Goal: Task Accomplishment & Management: Manage account settings

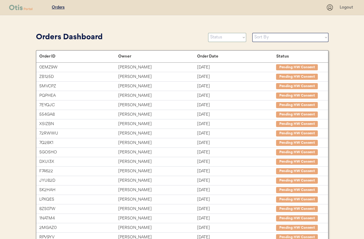
click at [226, 36] on select "Status On Hold New In Progress Complete Pending HW Consent Canceled" at bounding box center [227, 37] width 38 height 9
click at [208, 33] on select "Status On Hold New In Progress Complete Pending HW Consent Canceled" at bounding box center [227, 37] width 38 height 9
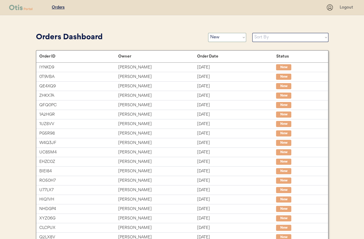
click at [216, 39] on select "Status On Hold New In Progress Complete Pending HW Consent Canceled" at bounding box center [227, 37] width 38 height 9
click at [208, 33] on select "Status On Hold New In Progress Complete Pending HW Consent Canceled" at bounding box center [227, 37] width 38 height 9
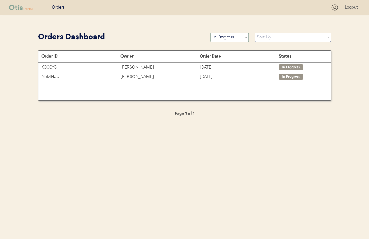
click at [231, 39] on select "Status On Hold New In Progress Complete Pending HW Consent Canceled" at bounding box center [229, 37] width 38 height 9
select select ""new""
click at [210, 33] on select "Status On Hold New In Progress Complete Pending HW Consent Canceled" at bounding box center [229, 37] width 38 height 9
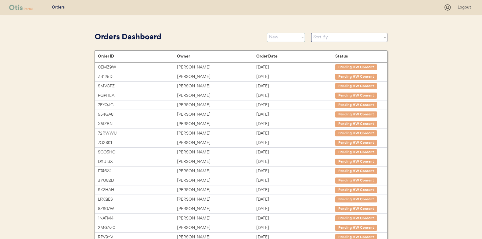
click at [280, 37] on select "Status On Hold New In Progress Complete Pending HW Consent Canceled" at bounding box center [286, 37] width 38 height 9
click at [267, 33] on select "Status On Hold New In Progress Complete Pending HW Consent Canceled" at bounding box center [286, 37] width 38 height 9
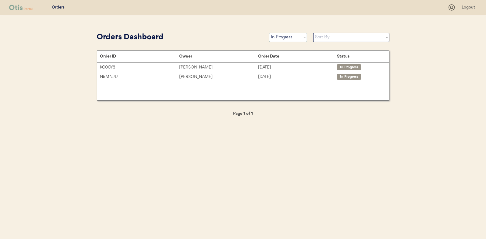
click at [282, 38] on select "Status On Hold New In Progress Complete Pending HW Consent Canceled" at bounding box center [288, 37] width 38 height 9
select select ""new""
click at [269, 33] on select "Status On Hold New In Progress Complete Pending HW Consent Canceled" at bounding box center [288, 37] width 38 height 9
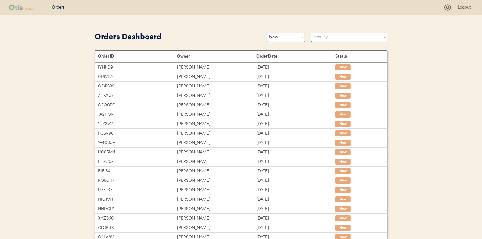
click at [283, 39] on select "Status On Hold New In Progress Complete Pending HW Consent Canceled" at bounding box center [286, 37] width 38 height 9
click at [282, 39] on select "Status On Hold New In Progress Complete Pending HW Consent Canceled" at bounding box center [286, 37] width 38 height 9
click at [333, 40] on select "Sort By Order Date (Newest → Oldest) Order Date (Oldest → Newest)" at bounding box center [349, 37] width 76 height 9
select select ""Order Date (Oldest → Newest)""
click at [311, 33] on select "Sort By Order Date (Newest → Oldest) Order Date (Oldest → Newest)" at bounding box center [349, 37] width 76 height 9
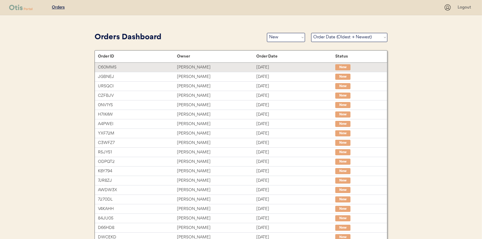
click at [192, 66] on div "Anne Connolly" at bounding box center [216, 67] width 79 height 7
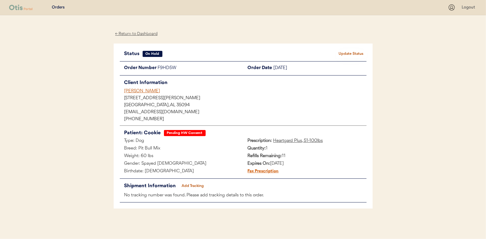
click at [139, 32] on div "← Return to Dashboard" at bounding box center [137, 33] width 46 height 7
click at [347, 53] on button "Update Status" at bounding box center [351, 54] width 30 height 9
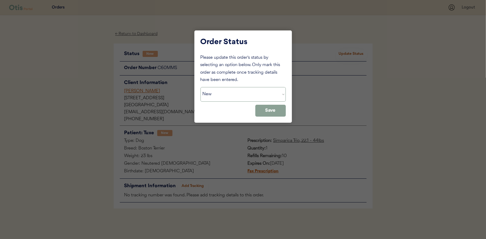
click at [219, 97] on select "Status On Hold New In Progress Complete Pending HW Consent Canceled" at bounding box center [243, 94] width 85 height 15
select select ""in_progress""
click at [201, 87] on select "Status On Hold New In Progress Complete Pending HW Consent Canceled" at bounding box center [243, 94] width 85 height 15
click at [269, 109] on button "Save" at bounding box center [270, 111] width 30 height 12
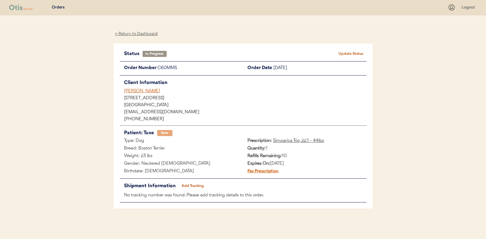
click at [137, 35] on div "← Return to Dashboard" at bounding box center [137, 33] width 46 height 7
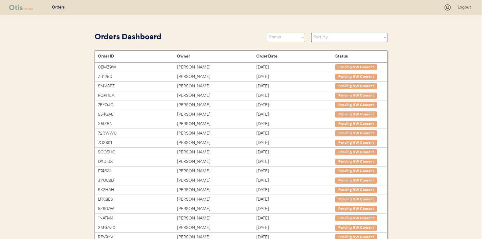
click at [276, 39] on select "Status On Hold New In Progress Complete Pending HW Consent Canceled" at bounding box center [286, 37] width 38 height 9
click at [267, 33] on select "Status On Hold New In Progress Complete Pending HW Consent Canceled" at bounding box center [286, 37] width 38 height 9
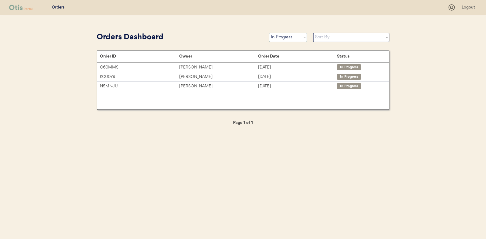
click at [276, 36] on select "Status On Hold New In Progress Complete Pending HW Consent Canceled" at bounding box center [288, 37] width 38 height 9
select select ""new""
click at [269, 33] on select "Status On Hold New In Progress Complete Pending HW Consent Canceled" at bounding box center [288, 37] width 38 height 9
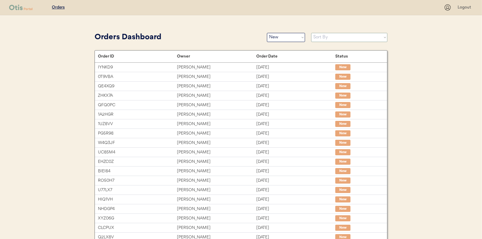
click at [322, 35] on select "Sort By Order Date (Newest → Oldest) Order Date (Oldest → Newest)" at bounding box center [349, 37] width 76 height 9
select select ""Order Date (Oldest → Newest)""
click at [311, 33] on select "Sort By Order Date (Newest → Oldest) Order Date (Oldest → Newest)" at bounding box center [349, 37] width 76 height 9
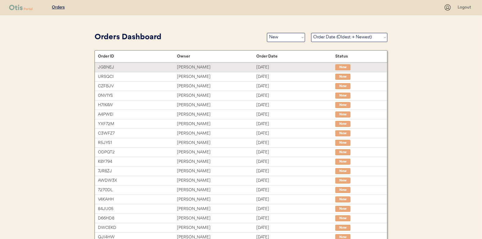
click at [192, 65] on div "[PERSON_NAME]" at bounding box center [216, 67] width 79 height 7
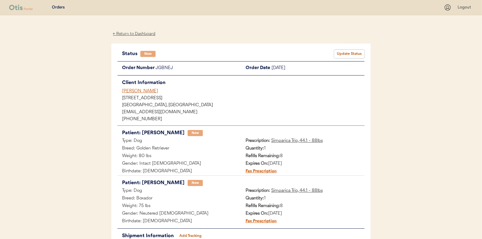
click at [350, 51] on button "Update Status" at bounding box center [349, 54] width 30 height 9
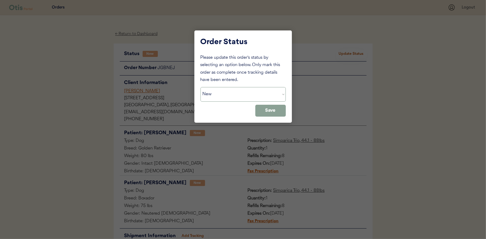
click at [211, 90] on select "Status On Hold New In Progress Complete Pending HW Consent Canceled" at bounding box center [243, 94] width 85 height 15
select select ""in_progress""
click at [201, 87] on select "Status On Hold New In Progress Complete Pending HW Consent Canceled" at bounding box center [243, 94] width 85 height 15
click at [268, 114] on button "Save" at bounding box center [270, 111] width 30 height 12
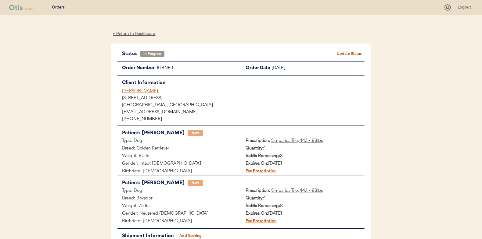
click at [137, 30] on div "← Return to Dashboard" at bounding box center [134, 33] width 46 height 7
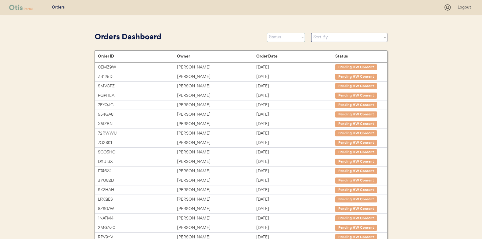
click at [281, 38] on select "Status On Hold New In Progress Complete Pending HW Consent Canceled" at bounding box center [286, 37] width 38 height 9
select select ""new""
click at [267, 33] on select "Status On Hold New In Progress Complete Pending HW Consent Canceled" at bounding box center [286, 37] width 38 height 9
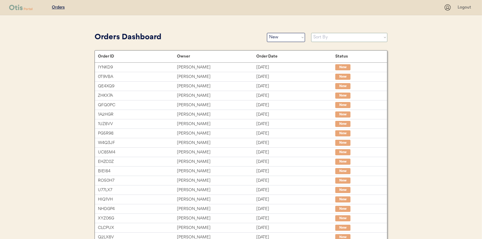
click at [318, 39] on select "Sort By Order Date (Newest → Oldest) Order Date (Oldest → Newest)" at bounding box center [349, 37] width 76 height 9
select select ""Order Date (Oldest → Newest)""
click at [311, 33] on select "Sort By Order Date (Newest → Oldest) Order Date (Oldest → Newest)" at bounding box center [349, 37] width 76 height 9
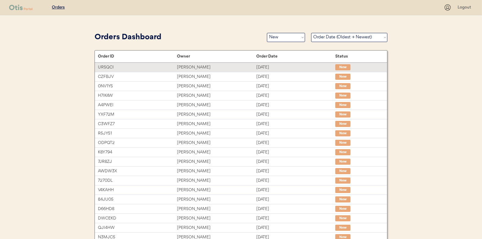
click at [181, 68] on div "Justin Britt" at bounding box center [216, 67] width 79 height 7
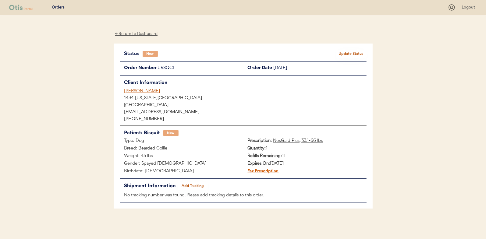
click at [354, 53] on button "Update Status" at bounding box center [351, 54] width 30 height 9
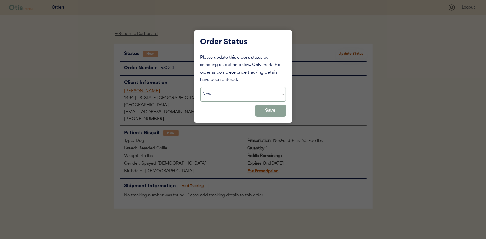
click at [226, 91] on select "Status On Hold New In Progress Complete Pending HW Consent Canceled" at bounding box center [243, 94] width 85 height 15
select select ""in_progress""
click at [201, 87] on select "Status On Hold New In Progress Complete Pending HW Consent Canceled" at bounding box center [243, 94] width 85 height 15
click at [264, 107] on button "Save" at bounding box center [270, 111] width 30 height 12
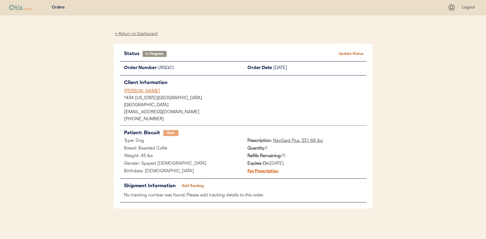
click at [142, 32] on div "← Return to Dashboard" at bounding box center [137, 33] width 46 height 7
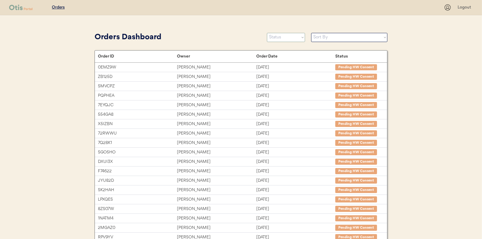
click at [273, 38] on select "Status On Hold New In Progress Complete Pending HW Consent Canceled" at bounding box center [286, 37] width 38 height 9
select select ""new""
click at [267, 33] on select "Status On Hold New In Progress Complete Pending HW Consent Canceled" at bounding box center [286, 37] width 38 height 9
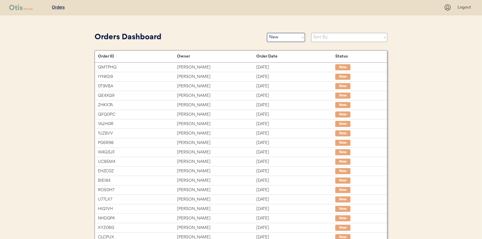
click at [322, 36] on select "Sort By Order Date (Newest → Oldest) Order Date (Oldest → Newest)" at bounding box center [349, 37] width 76 height 9
select select ""Order Date (Oldest → Newest)""
click at [311, 33] on select "Sort By Order Date (Newest → Oldest) Order Date (Oldest → Newest)" at bounding box center [349, 37] width 76 height 9
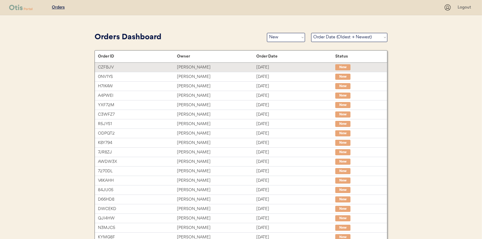
click at [189, 65] on div "Amber Brooks" at bounding box center [216, 67] width 79 height 7
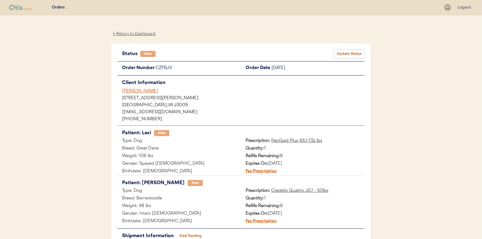
click at [349, 52] on button "Update Status" at bounding box center [349, 54] width 30 height 9
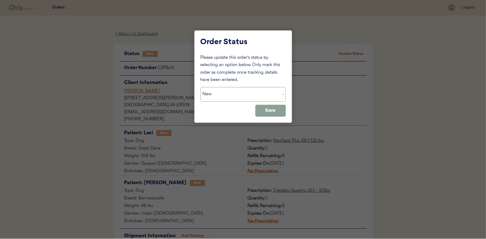
click at [233, 92] on select "Status On Hold New In Progress Complete Pending HW Consent Canceled" at bounding box center [243, 94] width 85 height 15
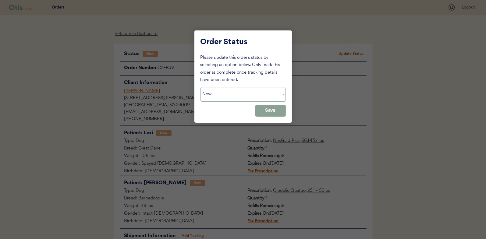
select select ""in_progress""
click at [201, 87] on select "Status On Hold New In Progress Complete Pending HW Consent Canceled" at bounding box center [243, 94] width 85 height 15
click at [283, 110] on button "Save" at bounding box center [270, 111] width 30 height 12
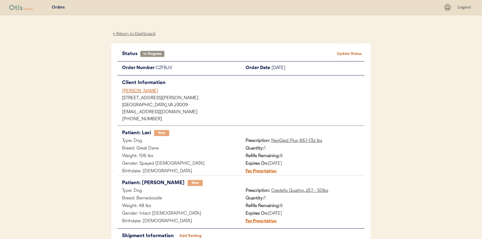
click at [128, 33] on div "← Return to Dashboard" at bounding box center [134, 33] width 46 height 7
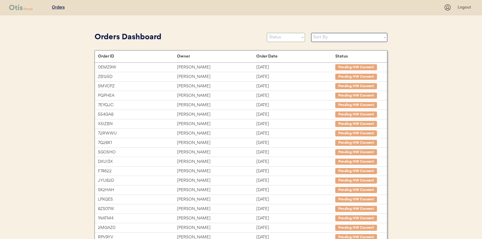
click at [281, 37] on select "Status On Hold New In Progress Complete Pending HW Consent Canceled" at bounding box center [286, 37] width 38 height 9
select select ""new""
click at [267, 33] on select "Status On Hold New In Progress Complete Pending HW Consent Canceled" at bounding box center [286, 37] width 38 height 9
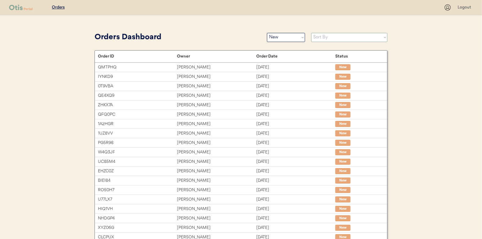
click at [320, 39] on select "Sort By Order Date (Newest → Oldest) Order Date (Oldest → Newest)" at bounding box center [349, 37] width 76 height 9
select select ""Order Date (Oldest → Newest)""
click at [311, 33] on select "Sort By Order Date (Newest → Oldest) Order Date (Oldest → Newest)" at bounding box center [349, 37] width 76 height 9
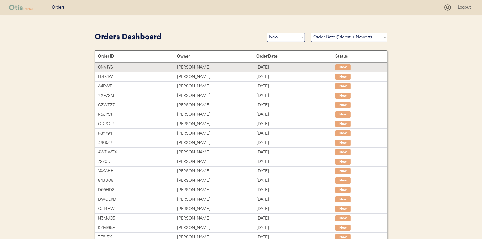
click at [197, 67] on div "[PERSON_NAME]" at bounding box center [216, 67] width 79 height 7
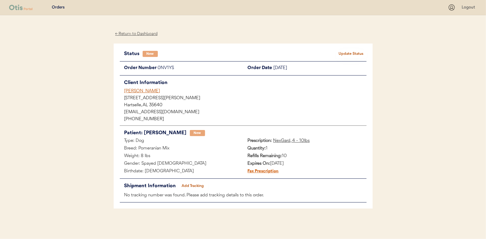
click at [350, 54] on button "Update Status" at bounding box center [351, 54] width 30 height 9
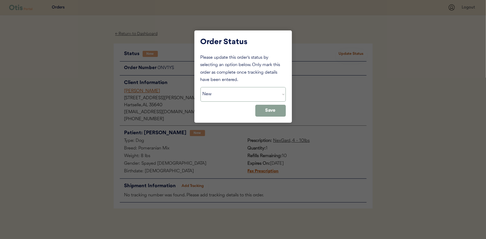
click at [218, 96] on select "Status On Hold New In Progress Complete Pending HW Consent Canceled" at bounding box center [243, 94] width 85 height 15
select select ""in_progress""
click at [201, 87] on select "Status On Hold New In Progress Complete Pending HW Consent Canceled" at bounding box center [243, 94] width 85 height 15
click at [263, 111] on button "Save" at bounding box center [270, 111] width 30 height 12
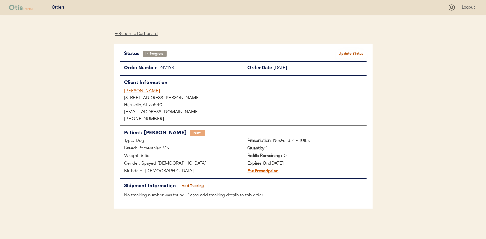
click at [130, 32] on div "← Return to Dashboard" at bounding box center [137, 33] width 46 height 7
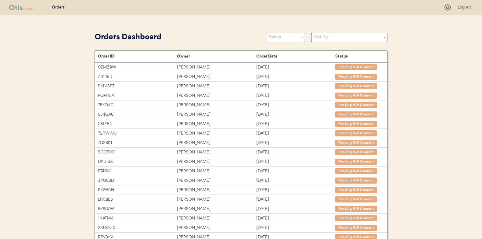
click at [282, 38] on select "Status On Hold New In Progress Complete Pending HW Consent Canceled" at bounding box center [286, 37] width 38 height 9
select select ""new""
click at [267, 33] on select "Status On Hold New In Progress Complete Pending HW Consent Canceled" at bounding box center [286, 37] width 38 height 9
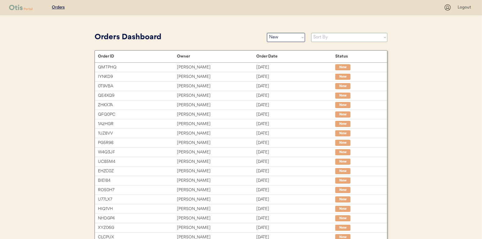
drag, startPoint x: 324, startPoint y: 38, endPoint x: 326, endPoint y: 42, distance: 4.4
click at [324, 38] on select "Sort By Order Date (Newest → Oldest) Order Date (Oldest → Newest)" at bounding box center [349, 37] width 76 height 9
select select ""Order Date (Oldest → Newest)""
click at [311, 33] on select "Sort By Order Date (Newest → Oldest) Order Date (Oldest → Newest)" at bounding box center [349, 37] width 76 height 9
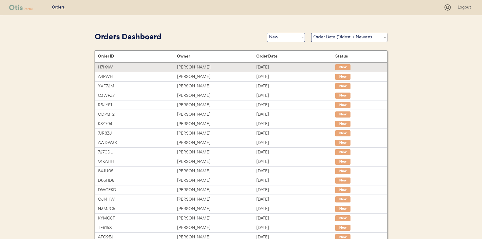
click at [190, 67] on div "Chancey Sayers" at bounding box center [216, 67] width 79 height 7
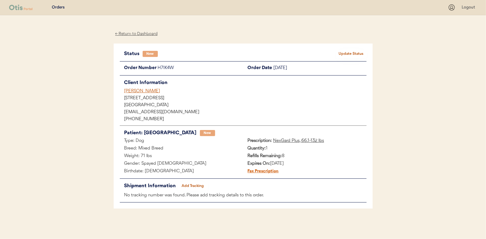
click at [348, 50] on button "Update Status" at bounding box center [351, 54] width 30 height 9
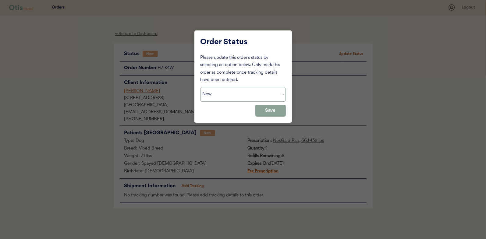
click at [216, 97] on select "Status On Hold New In Progress Complete Pending HW Consent Canceled" at bounding box center [243, 94] width 85 height 15
select select ""in_progress""
click at [201, 87] on select "Status On Hold New In Progress Complete Pending HW Consent Canceled" at bounding box center [243, 94] width 85 height 15
click at [269, 109] on button "Save" at bounding box center [270, 111] width 30 height 12
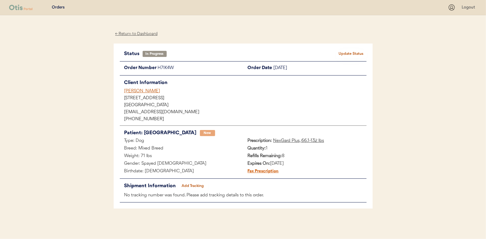
click at [135, 33] on div "← Return to Dashboard" at bounding box center [137, 33] width 46 height 7
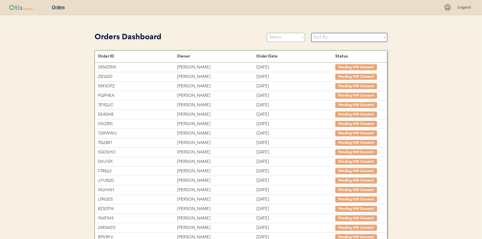
click at [275, 36] on select "Status On Hold New In Progress Complete Pending HW Consent Canceled" at bounding box center [286, 37] width 38 height 9
select select ""new""
click at [267, 33] on select "Status On Hold New In Progress Complete Pending HW Consent Canceled" at bounding box center [286, 37] width 38 height 9
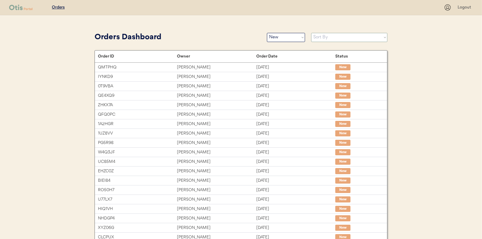
click at [323, 37] on select "Sort By Order Date (Newest → Oldest) Order Date (Oldest → Newest)" at bounding box center [349, 37] width 76 height 9
select select ""Order Date (Oldest → Newest)""
click at [311, 33] on select "Sort By Order Date (Newest → Oldest) Order Date (Oldest → Newest)" at bounding box center [349, 37] width 76 height 9
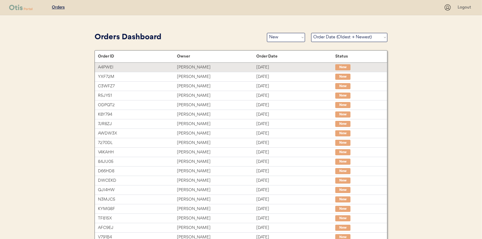
click at [192, 65] on div "Brian Gloede" at bounding box center [216, 67] width 79 height 7
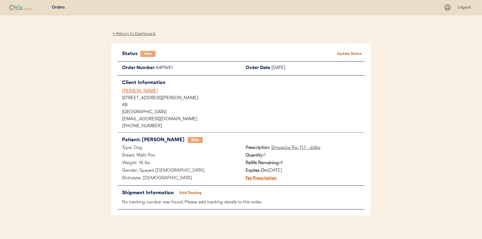
click at [346, 51] on button "Update Status" at bounding box center [349, 54] width 30 height 9
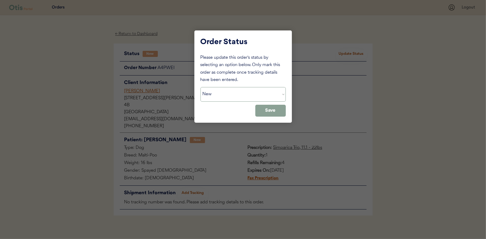
click at [216, 94] on select "Status On Hold New In Progress Complete Pending HW Consent Canceled" at bounding box center [243, 94] width 85 height 15
select select ""in_progress""
click at [201, 87] on select "Status On Hold New In Progress Complete Pending HW Consent Canceled" at bounding box center [243, 94] width 85 height 15
click at [274, 113] on button "Save" at bounding box center [270, 111] width 30 height 12
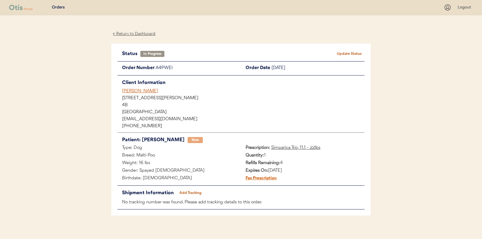
click at [133, 32] on div "← Return to Dashboard" at bounding box center [134, 33] width 46 height 7
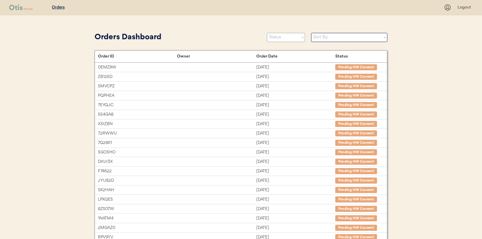
click at [283, 38] on select "Status On Hold New In Progress Complete Pending HW Consent Canceled" at bounding box center [286, 37] width 38 height 9
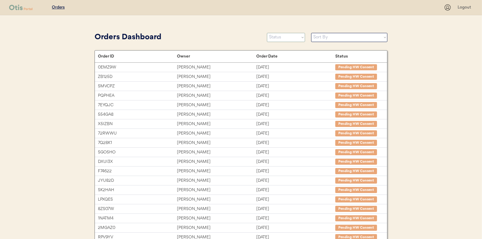
select select ""new""
click at [267, 33] on select "Status On Hold New In Progress Complete Pending HW Consent Canceled" at bounding box center [286, 37] width 38 height 9
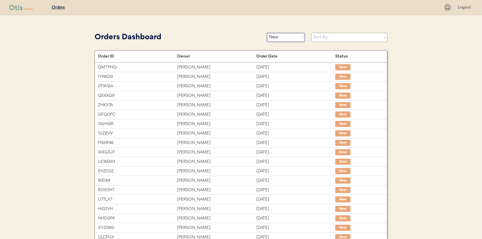
click at [318, 37] on select "Sort By Order Date (Newest → Oldest) Order Date (Oldest → Newest)" at bounding box center [349, 37] width 76 height 9
select select ""Order Date (Oldest → Newest)""
click at [311, 33] on select "Sort By Order Date (Newest → Oldest) Order Date (Oldest → Newest)" at bounding box center [349, 37] width 76 height 9
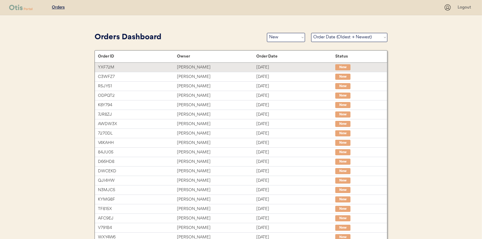
click at [198, 66] on div "Dylan Middleton" at bounding box center [216, 67] width 79 height 7
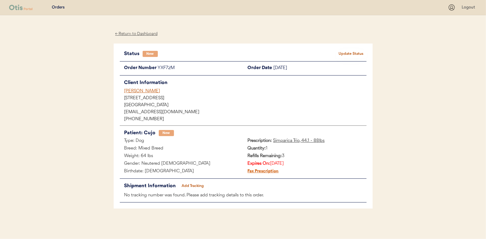
click at [348, 52] on button "Update Status" at bounding box center [351, 54] width 30 height 9
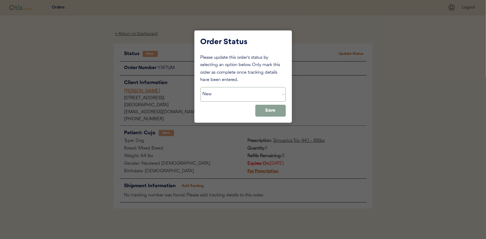
click at [216, 91] on select "Status On Hold New In Progress Complete Pending HW Consent Canceled" at bounding box center [243, 94] width 85 height 15
select select ""in_progress""
click at [201, 87] on select "Status On Hold New In Progress Complete Pending HW Consent Canceled" at bounding box center [243, 94] width 85 height 15
click at [280, 113] on button "Save" at bounding box center [270, 111] width 30 height 12
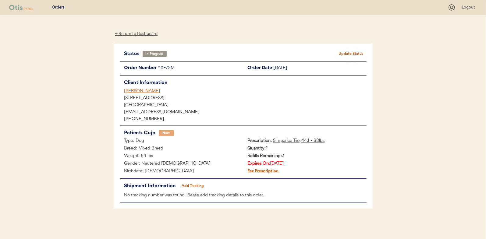
click at [137, 35] on div "← Return to Dashboard" at bounding box center [137, 33] width 46 height 7
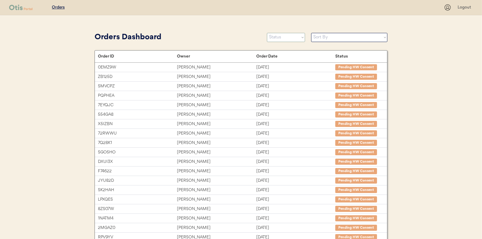
click at [282, 39] on select "Status On Hold New In Progress Complete Pending HW Consent Canceled" at bounding box center [286, 37] width 38 height 9
select select ""new""
click at [267, 33] on select "Status On Hold New In Progress Complete Pending HW Consent Canceled" at bounding box center [286, 37] width 38 height 9
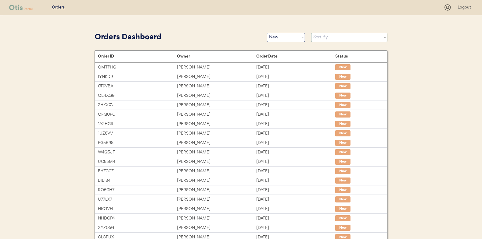
click at [316, 37] on select "Sort By Order Date (Newest → Oldest) Order Date (Oldest → Newest)" at bounding box center [349, 37] width 76 height 9
select select ""Order Date (Oldest → Newest)""
click at [311, 33] on select "Sort By Order Date (Newest → Oldest) Order Date (Oldest → Newest)" at bounding box center [349, 37] width 76 height 9
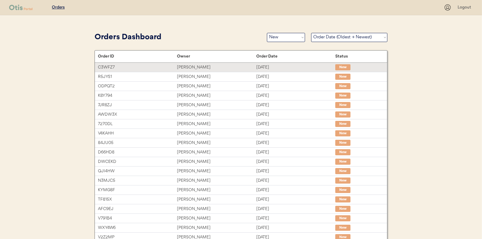
click at [191, 66] on div "Megan Thompson" at bounding box center [216, 67] width 79 height 7
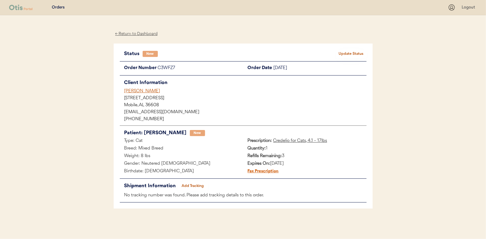
click at [349, 51] on button "Update Status" at bounding box center [351, 54] width 30 height 9
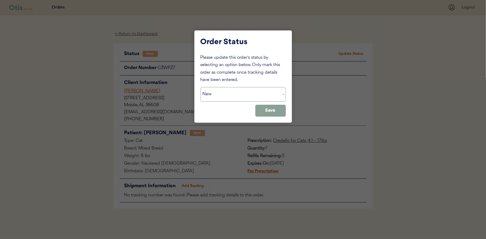
click at [217, 90] on select "Status On Hold New In Progress Complete Pending HW Consent Canceled" at bounding box center [243, 94] width 85 height 15
select select ""in_progress""
click at [201, 87] on select "Status On Hold New In Progress Complete Pending HW Consent Canceled" at bounding box center [243, 94] width 85 height 15
click at [275, 108] on button "Save" at bounding box center [270, 111] width 30 height 12
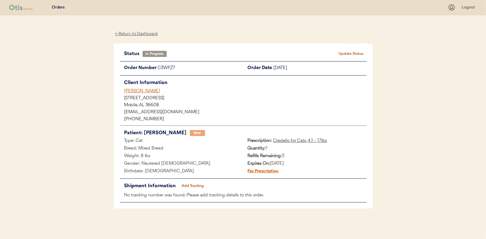
click at [137, 34] on div "← Return to Dashboard" at bounding box center [137, 33] width 46 height 7
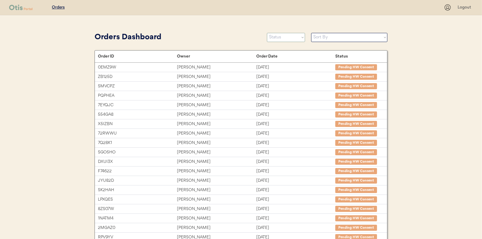
click at [283, 39] on select "Status On Hold New In Progress Complete Pending HW Consent Canceled" at bounding box center [286, 37] width 38 height 9
click at [267, 33] on select "Status On Hold New In Progress Complete Pending HW Consent Canceled" at bounding box center [286, 37] width 38 height 9
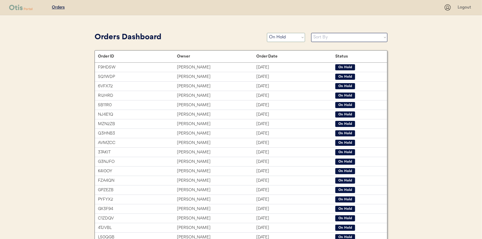
click at [283, 38] on select "Status On Hold New In Progress Complete Pending HW Consent Canceled" at bounding box center [286, 37] width 38 height 9
select select ""new""
click at [267, 33] on select "Status On Hold New In Progress Complete Pending HW Consent Canceled" at bounding box center [286, 37] width 38 height 9
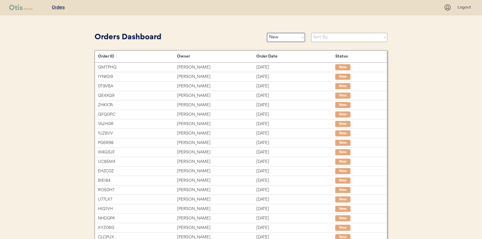
click at [316, 38] on select "Sort By Order Date (Newest → Oldest) Order Date (Oldest → Newest)" at bounding box center [349, 37] width 76 height 9
select select ""Order Date (Oldest → Newest)""
click at [311, 33] on select "Sort By Order Date (Newest → Oldest) Order Date (Oldest → Newest)" at bounding box center [349, 37] width 76 height 9
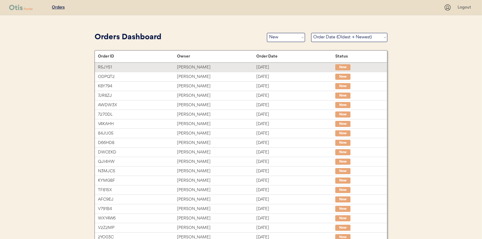
click at [186, 66] on div "Michelle smith" at bounding box center [216, 67] width 79 height 7
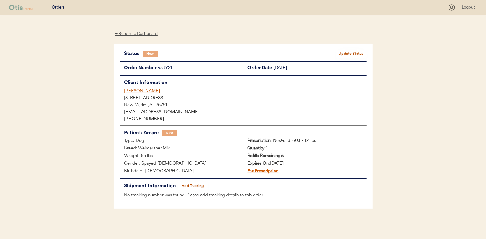
click at [350, 53] on button "Update Status" at bounding box center [351, 54] width 30 height 9
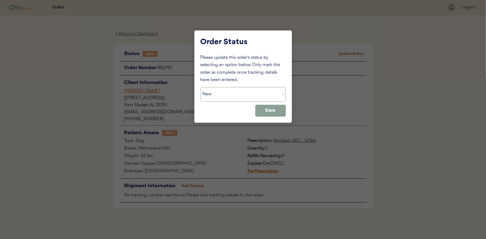
click at [234, 97] on select "Status On Hold New In Progress Complete Pending HW Consent Canceled" at bounding box center [243, 94] width 85 height 15
select select ""in_progress""
click at [201, 87] on select "Status On Hold New In Progress Complete Pending HW Consent Canceled" at bounding box center [243, 94] width 85 height 15
click at [270, 110] on button "Save" at bounding box center [270, 111] width 30 height 12
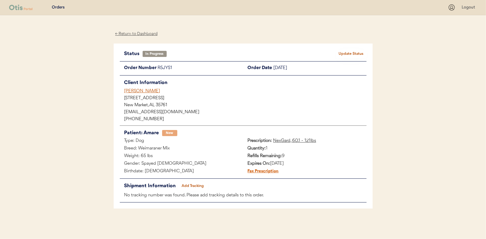
click at [137, 33] on div "← Return to Dashboard" at bounding box center [137, 33] width 46 height 7
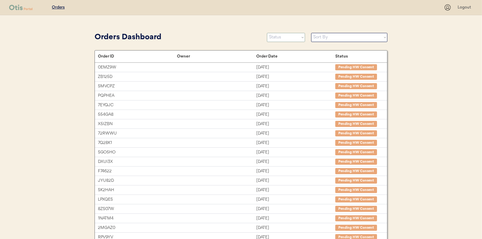
click at [276, 38] on select "Status On Hold New In Progress Complete Pending HW Consent Canceled" at bounding box center [286, 37] width 38 height 9
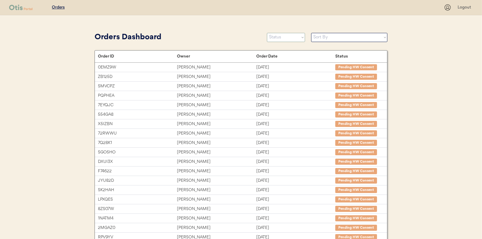
select select ""new""
click at [267, 33] on select "Status On Hold New In Progress Complete Pending HW Consent Canceled" at bounding box center [286, 37] width 38 height 9
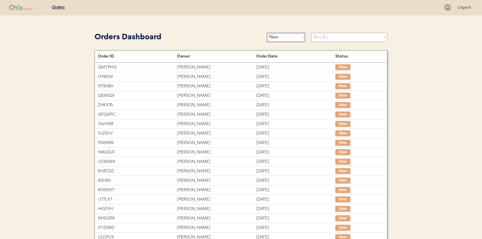
click at [321, 38] on select "Sort By Order Date (Newest → Oldest) Order Date (Oldest → Newest)" at bounding box center [349, 37] width 76 height 9
select select ""Order Date (Oldest → Newest)""
click at [311, 33] on select "Sort By Order Date (Newest → Oldest) Order Date (Oldest → Newest)" at bounding box center [349, 37] width 76 height 9
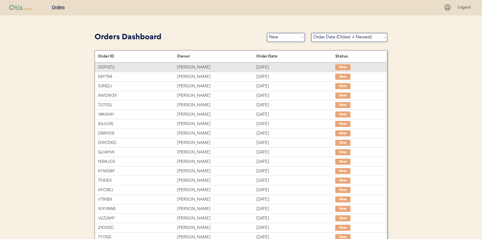
click at [193, 67] on div "Michelle Williams" at bounding box center [216, 67] width 79 height 7
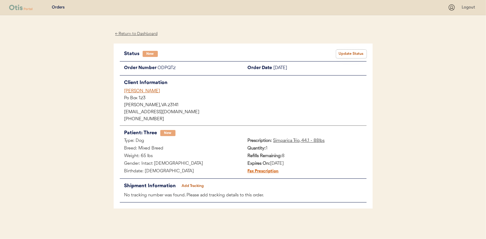
click at [347, 52] on button "Update Status" at bounding box center [351, 54] width 30 height 9
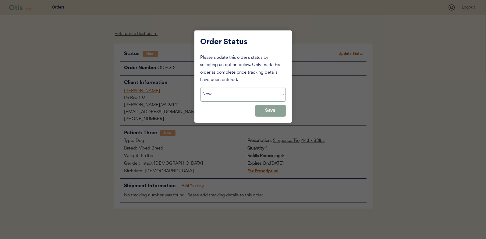
click at [229, 94] on select "Status On Hold New In Progress Complete Pending HW Consent Canceled" at bounding box center [243, 94] width 85 height 15
select select ""in_progress""
click at [201, 87] on select "Status On Hold New In Progress Complete Pending HW Consent Canceled" at bounding box center [243, 94] width 85 height 15
click at [276, 113] on button "Save" at bounding box center [270, 111] width 30 height 12
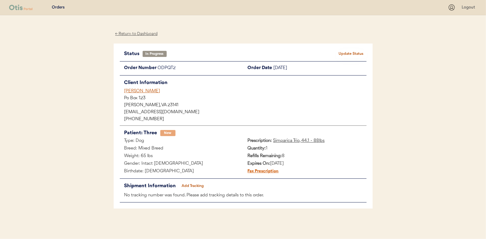
click at [142, 33] on div "← Return to Dashboard" at bounding box center [137, 33] width 46 height 7
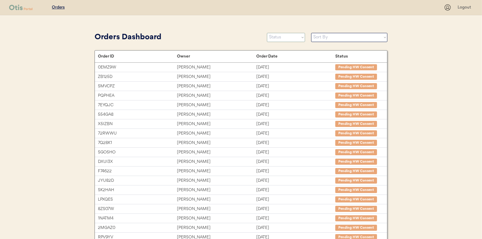
click at [283, 37] on select "Status On Hold New In Progress Complete Pending HW Consent Canceled" at bounding box center [286, 37] width 38 height 9
select select ""new""
click at [267, 33] on select "Status On Hold New In Progress Complete Pending HW Consent Canceled" at bounding box center [286, 37] width 38 height 9
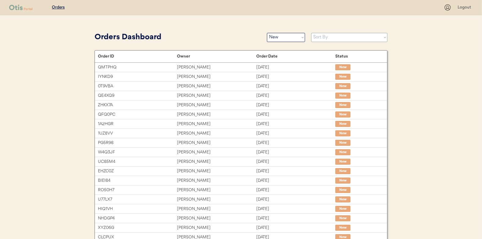
click at [320, 38] on select "Sort By Order Date (Newest → Oldest) Order Date (Oldest → Newest)" at bounding box center [349, 37] width 76 height 9
select select ""Order Date (Oldest → Newest)""
click at [311, 33] on select "Sort By Order Date (Newest → Oldest) Order Date (Oldest → Newest)" at bounding box center [349, 37] width 76 height 9
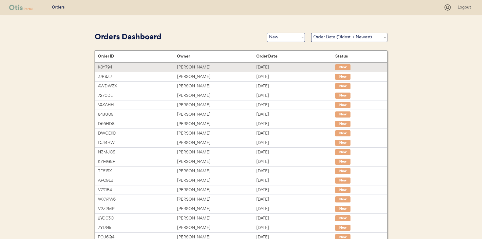
click at [196, 66] on div "Travis Lootawan" at bounding box center [216, 67] width 79 height 7
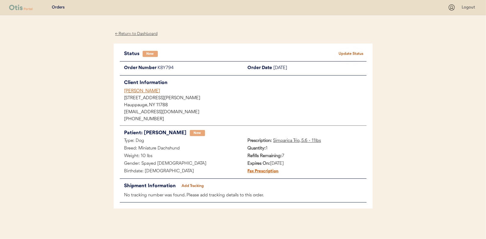
click at [352, 53] on button "Update Status" at bounding box center [351, 54] width 30 height 9
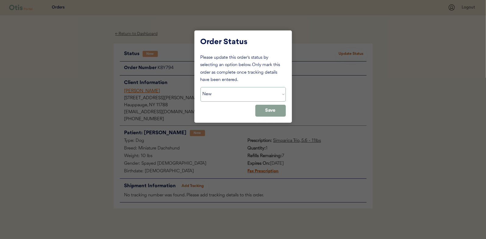
click at [215, 94] on select "Status On Hold New In Progress Complete Pending HW Consent Canceled" at bounding box center [243, 94] width 85 height 15
select select ""in_progress""
click at [201, 87] on select "Status On Hold New In Progress Complete Pending HW Consent Canceled" at bounding box center [243, 94] width 85 height 15
click at [274, 111] on button "Save" at bounding box center [270, 111] width 30 height 12
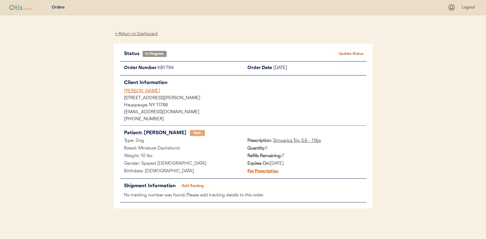
click at [135, 35] on div "← Return to Dashboard" at bounding box center [137, 33] width 46 height 7
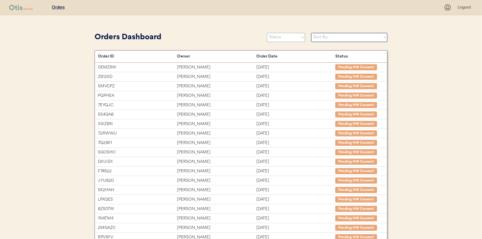
drag, startPoint x: 0, startPoint y: 0, endPoint x: 276, endPoint y: 36, distance: 278.2
click at [276, 36] on select "Status On Hold New In Progress Complete Pending HW Consent Canceled" at bounding box center [286, 37] width 38 height 9
select select ""new""
click at [267, 33] on select "Status On Hold New In Progress Complete Pending HW Consent Canceled" at bounding box center [286, 37] width 38 height 9
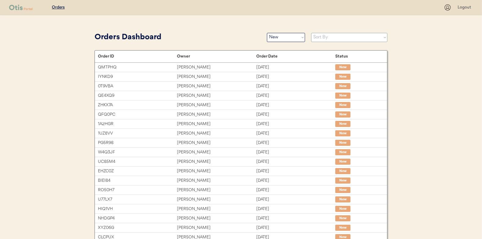
click at [326, 39] on select "Sort By Order Date (Newest → Oldest) Order Date (Oldest → Newest)" at bounding box center [349, 37] width 76 height 9
select select ""Order Date (Oldest → Newest)""
click at [311, 33] on select "Sort By Order Date (Newest → Oldest) Order Date (Oldest → Newest)" at bounding box center [349, 37] width 76 height 9
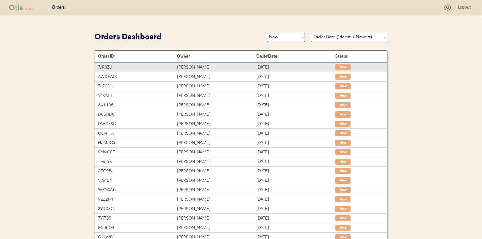
click at [193, 66] on div "lacosta wallace" at bounding box center [216, 67] width 79 height 7
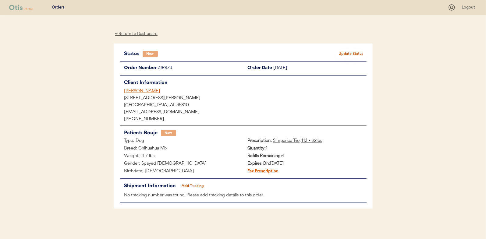
click at [348, 50] on button "Update Status" at bounding box center [351, 54] width 30 height 9
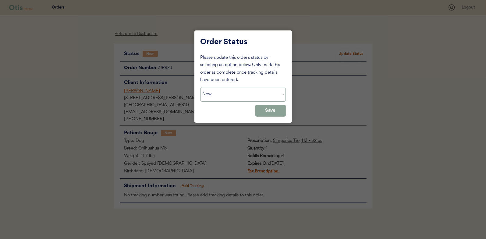
click at [217, 95] on select "Status On Hold New In Progress Complete Pending HW Consent Canceled" at bounding box center [243, 94] width 85 height 15
select select ""in_progress""
click at [201, 87] on select "Status On Hold New In Progress Complete Pending HW Consent Canceled" at bounding box center [243, 94] width 85 height 15
click at [269, 111] on button "Save" at bounding box center [270, 111] width 30 height 12
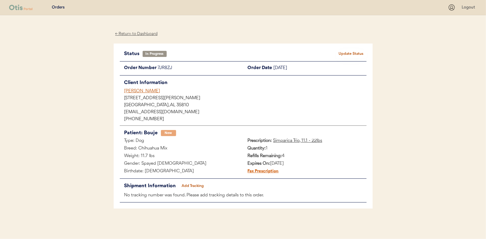
click at [137, 33] on div "← Return to Dashboard" at bounding box center [137, 33] width 46 height 7
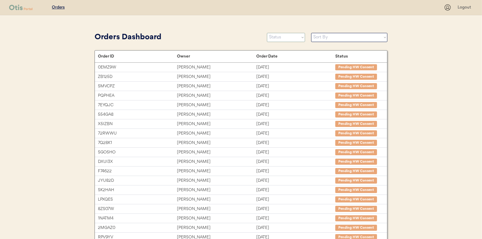
click at [277, 38] on select "Status On Hold New In Progress Complete Pending HW Consent Canceled" at bounding box center [286, 37] width 38 height 9
select select ""new""
click at [267, 33] on select "Status On Hold New In Progress Complete Pending HW Consent Canceled" at bounding box center [286, 37] width 38 height 9
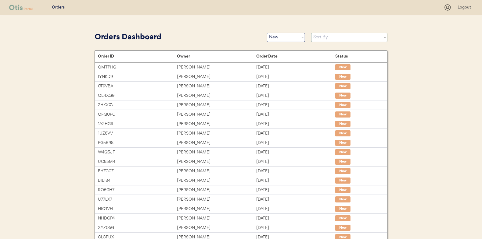
click at [319, 38] on select "Sort By Order Date (Newest → Oldest) Order Date (Oldest → Newest)" at bounding box center [349, 37] width 76 height 9
select select ""Order Date (Oldest → Newest)""
click at [311, 33] on select "Sort By Order Date (Newest → Oldest) Order Date (Oldest → Newest)" at bounding box center [349, 37] width 76 height 9
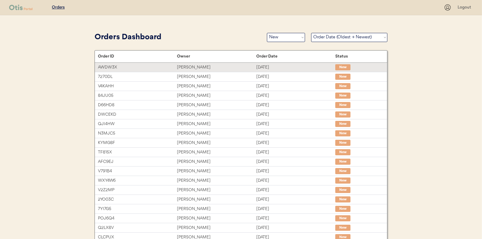
click at [191, 66] on div "Bonnie Burnette" at bounding box center [216, 67] width 79 height 7
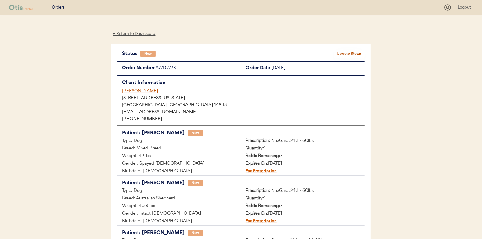
click at [347, 51] on button "Update Status" at bounding box center [349, 54] width 30 height 9
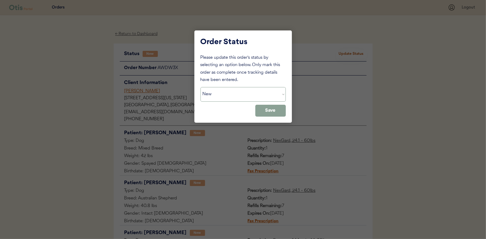
click at [213, 97] on select "Status On Hold New In Progress Complete Pending HW Consent Canceled" at bounding box center [243, 94] width 85 height 15
select select ""in_progress""
click at [201, 87] on select "Status On Hold New In Progress Complete Pending HW Consent Canceled" at bounding box center [243, 94] width 85 height 15
click at [274, 110] on button "Save" at bounding box center [270, 111] width 30 height 12
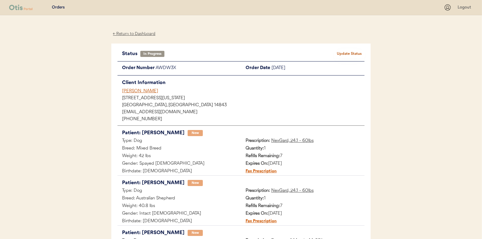
click at [131, 34] on div "← Return to Dashboard" at bounding box center [134, 33] width 46 height 7
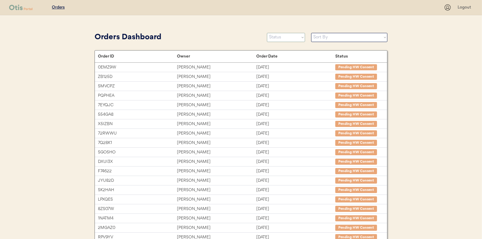
click at [276, 37] on select "Status On Hold New In Progress Complete Pending HW Consent Canceled" at bounding box center [286, 37] width 38 height 9
select select ""new""
click at [267, 33] on select "Status On Hold New In Progress Complete Pending HW Consent Canceled" at bounding box center [286, 37] width 38 height 9
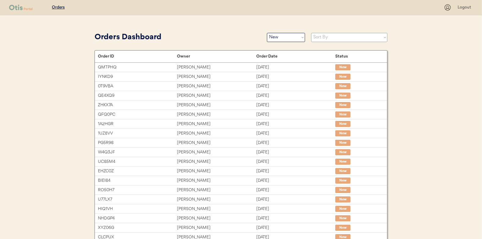
click at [319, 38] on select "Sort By Order Date (Newest → Oldest) Order Date (Oldest → Newest)" at bounding box center [349, 37] width 76 height 9
select select ""Order Date (Oldest → Newest)""
click at [311, 33] on select "Sort By Order Date (Newest → Oldest) Order Date (Oldest → Newest)" at bounding box center [349, 37] width 76 height 9
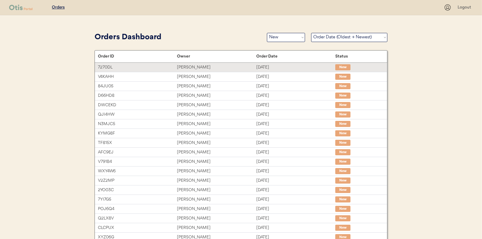
click at [194, 65] on div "Rebecca Stillwell-Miller" at bounding box center [216, 67] width 79 height 7
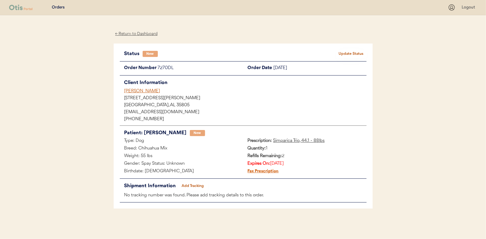
click at [349, 51] on button "Update Status" at bounding box center [351, 54] width 30 height 9
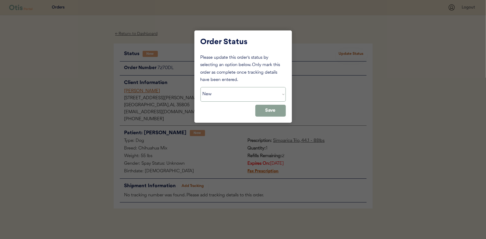
click at [219, 94] on select "Status On Hold New In Progress Complete Pending HW Consent Canceled" at bounding box center [243, 94] width 85 height 15
select select ""in_progress""
click at [201, 87] on select "Status On Hold New In Progress Complete Pending HW Consent Canceled" at bounding box center [243, 94] width 85 height 15
click at [279, 110] on button "Save" at bounding box center [270, 111] width 30 height 12
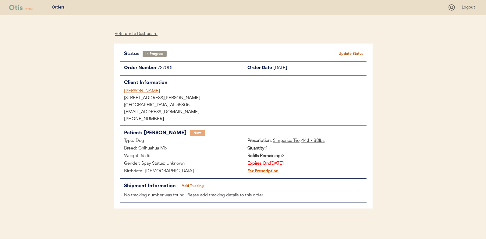
click at [135, 32] on div "← Return to Dashboard" at bounding box center [137, 33] width 46 height 7
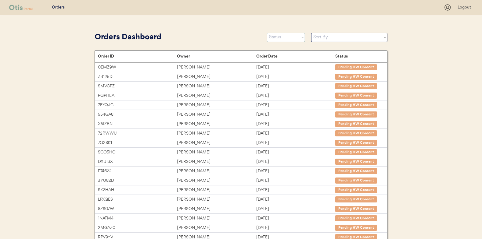
click at [290, 37] on select "Status On Hold New In Progress Complete Pending HW Consent Canceled" at bounding box center [286, 37] width 38 height 9
select select ""new""
click at [267, 33] on select "Status On Hold New In Progress Complete Pending HW Consent Canceled" at bounding box center [286, 37] width 38 height 9
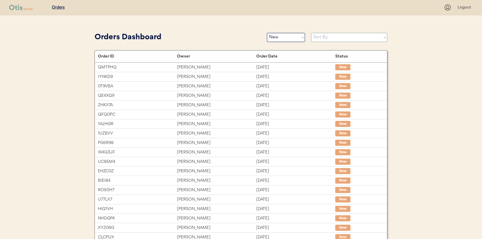
click at [330, 36] on select "Sort By Order Date (Newest → Oldest) Order Date (Oldest → Newest)" at bounding box center [349, 37] width 76 height 9
select select ""Order Date (Oldest → Newest)""
click at [311, 33] on select "Sort By Order Date (Newest → Oldest) Order Date (Oldest → Newest)" at bounding box center [349, 37] width 76 height 9
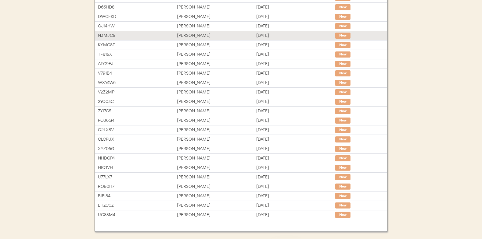
scroll to position [91, 0]
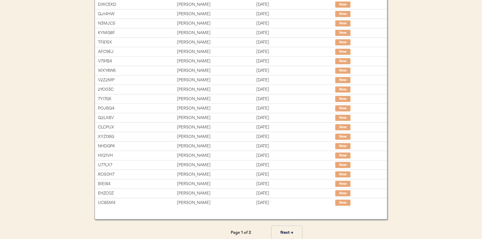
click at [282, 231] on button "Next →" at bounding box center [286, 233] width 30 height 14
click at [196, 231] on button "← Previous" at bounding box center [195, 233] width 30 height 14
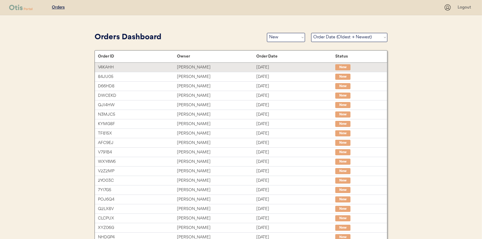
click at [194, 66] on div "[PERSON_NAME]" at bounding box center [216, 67] width 79 height 7
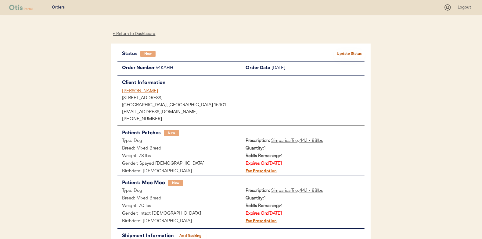
click at [349, 52] on button "Update Status" at bounding box center [349, 54] width 30 height 9
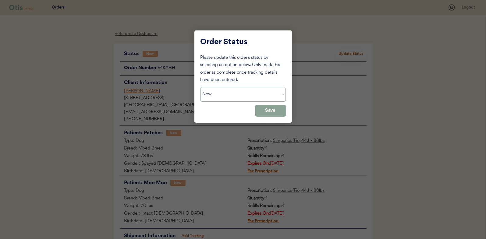
click at [220, 95] on select "Status On Hold New In Progress Complete Pending HW Consent Canceled" at bounding box center [243, 94] width 85 height 15
select select ""in_progress""
click at [201, 87] on select "Status On Hold New In Progress Complete Pending HW Consent Canceled" at bounding box center [243, 94] width 85 height 15
click at [259, 108] on button "Save" at bounding box center [270, 111] width 30 height 12
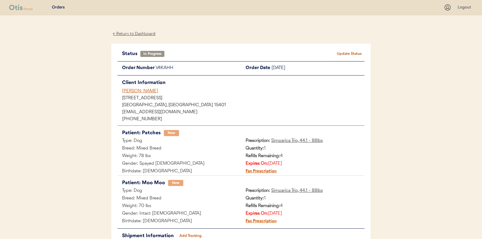
click at [130, 33] on div "← Return to Dashboard" at bounding box center [134, 33] width 46 height 7
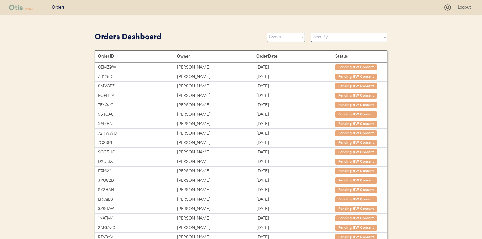
click at [281, 36] on select "Status On Hold New In Progress Complete Pending HW Consent Canceled" at bounding box center [286, 37] width 38 height 9
select select ""new""
click at [267, 33] on select "Status On Hold New In Progress Complete Pending HW Consent Canceled" at bounding box center [286, 37] width 38 height 9
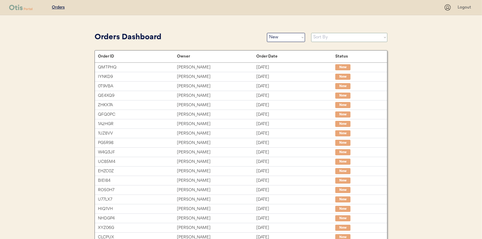
click at [324, 37] on select "Sort By Order Date (Newest → Oldest) Order Date (Oldest → Newest)" at bounding box center [349, 37] width 76 height 9
select select ""Order Date (Oldest → Newest)""
click at [311, 33] on select "Sort By Order Date (Newest → Oldest) Order Date (Oldest → Newest)" at bounding box center [349, 37] width 76 height 9
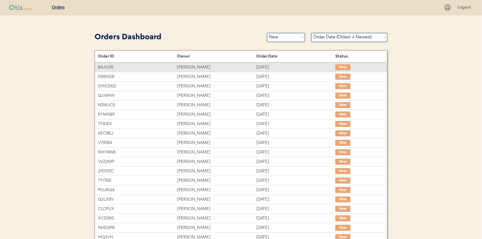
click at [183, 65] on div "[PERSON_NAME]" at bounding box center [216, 67] width 79 height 7
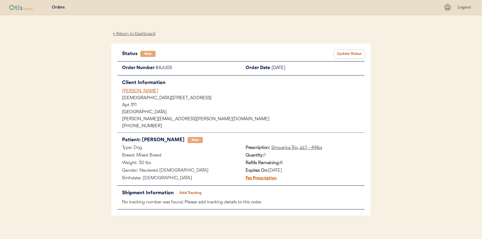
click at [351, 54] on button "Update Status" at bounding box center [349, 54] width 30 height 9
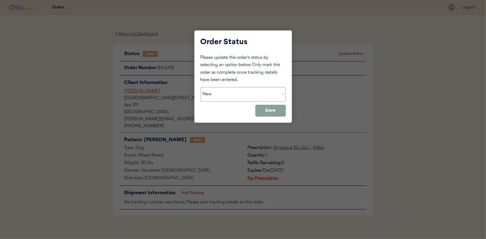
click at [218, 94] on select "Status On Hold New In Progress Complete Pending HW Consent Canceled" at bounding box center [243, 94] width 85 height 15
select select ""in_progress""
click at [201, 87] on select "Status On Hold New In Progress Complete Pending HW Consent Canceled" at bounding box center [243, 94] width 85 height 15
click at [267, 110] on button "Save" at bounding box center [270, 111] width 30 height 12
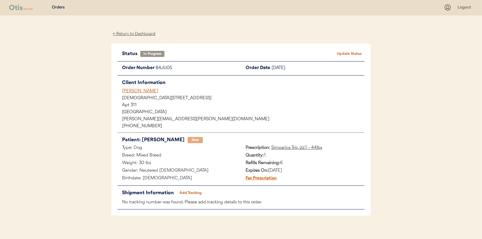
click at [136, 33] on div "← Return to Dashboard" at bounding box center [134, 33] width 46 height 7
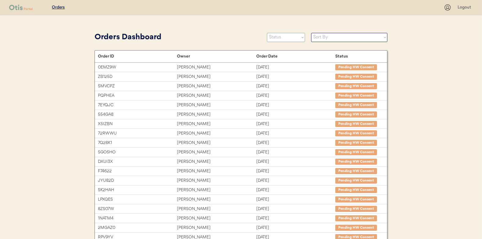
click at [280, 36] on select "Status On Hold New In Progress Complete Pending HW Consent Canceled" at bounding box center [286, 37] width 38 height 9
select select ""new""
click at [267, 33] on select "Status On Hold New In Progress Complete Pending HW Consent Canceled" at bounding box center [286, 37] width 38 height 9
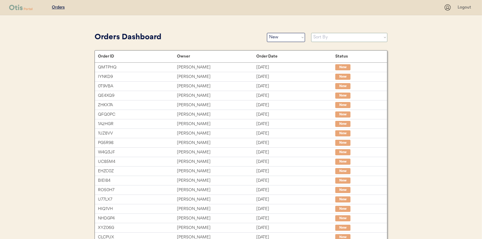
click at [319, 37] on select "Sort By Order Date (Newest → Oldest) Order Date (Oldest → Newest)" at bounding box center [349, 37] width 76 height 9
select select ""Order Date (Oldest → Newest)""
click at [311, 33] on select "Sort By Order Date (Newest → Oldest) Order Date (Oldest → Newest)" at bounding box center [349, 37] width 76 height 9
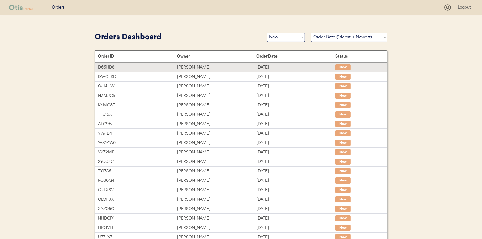
click at [194, 63] on div "D66HD8 [PERSON_NAME] [DATE] New" at bounding box center [241, 67] width 292 height 9
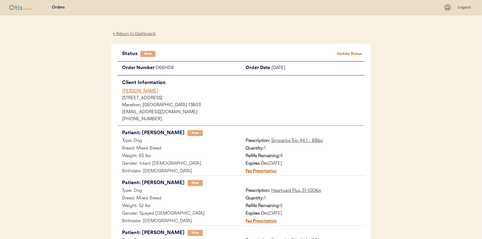
click at [348, 54] on button "Update Status" at bounding box center [349, 54] width 30 height 9
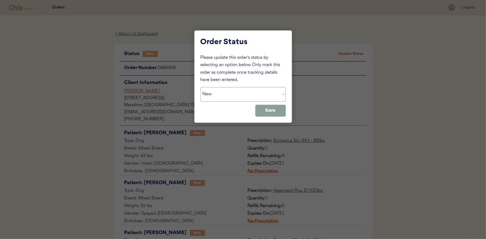
click at [209, 93] on select "Status On Hold New In Progress Complete Pending HW Consent Canceled" at bounding box center [243, 94] width 85 height 15
select select ""in_progress""
click at [201, 87] on select "Status On Hold New In Progress Complete Pending HW Consent Canceled" at bounding box center [243, 94] width 85 height 15
click at [278, 110] on button "Save" at bounding box center [270, 111] width 30 height 12
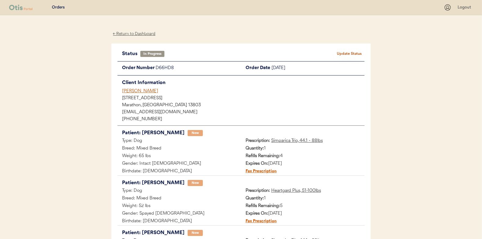
click at [136, 32] on div "← Return to Dashboard" at bounding box center [134, 33] width 46 height 7
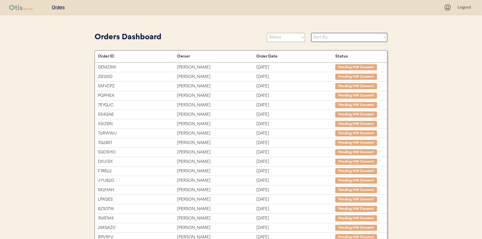
click at [284, 41] on select "Status On Hold New In Progress Complete Pending HW Consent Canceled" at bounding box center [286, 37] width 38 height 9
select select ""new""
click at [267, 33] on select "Status On Hold New In Progress Complete Pending HW Consent Canceled" at bounding box center [286, 37] width 38 height 9
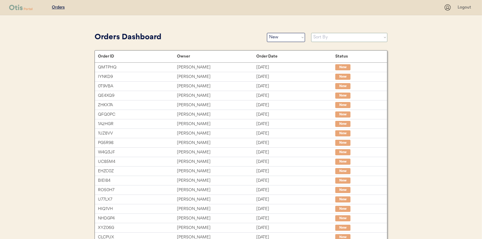
click at [322, 40] on select "Sort By Order Date (Newest → Oldest) Order Date (Oldest → Newest)" at bounding box center [349, 37] width 76 height 9
select select ""Order Date (Oldest → Newest)""
click at [311, 33] on select "Sort By Order Date (Newest → Oldest) Order Date (Oldest → Newest)" at bounding box center [349, 37] width 76 height 9
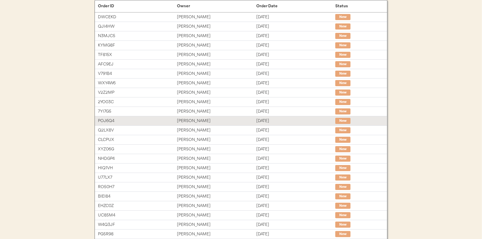
scroll to position [2, 0]
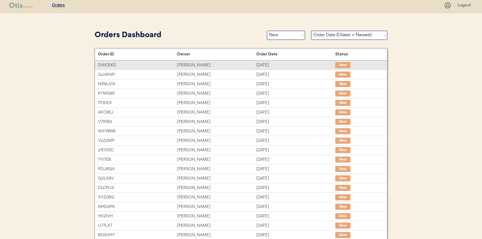
click at [188, 62] on div "[PERSON_NAME]" at bounding box center [216, 65] width 79 height 7
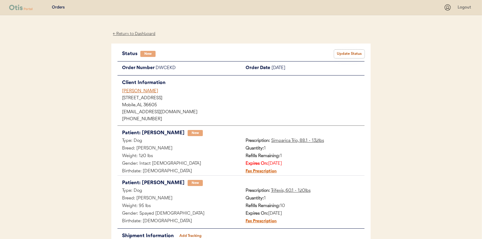
click at [347, 53] on button "Update Status" at bounding box center [349, 54] width 30 height 9
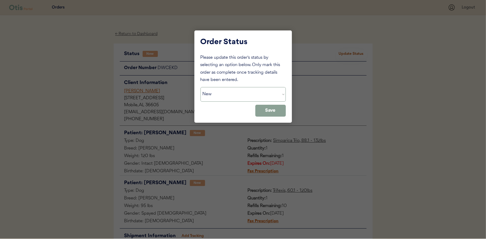
click at [235, 98] on select "Status On Hold New In Progress Complete Pending HW Consent Canceled" at bounding box center [243, 94] width 85 height 15
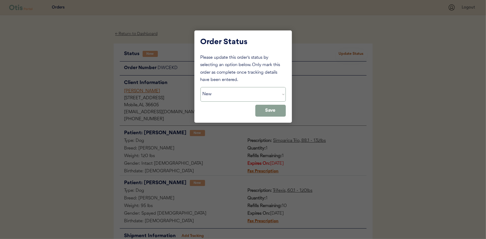
select select ""in_progress""
click at [201, 87] on select "Status On Hold New In Progress Complete Pending HW Consent Canceled" at bounding box center [243, 94] width 85 height 15
click at [273, 108] on button "Save" at bounding box center [270, 111] width 30 height 12
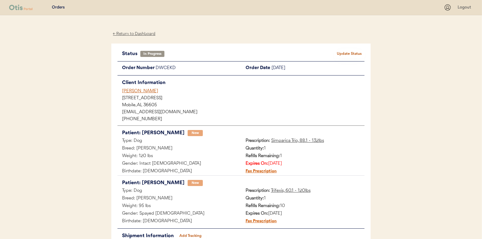
click at [133, 33] on div "← Return to Dashboard" at bounding box center [134, 33] width 46 height 7
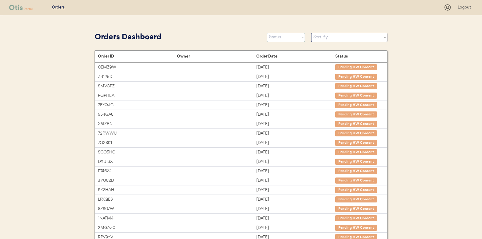
click at [279, 37] on select "Status On Hold New In Progress Complete Pending HW Consent Canceled" at bounding box center [286, 37] width 38 height 9
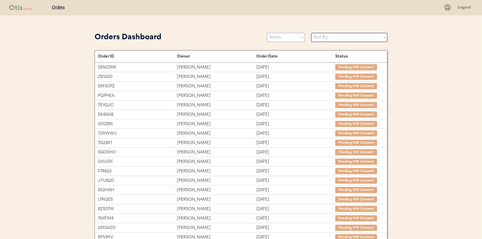
select select ""new""
click at [267, 33] on select "Status On Hold New In Progress Complete Pending HW Consent Canceled" at bounding box center [286, 37] width 38 height 9
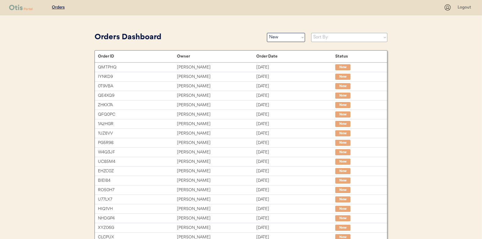
click at [319, 38] on select "Sort By Order Date (Newest → Oldest) Order Date (Oldest → Newest)" at bounding box center [349, 37] width 76 height 9
select select ""Order Date (Oldest → Newest)""
click at [311, 33] on select "Sort By Order Date (Newest → Oldest) Order Date (Oldest → Newest)" at bounding box center [349, 37] width 76 height 9
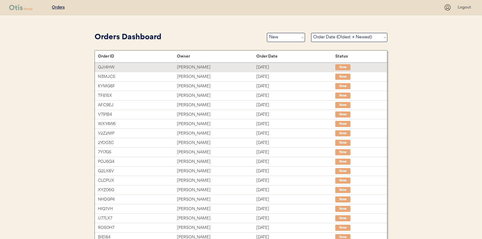
click at [205, 66] on div "Luisito Nunez" at bounding box center [216, 67] width 79 height 7
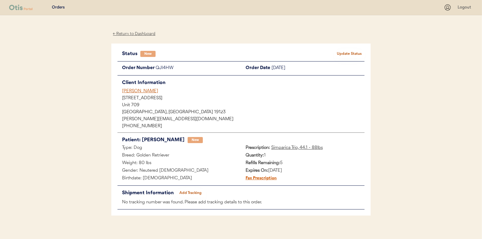
click at [344, 52] on button "Update Status" at bounding box center [349, 54] width 30 height 9
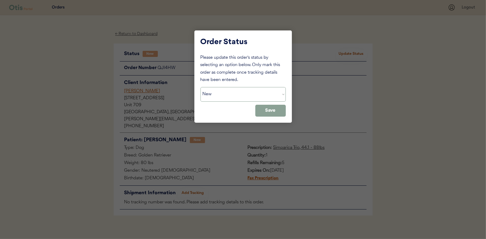
click at [218, 93] on select "Status On Hold New In Progress Complete Pending HW Consent Canceled" at bounding box center [243, 94] width 85 height 15
select select ""in_progress""
click at [201, 87] on select "Status On Hold New In Progress Complete Pending HW Consent Canceled" at bounding box center [243, 94] width 85 height 15
click at [278, 110] on button "Save" at bounding box center [270, 111] width 30 height 12
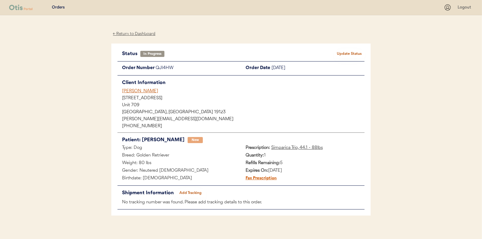
click at [128, 34] on div "← Return to Dashboard" at bounding box center [134, 33] width 46 height 7
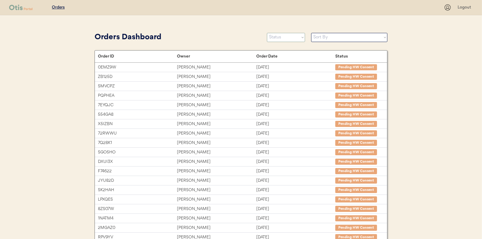
click at [277, 39] on select "Status On Hold New In Progress Complete Pending HW Consent Canceled" at bounding box center [286, 37] width 38 height 9
select select ""new""
click at [267, 33] on select "Status On Hold New In Progress Complete Pending HW Consent Canceled" at bounding box center [286, 37] width 38 height 9
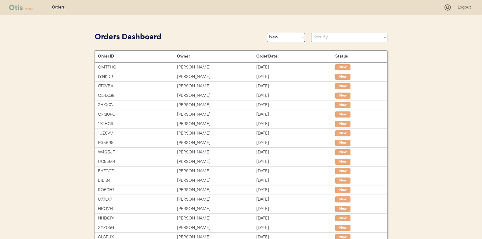
click at [319, 39] on select "Sort By Order Date (Newest → Oldest) Order Date (Oldest → Newest)" at bounding box center [349, 37] width 76 height 9
select select ""Order Date (Oldest → Newest)""
click at [311, 33] on select "Sort By Order Date (Newest → Oldest) Order Date (Oldest → Newest)" at bounding box center [349, 37] width 76 height 9
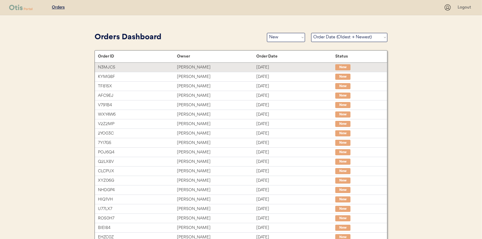
click at [183, 66] on div "[PERSON_NAME]" at bounding box center [216, 67] width 79 height 7
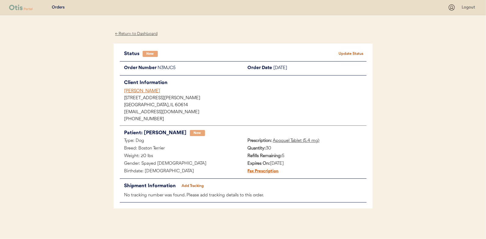
click at [346, 50] on button "Update Status" at bounding box center [351, 54] width 30 height 9
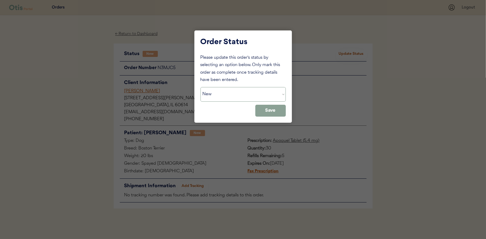
click at [218, 94] on select "Status On Hold New In Progress Complete Pending HW Consent Canceled" at bounding box center [243, 94] width 85 height 15
select select ""in_progress""
click at [201, 87] on select "Status On Hold New In Progress Complete Pending HW Consent Canceled" at bounding box center [243, 94] width 85 height 15
click at [276, 111] on button "Save" at bounding box center [270, 111] width 30 height 12
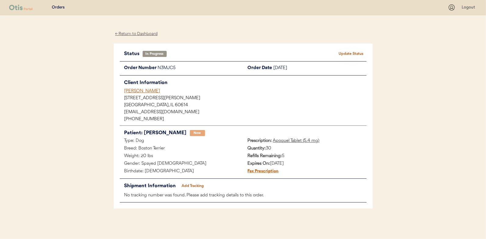
click at [129, 33] on div "← Return to Dashboard" at bounding box center [137, 33] width 46 height 7
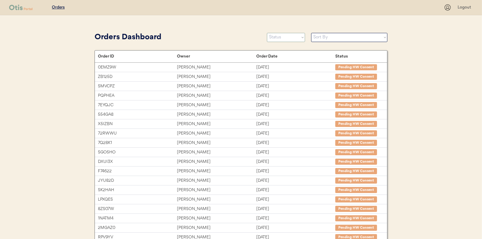
click at [290, 38] on select "Status On Hold New In Progress Complete Pending HW Consent Canceled" at bounding box center [286, 37] width 38 height 9
select select ""new""
click at [267, 33] on select "Status On Hold New In Progress Complete Pending HW Consent Canceled" at bounding box center [286, 37] width 38 height 9
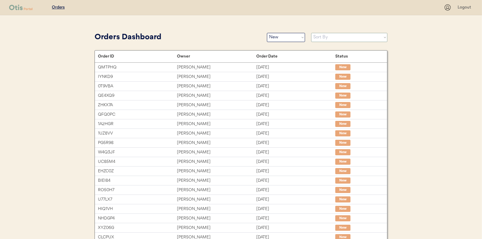
click at [322, 38] on select "Sort By Order Date (Newest → Oldest) Order Date (Oldest → Newest)" at bounding box center [349, 37] width 76 height 9
select select ""Order Date (Oldest → Newest)""
click at [311, 33] on select "Sort By Order Date (Newest → Oldest) Order Date (Oldest → Newest)" at bounding box center [349, 37] width 76 height 9
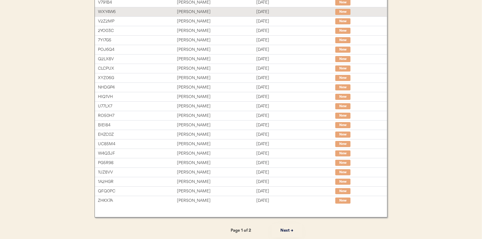
scroll to position [94, 0]
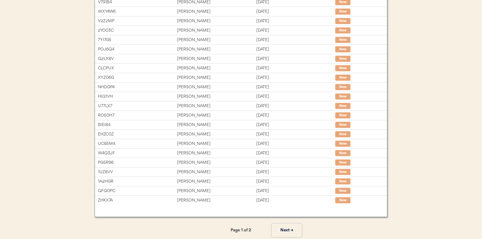
click at [282, 228] on button "Next →" at bounding box center [286, 231] width 30 height 14
click at [194, 228] on button "← Previous" at bounding box center [195, 231] width 30 height 14
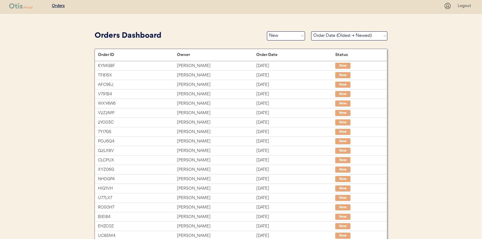
scroll to position [0, 0]
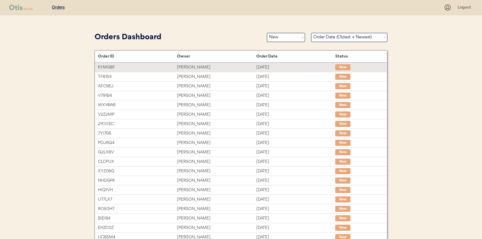
click at [194, 67] on div "[PERSON_NAME]" at bounding box center [216, 67] width 79 height 7
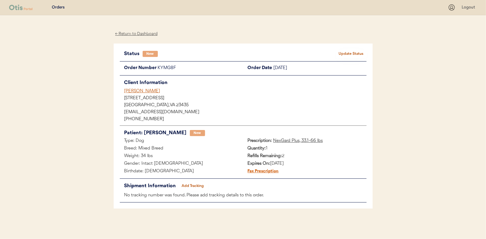
click at [349, 51] on button "Update Status" at bounding box center [351, 54] width 30 height 9
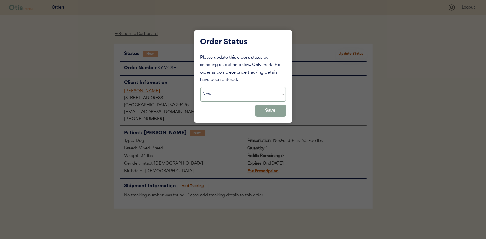
click at [205, 95] on select "Status On Hold New In Progress Complete Pending HW Consent Canceled" at bounding box center [243, 94] width 85 height 15
select select ""in_progress""
click at [201, 87] on select "Status On Hold New In Progress Complete Pending HW Consent Canceled" at bounding box center [243, 94] width 85 height 15
click at [273, 110] on button "Save" at bounding box center [270, 111] width 30 height 12
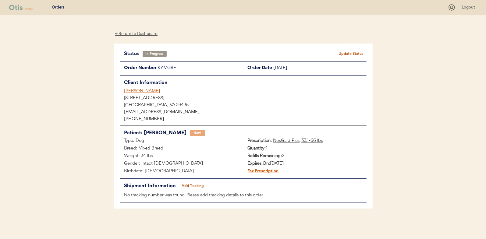
click at [134, 33] on div "← Return to Dashboard" at bounding box center [137, 33] width 46 height 7
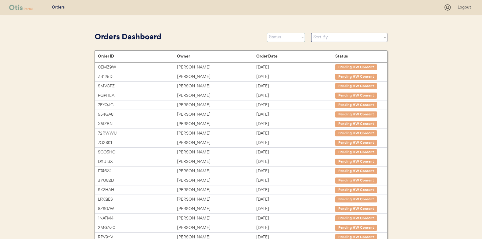
click at [282, 39] on select "Status On Hold New In Progress Complete Pending HW Consent Canceled" at bounding box center [286, 37] width 38 height 9
select select ""new""
click at [267, 33] on select "Status On Hold New In Progress Complete Pending HW Consent Canceled" at bounding box center [286, 37] width 38 height 9
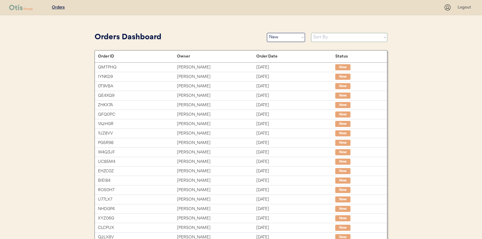
click at [325, 37] on select "Sort By Order Date (Newest → Oldest) Order Date (Oldest → Newest)" at bounding box center [349, 37] width 76 height 9
select select ""Order Date (Oldest → Newest)""
click at [311, 33] on select "Sort By Order Date (Newest → Oldest) Order Date (Oldest → Newest)" at bounding box center [349, 37] width 76 height 9
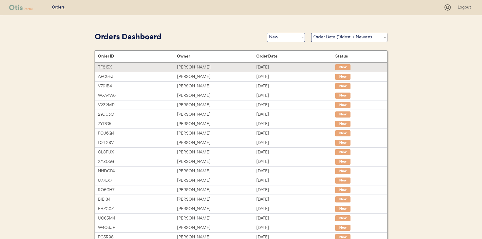
click at [180, 66] on div "Vincent Martell" at bounding box center [216, 67] width 79 height 7
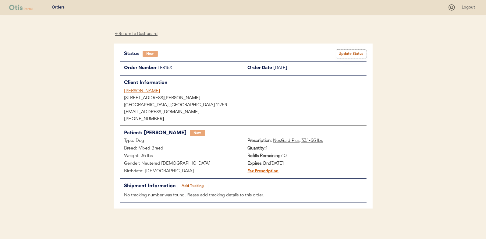
click at [351, 53] on button "Update Status" at bounding box center [351, 54] width 30 height 9
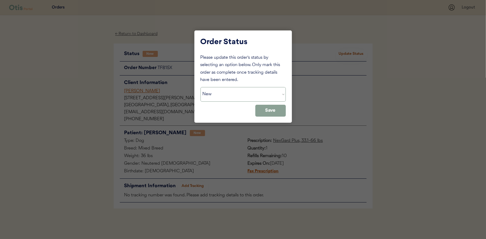
click at [238, 98] on select "Status On Hold New In Progress Complete Pending HW Consent Canceled" at bounding box center [243, 94] width 85 height 15
select select ""in_progress""
click at [201, 87] on select "Status On Hold New In Progress Complete Pending HW Consent Canceled" at bounding box center [243, 94] width 85 height 15
click at [273, 108] on button "Save" at bounding box center [270, 111] width 30 height 12
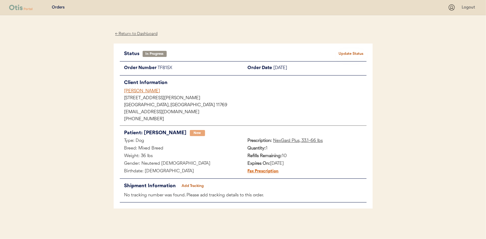
click at [136, 34] on div "← Return to Dashboard" at bounding box center [137, 33] width 46 height 7
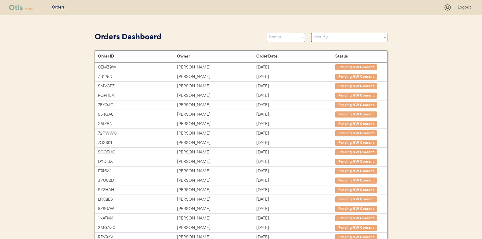
click at [282, 39] on select "Status On Hold New In Progress Complete Pending HW Consent Canceled" at bounding box center [286, 37] width 38 height 9
select select ""new""
click at [267, 33] on select "Status On Hold New In Progress Complete Pending HW Consent Canceled" at bounding box center [286, 37] width 38 height 9
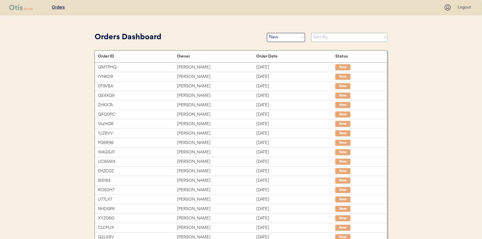
click at [322, 37] on select "Sort By Order Date (Newest → Oldest) Order Date (Oldest → Newest)" at bounding box center [349, 37] width 76 height 9
select select ""Order Date (Oldest → Newest)""
click at [311, 33] on select "Sort By Order Date (Newest → Oldest) Order Date (Oldest → Newest)" at bounding box center [349, 37] width 76 height 9
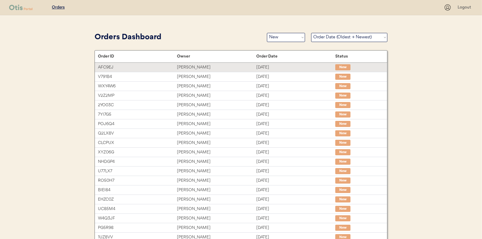
click at [197, 66] on div "[PERSON_NAME]" at bounding box center [216, 67] width 79 height 7
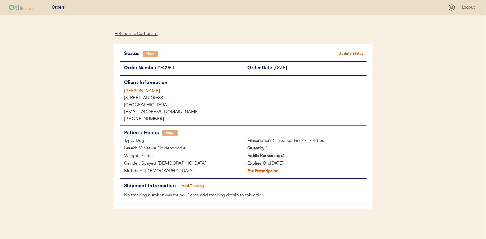
click at [345, 52] on button "Update Status" at bounding box center [351, 54] width 30 height 9
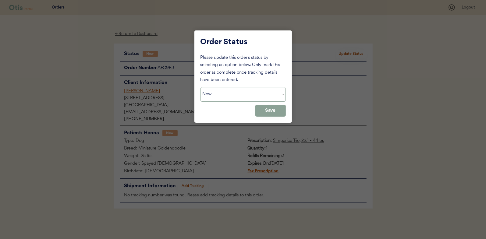
click at [219, 94] on select "Status On Hold New In Progress Complete Pending HW Consent Canceled" at bounding box center [243, 94] width 85 height 15
select select ""in_progress""
click at [201, 87] on select "Status On Hold New In Progress Complete Pending HW Consent Canceled" at bounding box center [243, 94] width 85 height 15
click at [275, 113] on button "Save" at bounding box center [270, 111] width 30 height 12
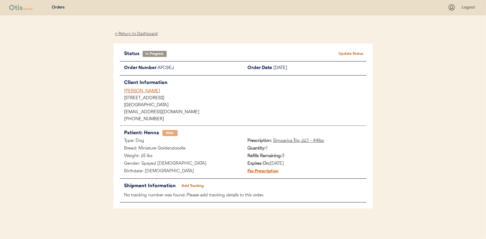
click at [134, 33] on div "← Return to Dashboard" at bounding box center [137, 33] width 46 height 7
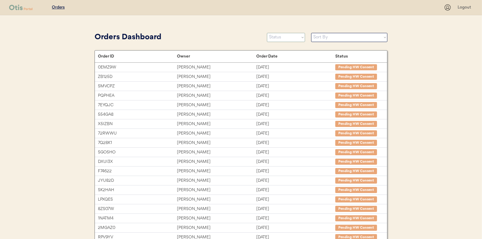
click at [277, 38] on select "Status On Hold New In Progress Complete Pending HW Consent Canceled" at bounding box center [286, 37] width 38 height 9
select select ""new""
click at [267, 33] on select "Status On Hold New In Progress Complete Pending HW Consent Canceled" at bounding box center [286, 37] width 38 height 9
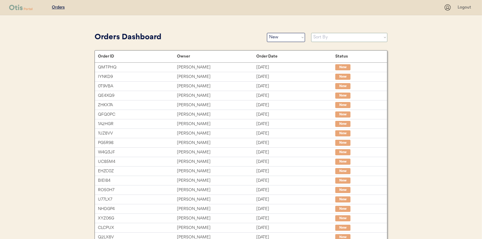
click at [322, 39] on select "Sort By Order Date (Newest → Oldest) Order Date (Oldest → Newest)" at bounding box center [349, 37] width 76 height 9
select select ""Order Date (Oldest → Newest)""
click at [311, 33] on select "Sort By Order Date (Newest → Oldest) Order Date (Oldest → Newest)" at bounding box center [349, 37] width 76 height 9
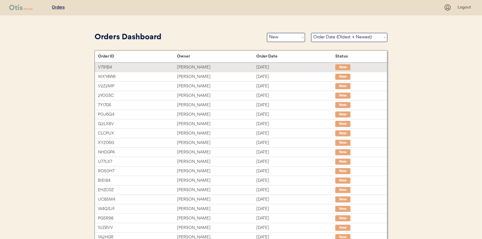
click at [185, 68] on div "Debi Clark" at bounding box center [216, 67] width 79 height 7
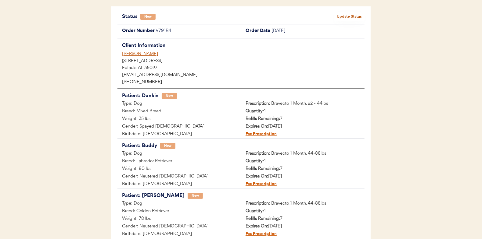
scroll to position [30, 0]
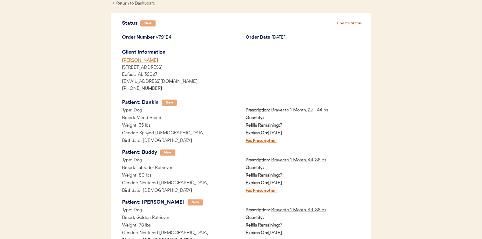
click at [350, 21] on button "Update Status" at bounding box center [349, 23] width 30 height 9
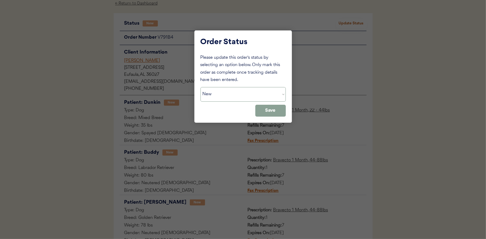
click at [223, 95] on select "Status On Hold New In Progress Complete Pending HW Consent Canceled" at bounding box center [243, 94] width 85 height 15
select select ""in_progress""
click at [201, 87] on select "Status On Hold New In Progress Complete Pending HW Consent Canceled" at bounding box center [243, 94] width 85 height 15
click at [265, 110] on button "Save" at bounding box center [270, 111] width 30 height 12
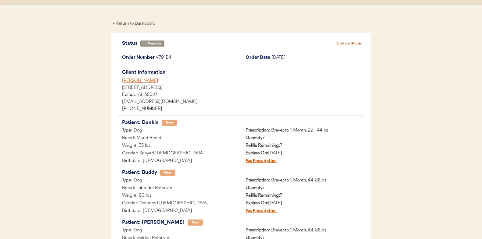
scroll to position [0, 0]
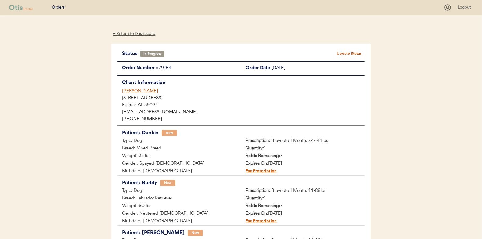
click at [132, 32] on div "← Return to Dashboard" at bounding box center [134, 33] width 46 height 7
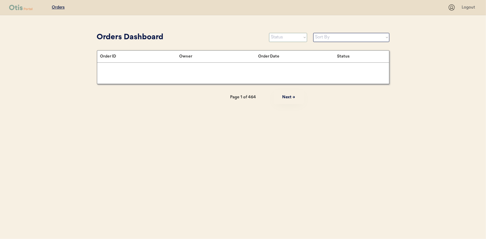
click at [284, 37] on select "Status On Hold New In Progress Complete Pending HW Consent Canceled" at bounding box center [288, 37] width 38 height 9
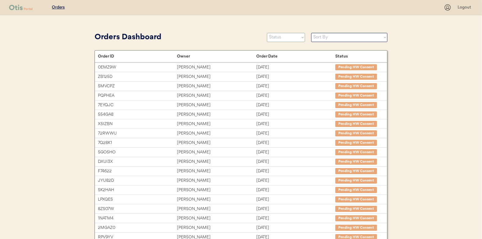
select select ""new""
click at [267, 33] on select "Status On Hold New In Progress Complete Pending HW Consent Canceled" at bounding box center [286, 37] width 38 height 9
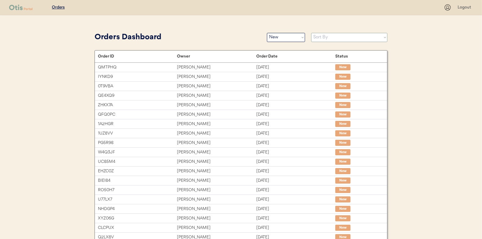
click at [318, 39] on select "Sort By Order Date (Newest → Oldest) Order Date (Oldest → Newest)" at bounding box center [349, 37] width 76 height 9
select select ""Order Date (Oldest → Newest)""
click at [311, 33] on select "Sort By Order Date (Newest → Oldest) Order Date (Oldest → Newest)" at bounding box center [349, 37] width 76 height 9
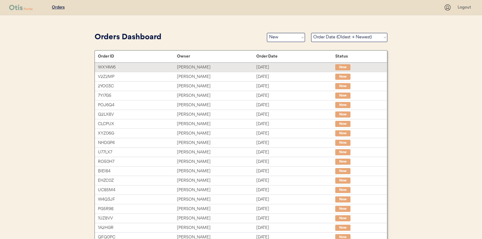
click at [187, 66] on div "[PERSON_NAME]" at bounding box center [216, 67] width 79 height 7
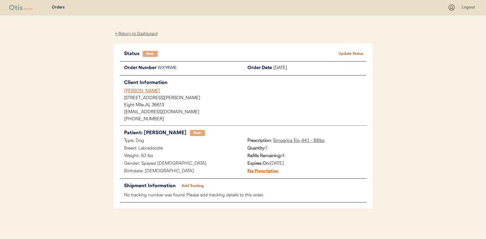
click at [348, 51] on button "Update Status" at bounding box center [351, 54] width 30 height 9
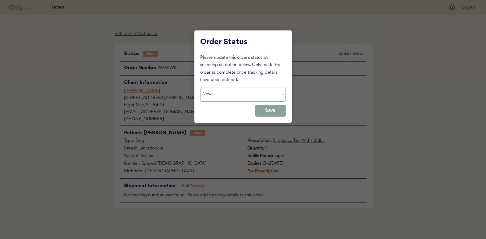
click at [219, 93] on select "Status On Hold New In Progress Complete Pending HW Consent Canceled" at bounding box center [243, 94] width 85 height 15
select select ""in_progress""
click at [201, 87] on select "Status On Hold New In Progress Complete Pending HW Consent Canceled" at bounding box center [243, 94] width 85 height 15
click at [279, 110] on button "Save" at bounding box center [270, 111] width 30 height 12
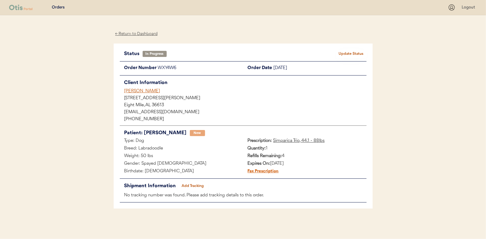
click at [137, 32] on div "← Return to Dashboard" at bounding box center [137, 33] width 46 height 7
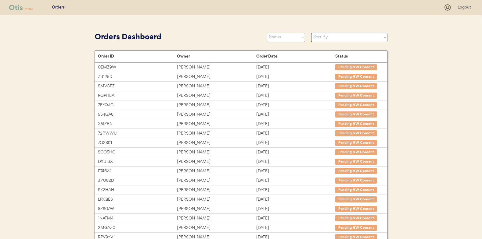
click at [280, 40] on select "Status On Hold New In Progress Complete Pending HW Consent Canceled" at bounding box center [286, 37] width 38 height 9
select select ""new""
click at [267, 33] on select "Status On Hold New In Progress Complete Pending HW Consent Canceled" at bounding box center [286, 37] width 38 height 9
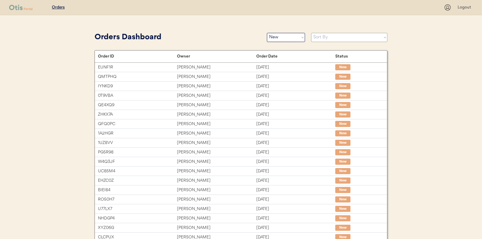
click at [318, 37] on select "Sort By Order Date (Newest → Oldest) Order Date (Oldest → Newest)" at bounding box center [349, 37] width 76 height 9
select select ""Order Date (Oldest → Newest)""
click at [311, 33] on select "Sort By Order Date (Newest → Oldest) Order Date (Oldest → Newest)" at bounding box center [349, 37] width 76 height 9
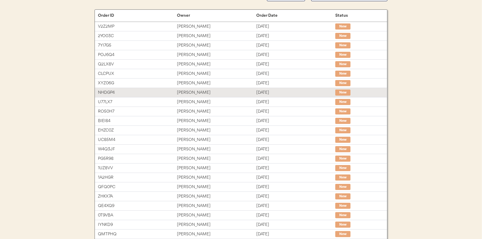
scroll to position [30, 0]
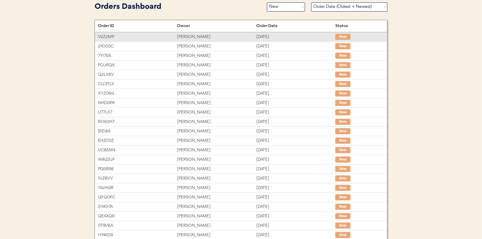
click at [185, 37] on div "Jeremy Crow" at bounding box center [216, 37] width 79 height 7
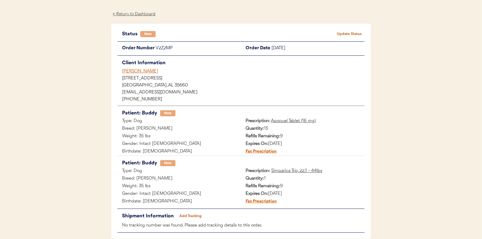
scroll to position [30, 0]
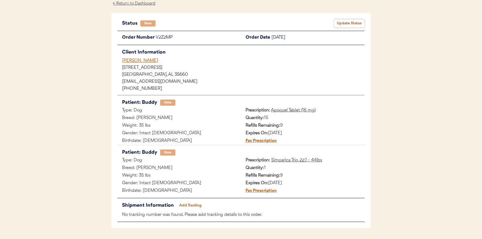
click at [350, 22] on button "Update Status" at bounding box center [349, 23] width 30 height 9
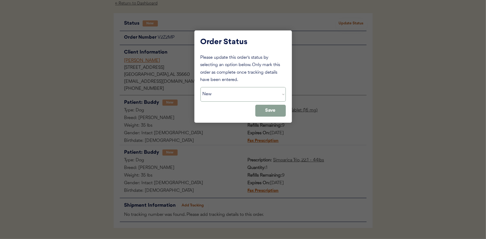
click at [222, 94] on select "Status On Hold New In Progress Complete Pending HW Consent Canceled" at bounding box center [243, 94] width 85 height 15
select select ""in_progress""
click at [201, 87] on select "Status On Hold New In Progress Complete Pending HW Consent Canceled" at bounding box center [243, 94] width 85 height 15
click at [274, 113] on button "Save" at bounding box center [270, 111] width 30 height 12
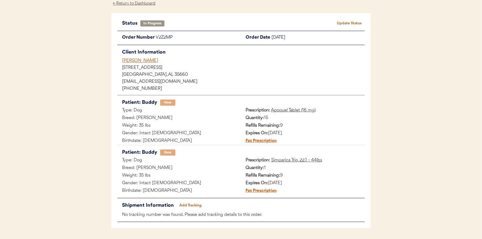
scroll to position [0, 0]
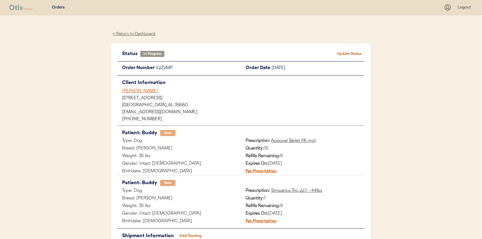
click at [128, 32] on div "← Return to Dashboard" at bounding box center [134, 33] width 46 height 7
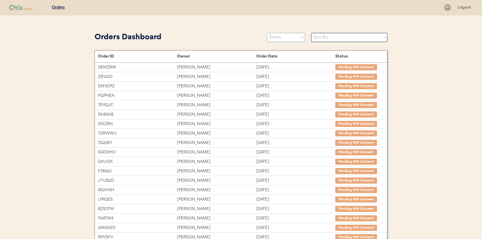
click at [273, 35] on select "Status On Hold New In Progress Complete Pending HW Consent Canceled" at bounding box center [286, 37] width 38 height 9
select select ""new""
click at [267, 33] on select "Status On Hold New In Progress Complete Pending HW Consent Canceled" at bounding box center [286, 37] width 38 height 9
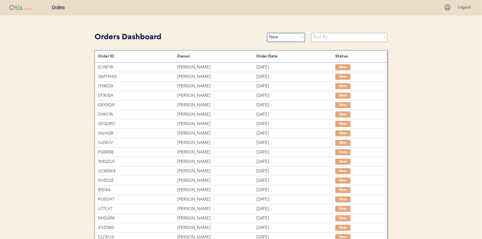
click at [324, 35] on select "Sort By Order Date (Newest → Oldest) Order Date (Oldest → Newest)" at bounding box center [349, 37] width 76 height 9
select select ""Order Date (Oldest → Newest)""
click at [311, 33] on select "Sort By Order Date (Newest → Oldest) Order Date (Oldest → Newest)" at bounding box center [349, 37] width 76 height 9
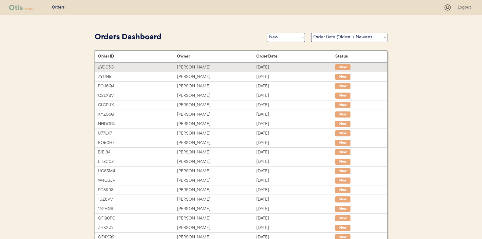
click at [189, 65] on div "Rachel Gibson" at bounding box center [216, 67] width 79 height 7
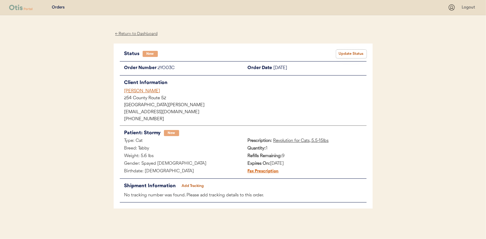
click at [349, 53] on button "Update Status" at bounding box center [351, 54] width 30 height 9
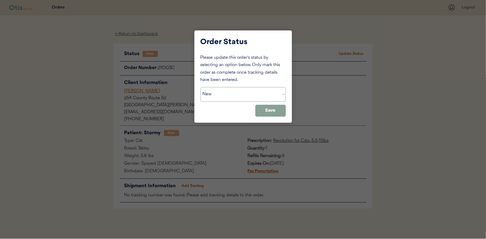
click at [226, 95] on select "Status On Hold New In Progress Complete Pending HW Consent Canceled" at bounding box center [243, 94] width 85 height 15
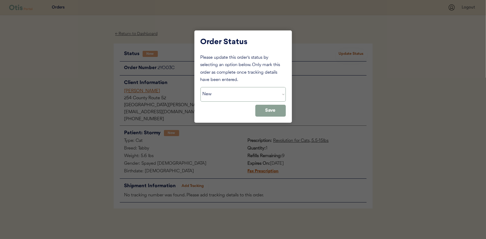
select select ""in_progress""
click at [201, 87] on select "Status On Hold New In Progress Complete Pending HW Consent Canceled" at bounding box center [243, 94] width 85 height 15
click at [265, 111] on button "Save" at bounding box center [270, 111] width 30 height 12
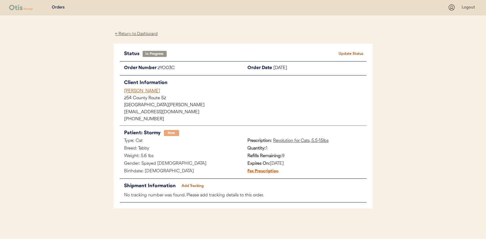
click at [129, 34] on div "← Return to Dashboard" at bounding box center [137, 33] width 46 height 7
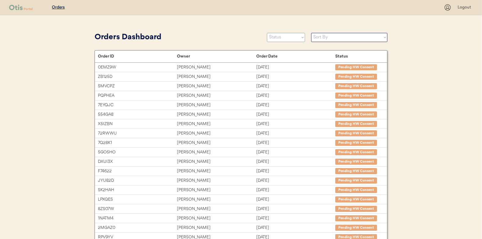
click at [287, 40] on select "Status On Hold New In Progress Complete Pending HW Consent Canceled" at bounding box center [286, 37] width 38 height 9
select select ""new""
click at [267, 33] on select "Status On Hold New In Progress Complete Pending HW Consent Canceled" at bounding box center [286, 37] width 38 height 9
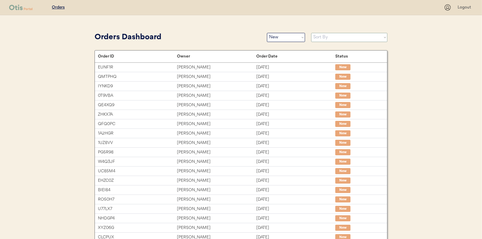
click at [323, 38] on select "Sort By Order Date (Newest → Oldest) Order Date (Oldest → Newest)" at bounding box center [349, 37] width 76 height 9
select select ""Order Date (Oldest → Newest)""
click at [311, 33] on select "Sort By Order Date (Newest → Oldest) Order Date (Oldest → Newest)" at bounding box center [349, 37] width 76 height 9
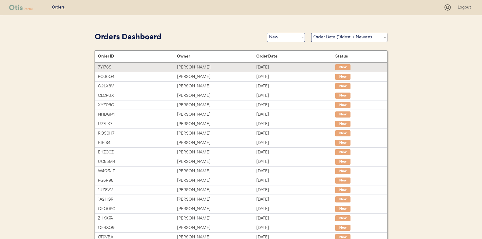
click at [196, 65] on div "[PERSON_NAME]" at bounding box center [216, 67] width 79 height 7
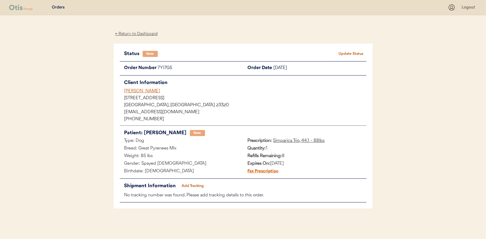
click at [347, 54] on button "Update Status" at bounding box center [351, 54] width 30 height 9
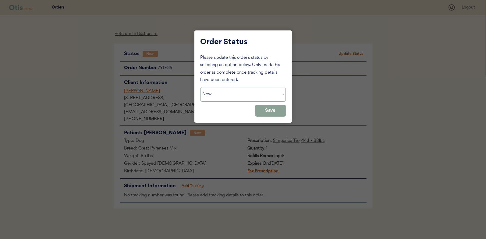
click at [222, 96] on select "Status On Hold New In Progress Complete Pending HW Consent Canceled" at bounding box center [243, 94] width 85 height 15
select select ""in_progress""
click at [201, 87] on select "Status On Hold New In Progress Complete Pending HW Consent Canceled" at bounding box center [243, 94] width 85 height 15
click at [265, 112] on button "Save" at bounding box center [270, 111] width 30 height 12
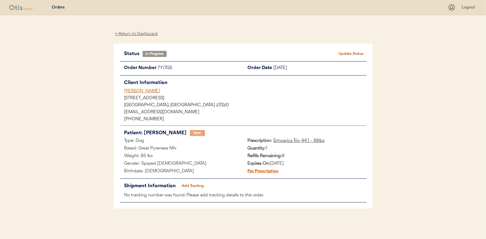
click at [134, 32] on div "← Return to Dashboard" at bounding box center [137, 33] width 46 height 7
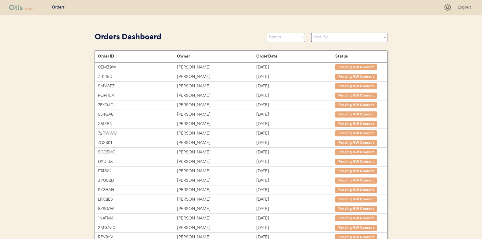
click at [281, 38] on select "Status On Hold New In Progress Complete Pending HW Consent Canceled" at bounding box center [286, 37] width 38 height 9
select select ""new""
click at [267, 33] on select "Status On Hold New In Progress Complete Pending HW Consent Canceled" at bounding box center [286, 37] width 38 height 9
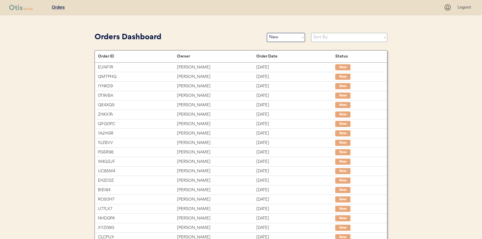
click at [322, 37] on select "Sort By Order Date (Newest → Oldest) Order Date (Oldest → Newest)" at bounding box center [349, 37] width 76 height 9
select select ""Order Date (Oldest → Newest)""
click at [311, 33] on select "Sort By Order Date (Newest → Oldest) Order Date (Oldest → Newest)" at bounding box center [349, 37] width 76 height 9
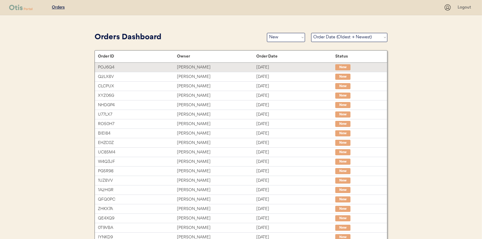
click at [187, 66] on div "[PERSON_NAME]" at bounding box center [216, 67] width 79 height 7
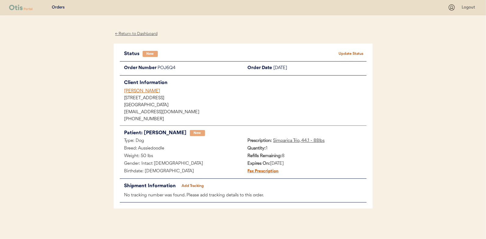
click at [354, 53] on button "Update Status" at bounding box center [351, 54] width 30 height 9
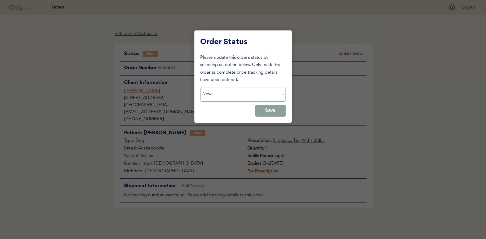
click at [210, 94] on select "Status On Hold New In Progress Complete Pending HW Consent Canceled" at bounding box center [243, 94] width 85 height 15
select select ""in_progress""
click at [201, 87] on select "Status On Hold New In Progress Complete Pending HW Consent Canceled" at bounding box center [243, 94] width 85 height 15
click at [269, 109] on button "Save" at bounding box center [270, 111] width 30 height 12
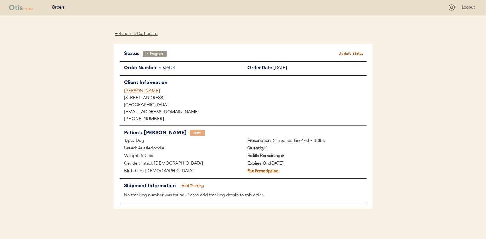
click at [143, 31] on div "← Return to Dashboard" at bounding box center [137, 33] width 46 height 7
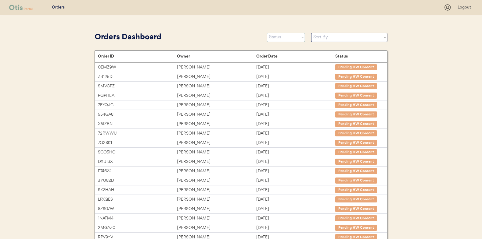
click at [275, 36] on select "Status On Hold New In Progress Complete Pending HW Consent Canceled" at bounding box center [286, 37] width 38 height 9
select select ""new""
click at [267, 33] on select "Status On Hold New In Progress Complete Pending HW Consent Canceled" at bounding box center [286, 37] width 38 height 9
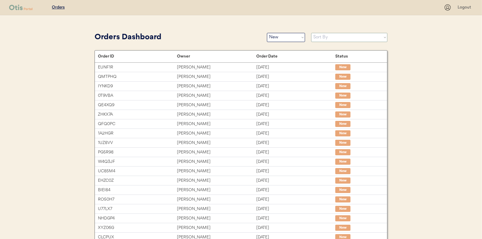
click at [327, 37] on select "Sort By Order Date (Newest → Oldest) Order Date (Oldest → Newest)" at bounding box center [349, 37] width 76 height 9
select select ""Order Date (Oldest → Newest)""
click at [311, 33] on select "Sort By Order Date (Newest → Oldest) Order Date (Oldest → Newest)" at bounding box center [349, 37] width 76 height 9
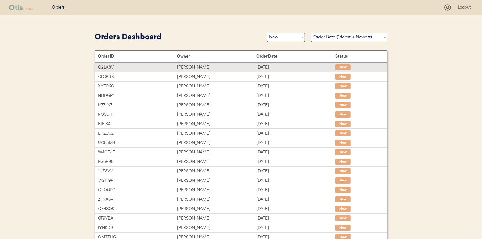
click at [188, 67] on div "Ryan Hayes" at bounding box center [216, 67] width 79 height 7
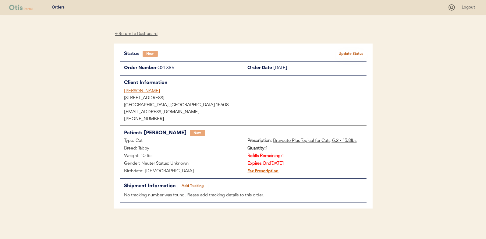
click at [349, 50] on button "Update Status" at bounding box center [351, 54] width 30 height 9
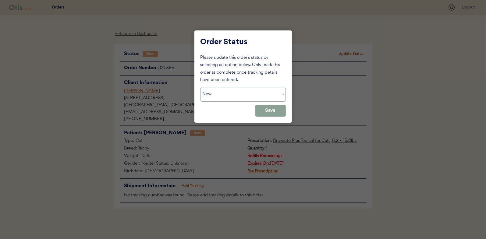
click at [227, 90] on select "Status On Hold New In Progress Complete Pending HW Consent Canceled" at bounding box center [243, 94] width 85 height 15
select select ""in_progress""
click at [201, 87] on select "Status On Hold New In Progress Complete Pending HW Consent Canceled" at bounding box center [243, 94] width 85 height 15
click at [263, 111] on button "Save" at bounding box center [270, 111] width 30 height 12
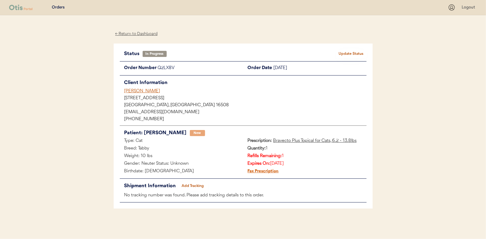
click at [143, 31] on div "← Return to Dashboard" at bounding box center [137, 33] width 46 height 7
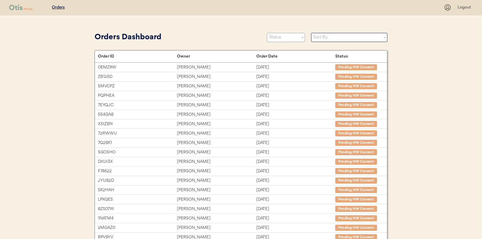
click at [276, 38] on select "Status On Hold New In Progress Complete Pending HW Consent Canceled" at bounding box center [286, 37] width 38 height 9
select select ""new""
click at [267, 33] on select "Status On Hold New In Progress Complete Pending HW Consent Canceled" at bounding box center [286, 37] width 38 height 9
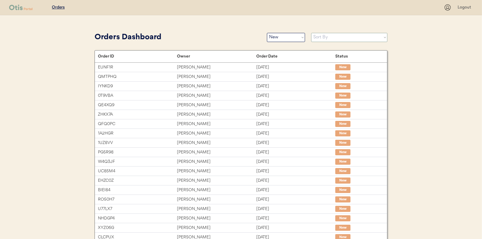
click at [319, 39] on select "Sort By Order Date (Newest → Oldest) Order Date (Oldest → Newest)" at bounding box center [349, 37] width 76 height 9
select select ""Order Date (Oldest → Newest)""
click at [311, 33] on select "Sort By Order Date (Newest → Oldest) Order Date (Oldest → Newest)" at bounding box center [349, 37] width 76 height 9
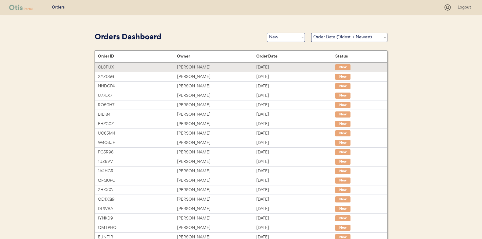
click at [190, 66] on div "[PERSON_NAME]" at bounding box center [216, 67] width 79 height 7
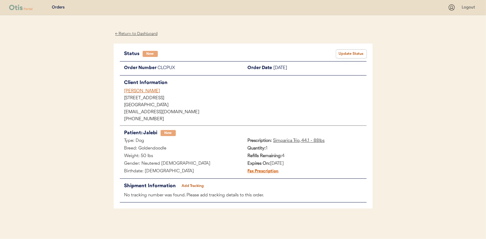
click at [342, 52] on button "Update Status" at bounding box center [351, 54] width 30 height 9
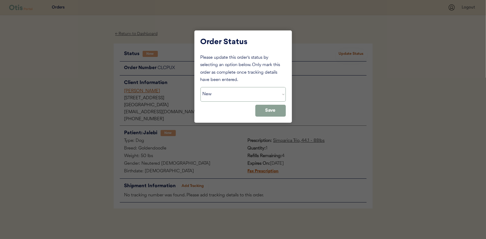
click at [222, 95] on select "Status On Hold New In Progress Complete Pending HW Consent Canceled" at bounding box center [243, 94] width 85 height 15
select select ""in_progress""
click at [201, 87] on select "Status On Hold New In Progress Complete Pending HW Consent Canceled" at bounding box center [243, 94] width 85 height 15
click at [270, 110] on button "Save" at bounding box center [270, 111] width 30 height 12
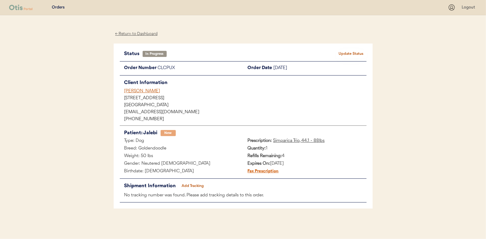
click at [137, 33] on div "← Return to Dashboard" at bounding box center [137, 33] width 46 height 7
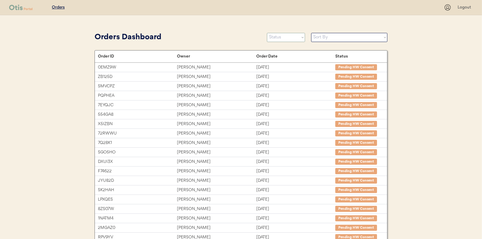
click at [287, 40] on select "Status On Hold New In Progress Complete Pending HW Consent Canceled" at bounding box center [286, 37] width 38 height 9
select select ""new""
click at [267, 33] on select "Status On Hold New In Progress Complete Pending HW Consent Canceled" at bounding box center [286, 37] width 38 height 9
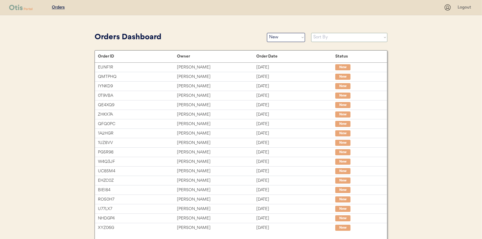
click at [325, 35] on select "Sort By Order Date (Newest → Oldest) Order Date (Oldest → Newest)" at bounding box center [349, 37] width 76 height 9
select select ""Order Date (Oldest → Newest)""
click at [311, 33] on select "Sort By Order Date (Newest → Oldest) Order Date (Oldest → Newest)" at bounding box center [349, 37] width 76 height 9
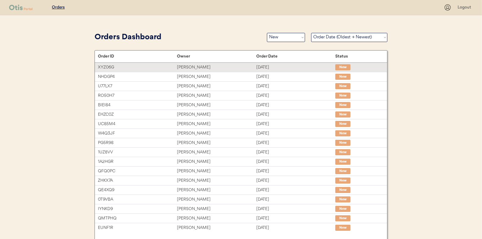
click at [189, 64] on div "Kelley O'Neal" at bounding box center [216, 67] width 79 height 7
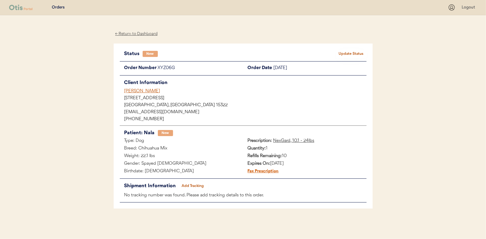
click at [351, 51] on button "Update Status" at bounding box center [351, 54] width 30 height 9
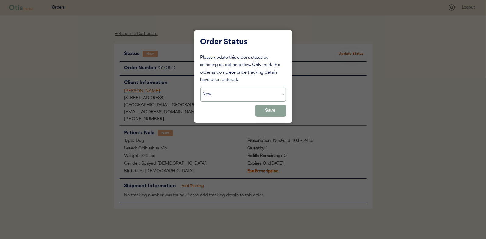
click at [227, 97] on select "Status On Hold New In Progress Complete Pending HW Consent Canceled" at bounding box center [243, 94] width 85 height 15
select select ""in_progress""
click at [201, 87] on select "Status On Hold New In Progress Complete Pending HW Consent Canceled" at bounding box center [243, 94] width 85 height 15
click at [271, 112] on button "Save" at bounding box center [270, 111] width 30 height 12
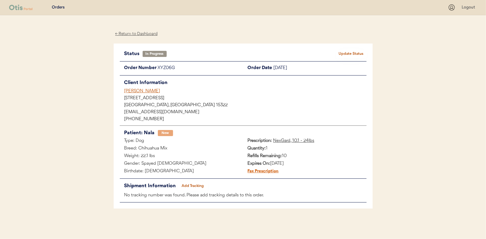
click at [132, 32] on div "← Return to Dashboard" at bounding box center [137, 33] width 46 height 7
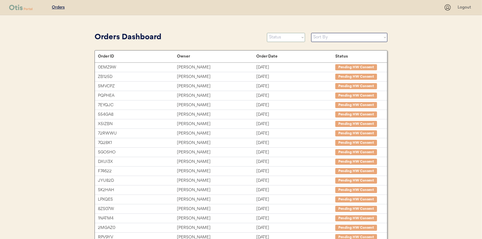
click at [286, 41] on select "Status On Hold New In Progress Complete Pending HW Consent Canceled" at bounding box center [286, 37] width 38 height 9
select select ""new""
click at [267, 33] on select "Status On Hold New In Progress Complete Pending HW Consent Canceled" at bounding box center [286, 37] width 38 height 9
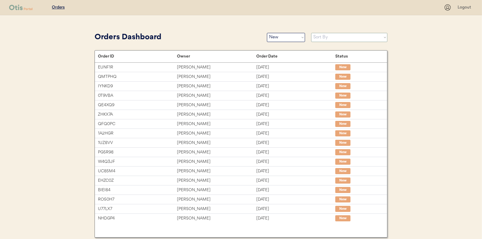
click at [323, 38] on select "Sort By Order Date (Newest → Oldest) Order Date (Oldest → Newest)" at bounding box center [349, 37] width 76 height 9
select select ""Order Date (Oldest → Newest)""
click at [311, 33] on select "Sort By Order Date (Newest → Oldest) Order Date (Oldest → Newest)" at bounding box center [349, 37] width 76 height 9
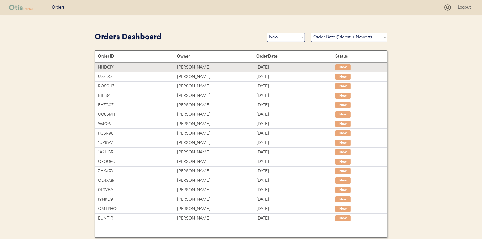
click at [192, 67] on div "Christine Aman" at bounding box center [216, 67] width 79 height 7
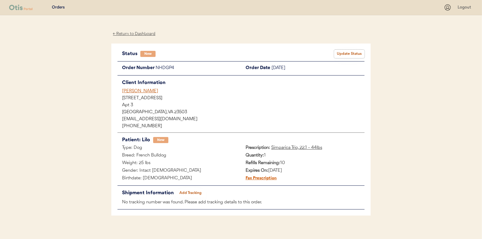
click at [356, 53] on button "Update Status" at bounding box center [349, 54] width 30 height 9
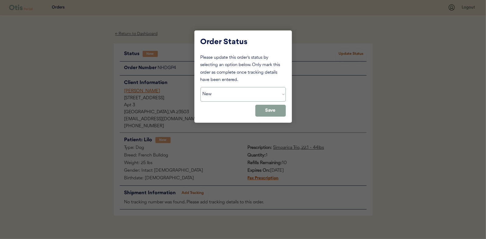
click at [221, 92] on select "Status On Hold New In Progress Complete Pending HW Consent Canceled" at bounding box center [243, 94] width 85 height 15
select select ""in_progress""
click at [201, 87] on select "Status On Hold New In Progress Complete Pending HW Consent Canceled" at bounding box center [243, 94] width 85 height 15
click at [265, 110] on button "Save" at bounding box center [270, 111] width 30 height 12
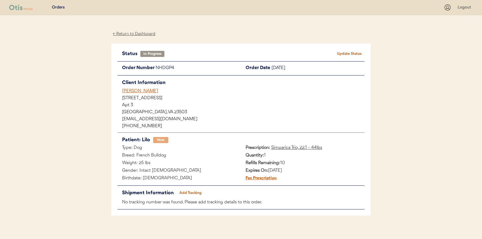
click at [137, 34] on div "← Return to Dashboard" at bounding box center [134, 33] width 46 height 7
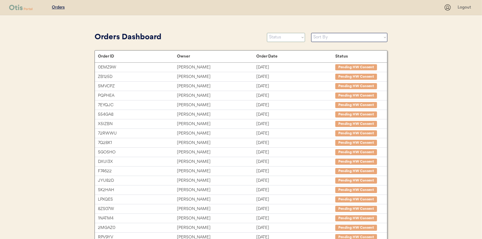
click at [273, 37] on select "Status On Hold New In Progress Complete Pending HW Consent Canceled" at bounding box center [286, 37] width 38 height 9
select select ""new""
click at [267, 33] on select "Status On Hold New In Progress Complete Pending HW Consent Canceled" at bounding box center [286, 37] width 38 height 9
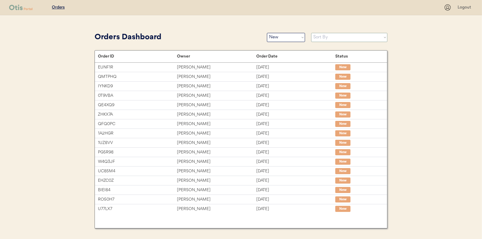
click at [322, 39] on select "Sort By Order Date (Newest → Oldest) Order Date (Oldest → Newest)" at bounding box center [349, 37] width 76 height 9
select select ""Order Date (Oldest → Newest)""
click at [311, 33] on select "Sort By Order Date (Newest → Oldest) Order Date (Oldest → Newest)" at bounding box center [349, 37] width 76 height 9
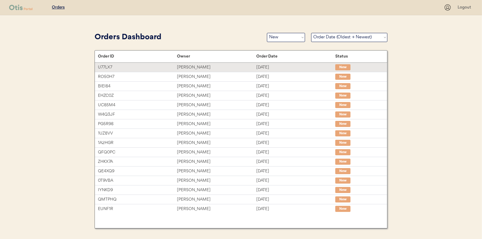
click at [188, 67] on div "Cindy Guzman" at bounding box center [216, 67] width 79 height 7
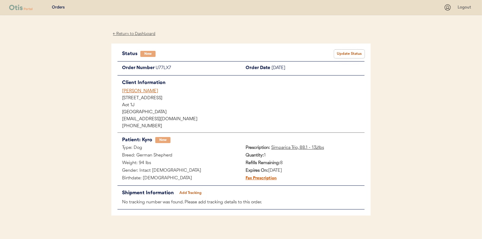
click at [354, 52] on button "Update Status" at bounding box center [349, 54] width 30 height 9
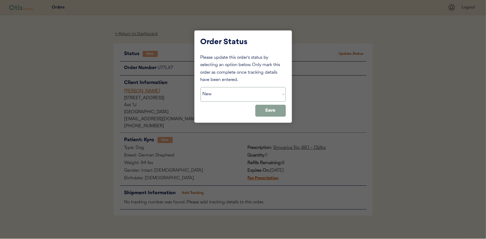
click at [215, 94] on select "Status On Hold New In Progress Complete Pending HW Consent Canceled" at bounding box center [243, 94] width 85 height 15
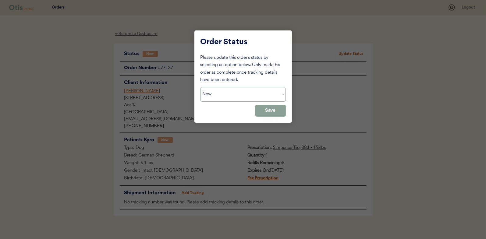
select select ""in_progress""
click at [201, 87] on select "Status On Hold New In Progress Complete Pending HW Consent Canceled" at bounding box center [243, 94] width 85 height 15
click at [266, 109] on button "Save" at bounding box center [270, 111] width 30 height 12
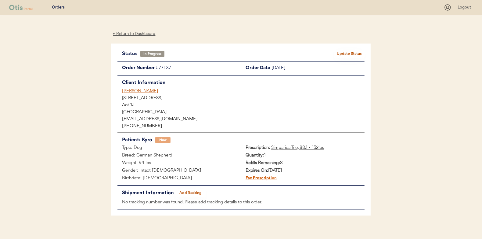
click at [137, 32] on div "← Return to Dashboard" at bounding box center [134, 33] width 46 height 7
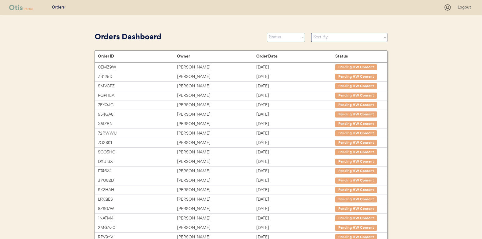
click at [278, 38] on select "Status On Hold New In Progress Complete Pending HW Consent Canceled" at bounding box center [286, 37] width 38 height 9
select select ""new""
click at [267, 33] on select "Status On Hold New In Progress Complete Pending HW Consent Canceled" at bounding box center [286, 37] width 38 height 9
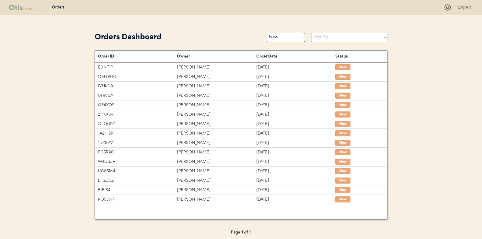
click at [319, 37] on select "Sort By Order Date (Newest → Oldest) Order Date (Oldest → Newest)" at bounding box center [349, 37] width 76 height 9
select select ""Order Date (Oldest → Newest)""
click at [311, 33] on select "Sort By Order Date (Newest → Oldest) Order Date (Oldest → Newest)" at bounding box center [349, 37] width 76 height 9
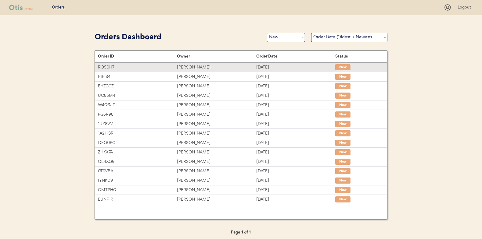
click at [191, 66] on div "Daron Davis" at bounding box center [216, 67] width 79 height 7
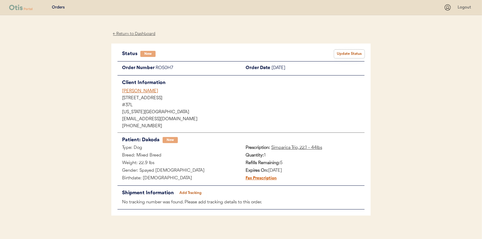
click at [351, 53] on button "Update Status" at bounding box center [349, 54] width 30 height 9
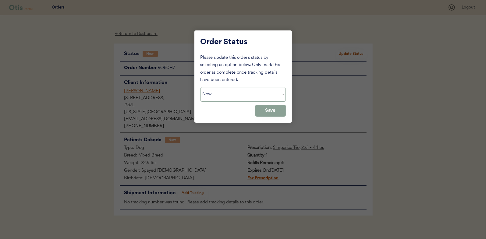
click at [225, 99] on select "Status On Hold New In Progress Complete Pending HW Consent Canceled" at bounding box center [243, 94] width 85 height 15
select select ""in_progress""
click at [201, 87] on select "Status On Hold New In Progress Complete Pending HW Consent Canceled" at bounding box center [243, 94] width 85 height 15
click at [268, 109] on button "Save" at bounding box center [270, 111] width 30 height 12
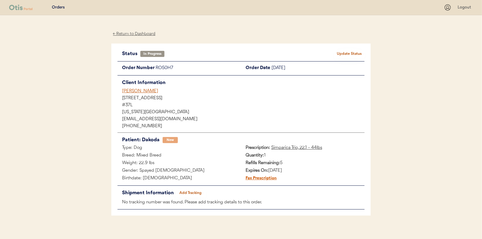
click at [133, 34] on div "← Return to Dashboard" at bounding box center [134, 33] width 46 height 7
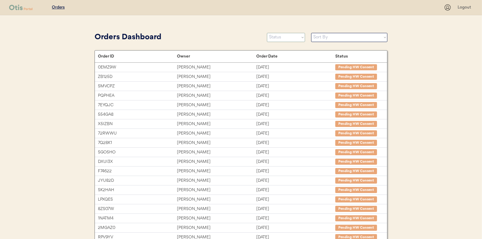
click at [281, 37] on select "Status On Hold New In Progress Complete Pending HW Consent Canceled" at bounding box center [286, 37] width 38 height 9
select select ""new""
click at [267, 33] on select "Status On Hold New In Progress Complete Pending HW Consent Canceled" at bounding box center [286, 37] width 38 height 9
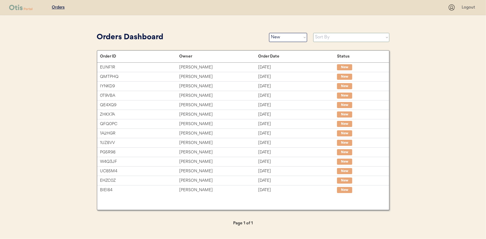
click at [322, 36] on select "Sort By Order Date (Newest → Oldest) Order Date (Oldest → Newest)" at bounding box center [351, 37] width 76 height 9
select select ""Order Date (Oldest → Newest)""
click at [313, 33] on select "Sort By Order Date (Newest → Oldest) Order Date (Oldest → Newest)" at bounding box center [351, 37] width 76 height 9
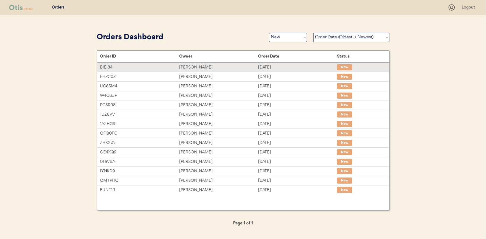
click at [194, 64] on div "SHELLEY Huffman" at bounding box center [218, 67] width 79 height 7
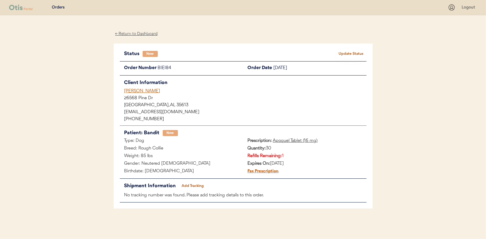
click at [348, 54] on button "Update Status" at bounding box center [351, 54] width 30 height 9
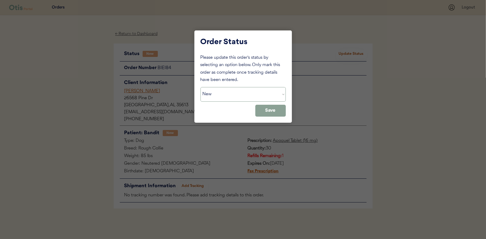
click at [229, 94] on select "Status On Hold New In Progress Complete Pending HW Consent Canceled" at bounding box center [243, 94] width 85 height 15
select select ""in_progress""
click at [201, 87] on select "Status On Hold New In Progress Complete Pending HW Consent Canceled" at bounding box center [243, 94] width 85 height 15
click at [269, 107] on button "Save" at bounding box center [270, 111] width 30 height 12
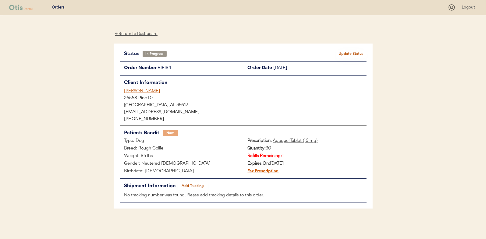
click at [142, 30] on div "← Return to Dashboard" at bounding box center [137, 33] width 46 height 7
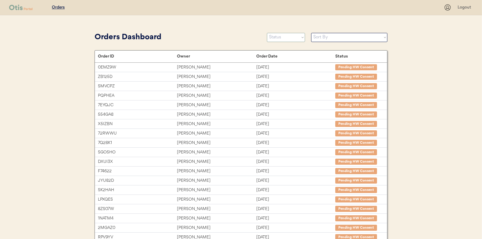
click at [277, 37] on select "Status On Hold New In Progress Complete Pending HW Consent Canceled" at bounding box center [286, 37] width 38 height 9
select select ""new""
click at [267, 33] on select "Status On Hold New In Progress Complete Pending HW Consent Canceled" at bounding box center [286, 37] width 38 height 9
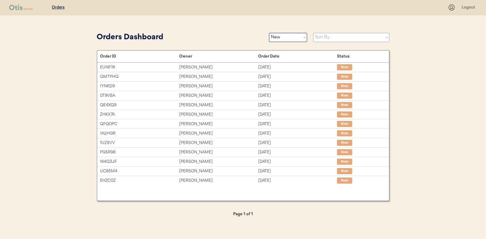
click at [324, 38] on select "Sort By Order Date (Newest → Oldest) Order Date (Oldest → Newest)" at bounding box center [351, 37] width 76 height 9
select select ""Order Date (Oldest → Newest)""
click at [313, 33] on select "Sort By Order Date (Newest → Oldest) Order Date (Oldest → Newest)" at bounding box center [351, 37] width 76 height 9
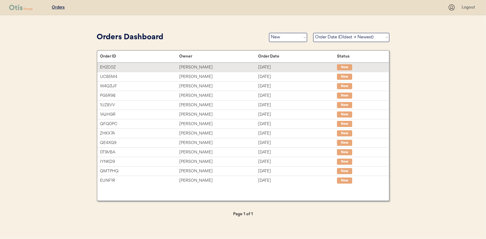
click at [196, 66] on div "[PERSON_NAME]" at bounding box center [218, 67] width 79 height 7
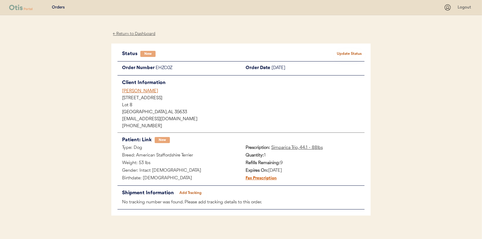
click at [360, 54] on button "Update Status" at bounding box center [349, 54] width 30 height 9
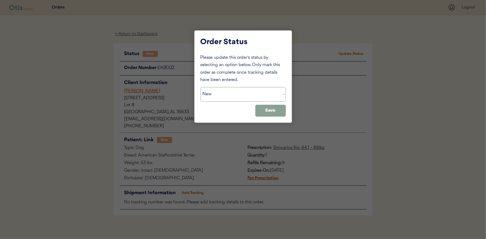
click at [217, 94] on select "Status On Hold New In Progress Complete Pending HW Consent Canceled" at bounding box center [243, 94] width 85 height 15
select select ""in_progress""
click at [201, 87] on select "Status On Hold New In Progress Complete Pending HW Consent Canceled" at bounding box center [243, 94] width 85 height 15
click at [276, 111] on button "Save" at bounding box center [270, 111] width 30 height 12
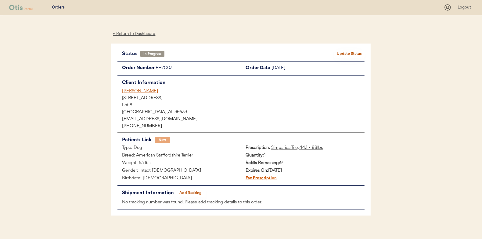
click at [134, 34] on div "← Return to Dashboard" at bounding box center [134, 33] width 46 height 7
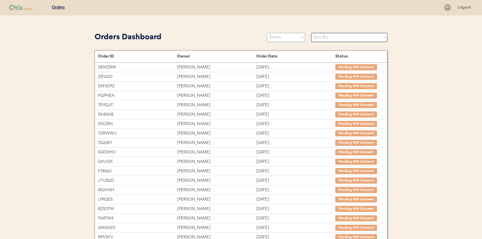
click at [273, 37] on select "Status On Hold New In Progress Complete Pending HW Consent Canceled" at bounding box center [286, 37] width 38 height 9
select select ""new""
click at [267, 33] on select "Status On Hold New In Progress Complete Pending HW Consent Canceled" at bounding box center [286, 37] width 38 height 9
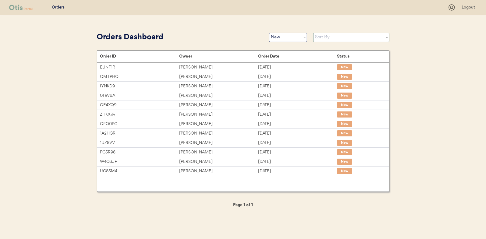
click at [319, 38] on select "Sort By Order Date (Newest → Oldest) Order Date (Oldest → Newest)" at bounding box center [351, 37] width 76 height 9
select select ""Order Date (Oldest → Newest)""
click at [313, 33] on select "Sort By Order Date (Newest → Oldest) Order Date (Oldest → Newest)" at bounding box center [351, 37] width 76 height 9
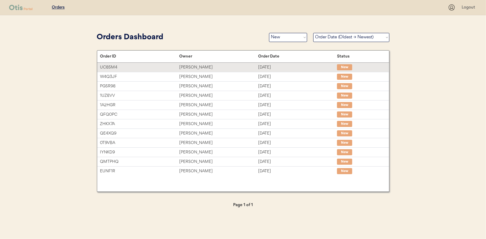
click at [199, 68] on div "Stephanie Swanson" at bounding box center [218, 67] width 79 height 7
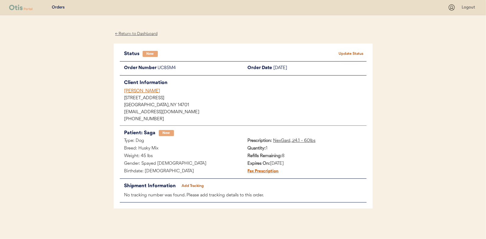
click at [352, 53] on button "Update Status" at bounding box center [351, 54] width 30 height 9
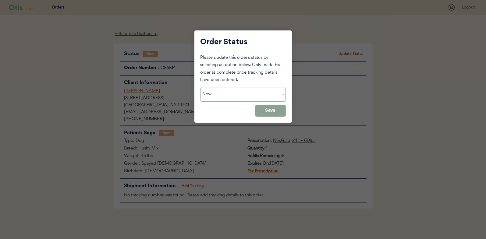
click at [216, 93] on select "Status On Hold New In Progress Complete Pending HW Consent Canceled" at bounding box center [243, 94] width 85 height 15
select select ""in_progress""
click at [201, 87] on select "Status On Hold New In Progress Complete Pending HW Consent Canceled" at bounding box center [243, 94] width 85 height 15
click at [268, 110] on button "Save" at bounding box center [270, 111] width 30 height 12
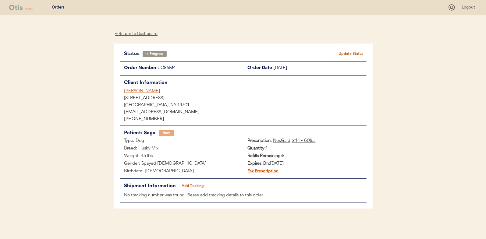
click at [129, 34] on div "← Return to Dashboard" at bounding box center [137, 33] width 46 height 7
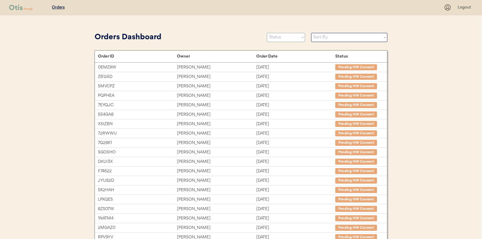
click at [280, 38] on select "Status On Hold New In Progress Complete Pending HW Consent Canceled" at bounding box center [286, 37] width 38 height 9
select select ""new""
click at [267, 33] on select "Status On Hold New In Progress Complete Pending HW Consent Canceled" at bounding box center [286, 37] width 38 height 9
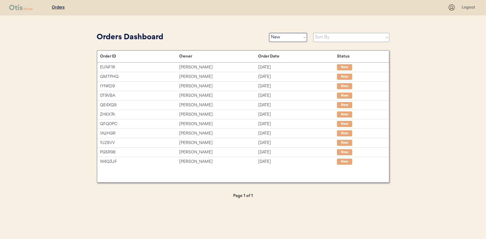
click at [320, 37] on select "Sort By Order Date (Newest → Oldest) Order Date (Oldest → Newest)" at bounding box center [351, 37] width 76 height 9
select select ""Order Date (Oldest → Newest)""
click at [313, 33] on select "Sort By Order Date (Newest → Oldest) Order Date (Oldest → Newest)" at bounding box center [351, 37] width 76 height 9
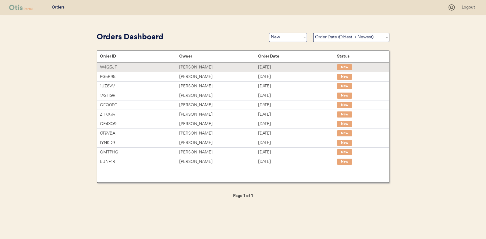
click at [193, 67] on div "Niina Al-Hassan" at bounding box center [218, 67] width 79 height 7
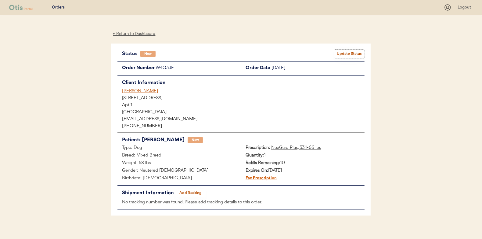
click at [345, 52] on button "Update Status" at bounding box center [349, 54] width 30 height 9
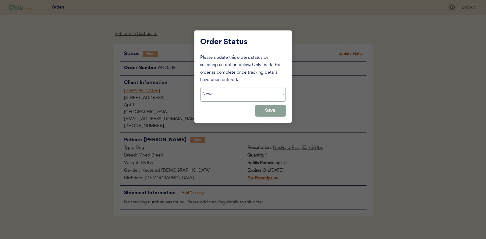
click at [219, 99] on select "Status On Hold New In Progress Complete Pending HW Consent Canceled" at bounding box center [243, 94] width 85 height 15
select select ""in_progress""
click at [201, 87] on select "Status On Hold New In Progress Complete Pending HW Consent Canceled" at bounding box center [243, 94] width 85 height 15
click at [272, 109] on button "Save" at bounding box center [270, 111] width 30 height 12
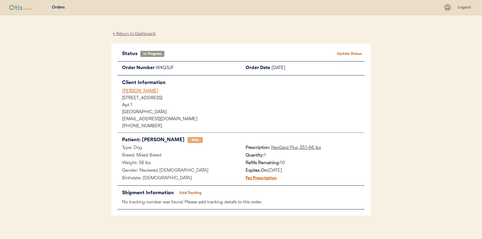
click at [132, 34] on div "← Return to Dashboard" at bounding box center [134, 33] width 46 height 7
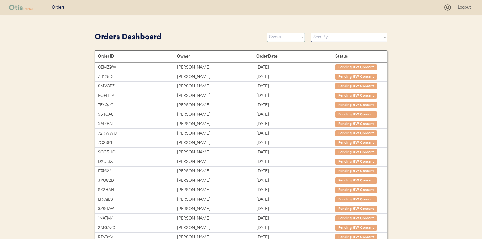
click at [278, 39] on select "Status On Hold New In Progress Complete Pending HW Consent Canceled" at bounding box center [286, 37] width 38 height 9
select select ""new""
click at [267, 33] on select "Status On Hold New In Progress Complete Pending HW Consent Canceled" at bounding box center [286, 37] width 38 height 9
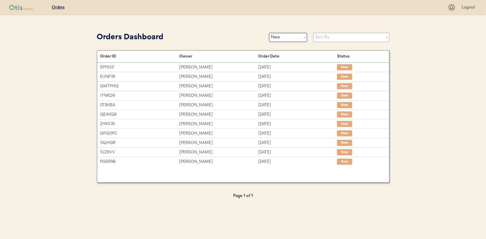
click at [320, 37] on select "Sort By Order Date (Newest → Oldest) Order Date (Oldest → Newest)" at bounding box center [351, 37] width 76 height 9
select select ""Order Date (Oldest → Newest)""
click at [313, 33] on select "Sort By Order Date (Newest → Oldest) Order Date (Oldest → Newest)" at bounding box center [351, 37] width 76 height 9
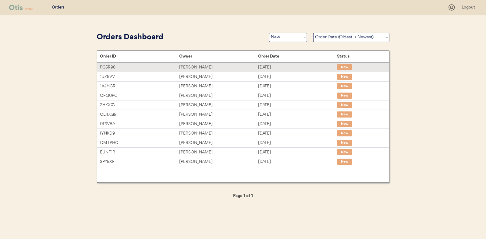
click at [202, 68] on div "[PERSON_NAME]" at bounding box center [218, 67] width 79 height 7
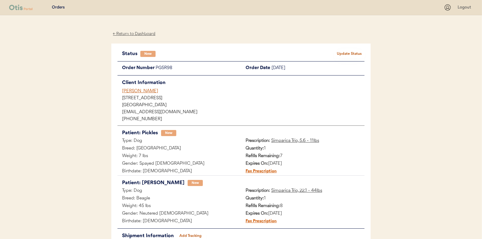
click at [354, 53] on button "Update Status" at bounding box center [349, 54] width 30 height 9
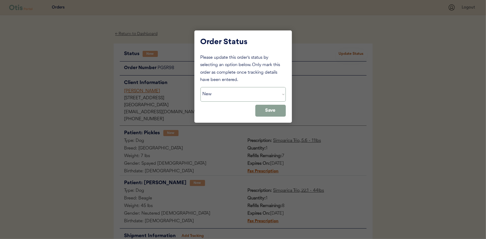
click at [227, 97] on select "Status On Hold New In Progress Complete Pending HW Consent Canceled" at bounding box center [243, 94] width 85 height 15
select select ""in_progress""
click at [201, 87] on select "Status On Hold New In Progress Complete Pending HW Consent Canceled" at bounding box center [243, 94] width 85 height 15
click at [273, 112] on button "Save" at bounding box center [270, 111] width 30 height 12
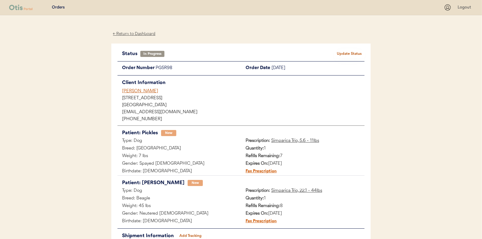
click at [132, 33] on div "← Return to Dashboard" at bounding box center [134, 33] width 46 height 7
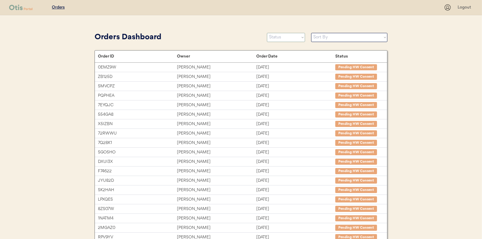
click at [273, 38] on select "Status On Hold New In Progress Complete Pending HW Consent Canceled" at bounding box center [286, 37] width 38 height 9
select select ""new""
click at [267, 33] on select "Status On Hold New In Progress Complete Pending HW Consent Canceled" at bounding box center [286, 37] width 38 height 9
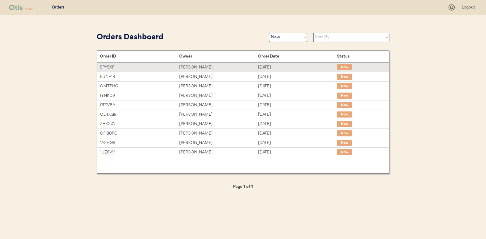
click at [194, 66] on div "[PERSON_NAME]" at bounding box center [218, 67] width 79 height 7
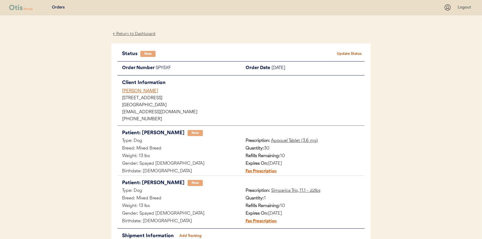
click at [147, 30] on div "← Return to Dashboard" at bounding box center [134, 33] width 46 height 7
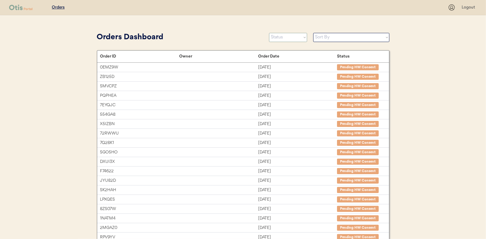
click at [292, 37] on select "Status On Hold New In Progress Complete Pending HW Consent Canceled" at bounding box center [288, 37] width 38 height 9
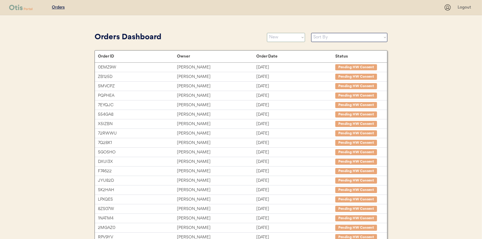
click at [267, 33] on select "Status On Hold New In Progress Complete Pending HW Consent Canceled" at bounding box center [286, 37] width 38 height 9
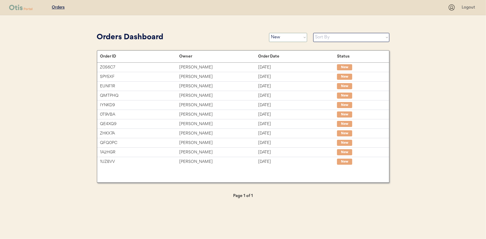
click at [284, 37] on select "Status On Hold New In Progress Complete Pending HW Consent Canceled" at bounding box center [288, 37] width 38 height 9
click at [269, 33] on select "Status On Hold New In Progress Complete Pending HW Consent Canceled" at bounding box center [288, 37] width 38 height 9
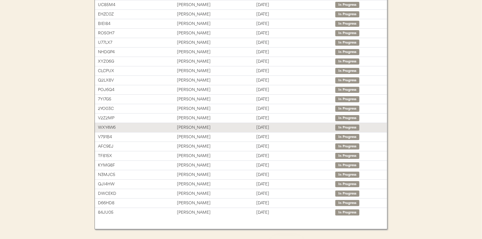
scroll to position [91, 0]
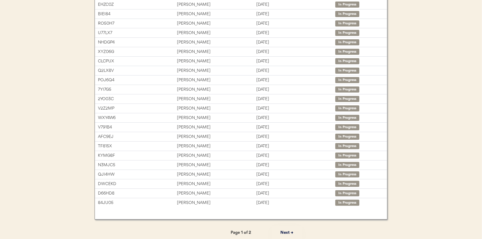
click at [286, 232] on button "Next →" at bounding box center [286, 233] width 30 height 14
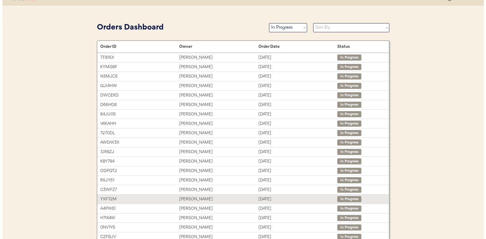
scroll to position [0, 0]
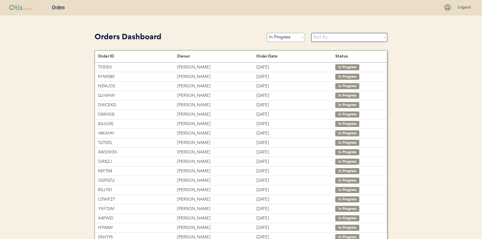
click at [284, 38] on select "Status On Hold New In Progress Complete Pending HW Consent Canceled" at bounding box center [286, 37] width 38 height 9
select select ""new""
click at [267, 33] on select "Status On Hold New In Progress Complete Pending HW Consent Canceled" at bounding box center [286, 37] width 38 height 9
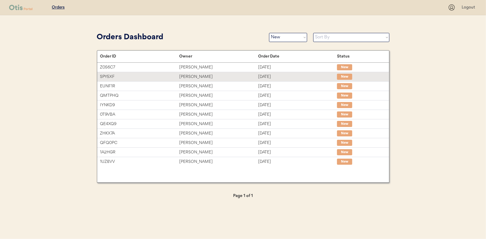
click at [190, 74] on div "[PERSON_NAME]" at bounding box center [218, 76] width 79 height 7
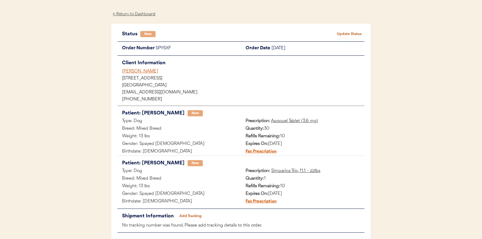
scroll to position [30, 0]
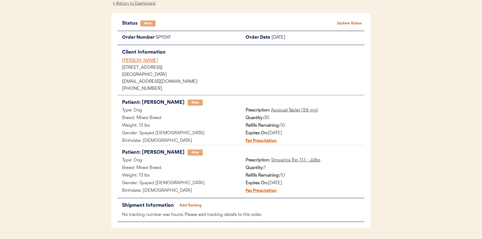
click at [352, 21] on button "Update Status" at bounding box center [349, 23] width 30 height 9
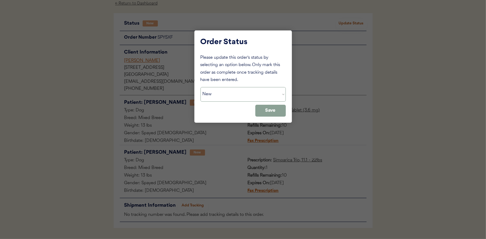
click at [225, 95] on select "Status On Hold New In Progress Complete Pending HW Consent Canceled" at bounding box center [243, 94] width 85 height 15
select select ""in_progress""
click at [201, 87] on select "Status On Hold New In Progress Complete Pending HW Consent Canceled" at bounding box center [243, 94] width 85 height 15
click at [268, 112] on button "Save" at bounding box center [270, 111] width 30 height 12
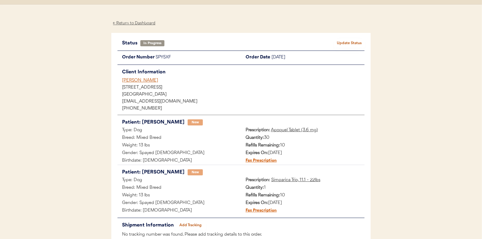
scroll to position [0, 0]
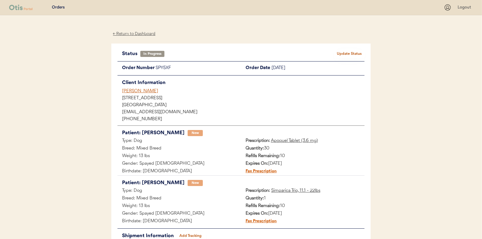
click at [131, 31] on div "← Return to Dashboard" at bounding box center [134, 33] width 46 height 7
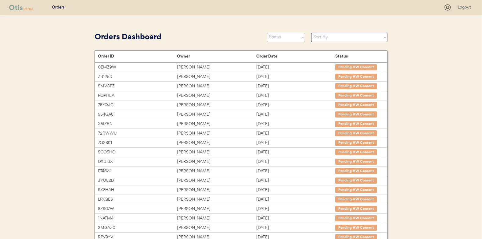
click at [289, 37] on select "Status On Hold New In Progress Complete Pending HW Consent Canceled" at bounding box center [286, 37] width 38 height 9
select select ""new""
click at [267, 33] on select "Status On Hold New In Progress Complete Pending HW Consent Canceled" at bounding box center [286, 37] width 38 height 9
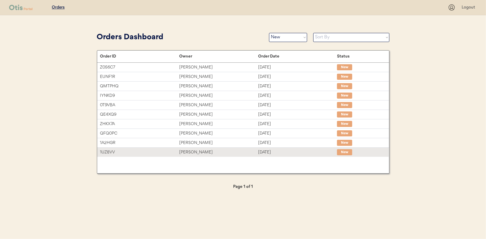
click at [198, 151] on div "[PERSON_NAME]" at bounding box center [218, 152] width 79 height 7
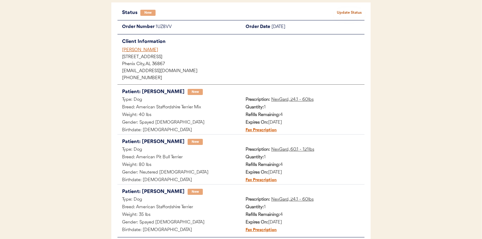
scroll to position [30, 0]
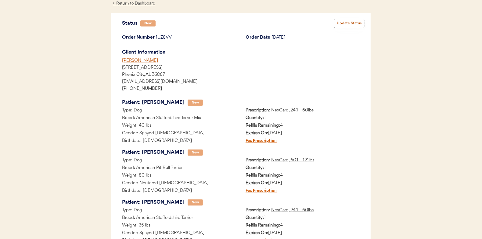
click at [349, 20] on button "Update Status" at bounding box center [349, 23] width 30 height 9
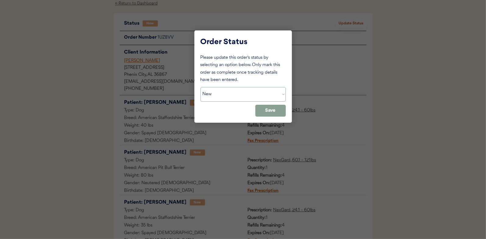
click at [226, 94] on select "Status On Hold New In Progress Complete Pending HW Consent Canceled" at bounding box center [243, 94] width 85 height 15
select select ""in_progress""
click at [201, 87] on select "Status On Hold New In Progress Complete Pending HW Consent Canceled" at bounding box center [243, 94] width 85 height 15
click at [274, 110] on button "Save" at bounding box center [270, 111] width 30 height 12
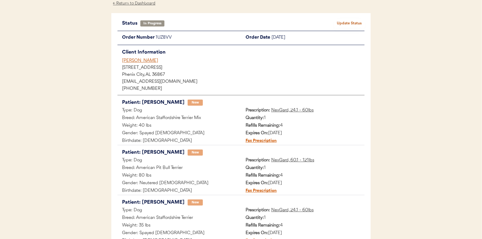
click at [121, 2] on div "← Return to Dashboard" at bounding box center [134, 3] width 46 height 7
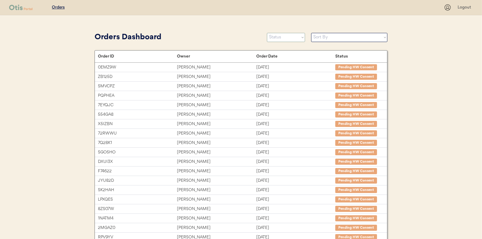
click at [282, 38] on select "Status On Hold New In Progress Complete Pending HW Consent Canceled" at bounding box center [286, 37] width 38 height 9
select select ""new""
click at [267, 33] on select "Status On Hold New In Progress Complete Pending HW Consent Canceled" at bounding box center [286, 37] width 38 height 9
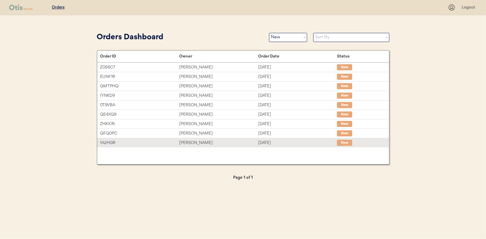
click at [202, 142] on div "Angela Gilbreath" at bounding box center [218, 143] width 79 height 7
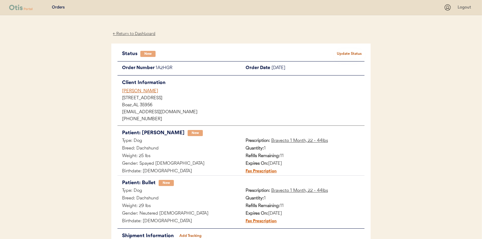
click at [349, 55] on button "Update Status" at bounding box center [349, 54] width 30 height 9
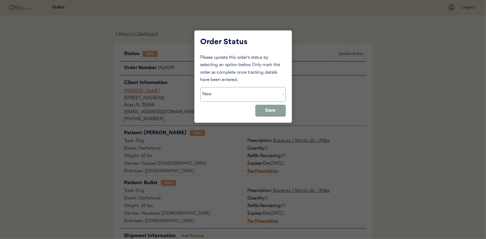
click at [212, 95] on select "Status On Hold New In Progress Complete Pending HW Consent Canceled" at bounding box center [243, 94] width 85 height 15
select select ""in_progress""
click at [201, 87] on select "Status On Hold New In Progress Complete Pending HW Consent Canceled" at bounding box center [243, 94] width 85 height 15
click at [273, 107] on button "Save" at bounding box center [270, 111] width 30 height 12
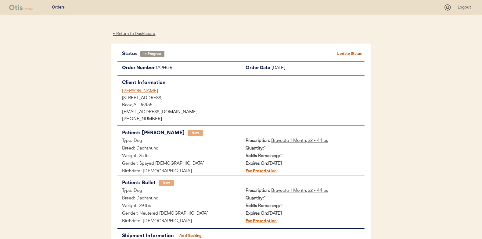
click at [142, 35] on div "← Return to Dashboard" at bounding box center [134, 33] width 46 height 7
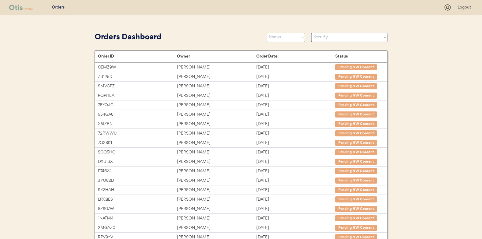
click at [274, 40] on select "Status On Hold New In Progress Complete Pending HW Consent Canceled" at bounding box center [286, 37] width 38 height 9
select select ""new""
click at [267, 33] on select "Status On Hold New In Progress Complete Pending HW Consent Canceled" at bounding box center [286, 37] width 38 height 9
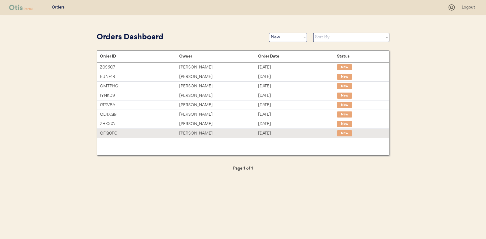
click at [195, 134] on div "Sasha Thomas" at bounding box center [218, 133] width 79 height 7
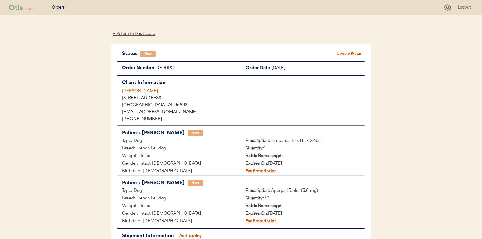
click at [348, 48] on div "Status New Update Status Order Number QFQ0PC Order Date September 28, 2025 Clie…" at bounding box center [240, 151] width 259 height 215
click at [347, 51] on button "Update Status" at bounding box center [349, 54] width 30 height 9
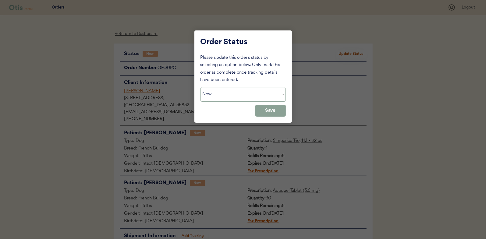
click at [235, 97] on select "Status On Hold New In Progress Complete Pending HW Consent Canceled" at bounding box center [243, 94] width 85 height 15
select select ""in_progress""
click at [201, 87] on select "Status On Hold New In Progress Complete Pending HW Consent Canceled" at bounding box center [243, 94] width 85 height 15
click at [273, 108] on button "Save" at bounding box center [270, 111] width 30 height 12
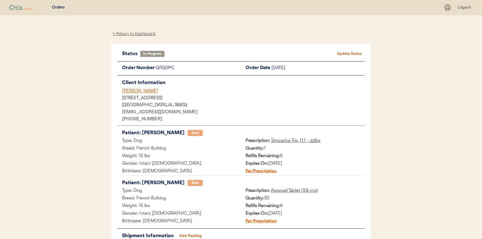
click at [137, 34] on div "← Return to Dashboard" at bounding box center [134, 33] width 46 height 7
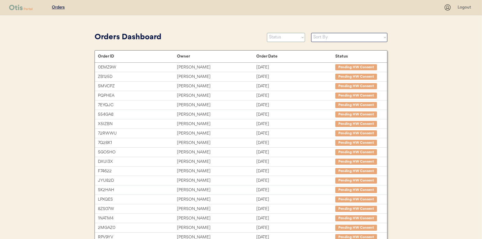
click at [283, 38] on select "Status On Hold New In Progress Complete Pending HW Consent Canceled" at bounding box center [286, 37] width 38 height 9
select select ""new""
click at [267, 33] on select "Status On Hold New In Progress Complete Pending HW Consent Canceled" at bounding box center [286, 37] width 38 height 9
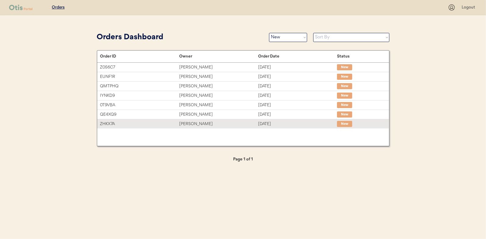
click at [191, 123] on div "Hana Maples" at bounding box center [218, 124] width 79 height 7
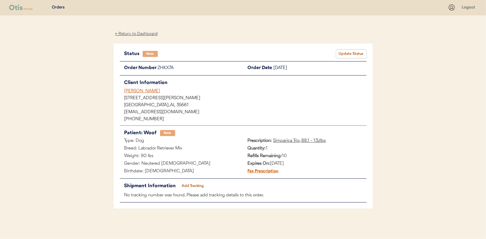
click at [347, 53] on button "Update Status" at bounding box center [351, 54] width 30 height 9
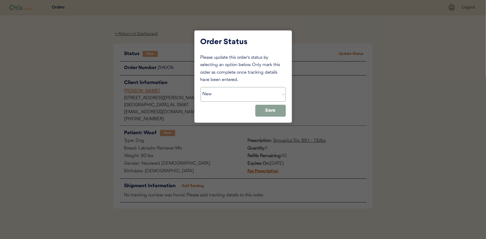
click at [219, 96] on select "Status On Hold New In Progress Complete Pending HW Consent Canceled" at bounding box center [243, 94] width 85 height 15
select select ""in_progress""
click at [201, 87] on select "Status On Hold New In Progress Complete Pending HW Consent Canceled" at bounding box center [243, 94] width 85 height 15
click at [272, 110] on button "Save" at bounding box center [270, 111] width 30 height 12
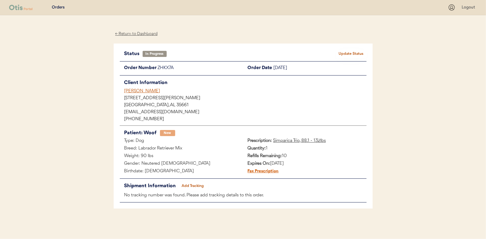
click at [134, 34] on div "← Return to Dashboard" at bounding box center [137, 33] width 46 height 7
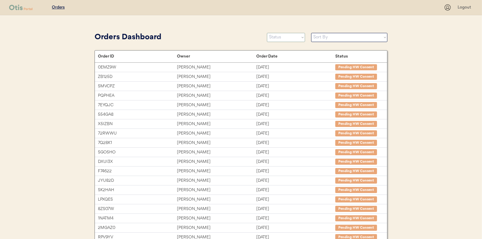
click at [284, 38] on select "Status On Hold New In Progress Complete Pending HW Consent Canceled" at bounding box center [286, 37] width 38 height 9
select select ""new""
click at [267, 33] on select "Status On Hold New In Progress Complete Pending HW Consent Canceled" at bounding box center [286, 37] width 38 height 9
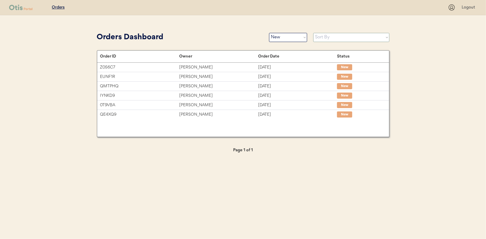
click at [323, 37] on select "Sort By Order Date (Newest → Oldest) Order Date (Oldest → Newest)" at bounding box center [351, 37] width 76 height 9
click at [315, 34] on select "Sort By Order Date (Newest → Oldest) Order Date (Oldest → Newest)" at bounding box center [351, 37] width 76 height 9
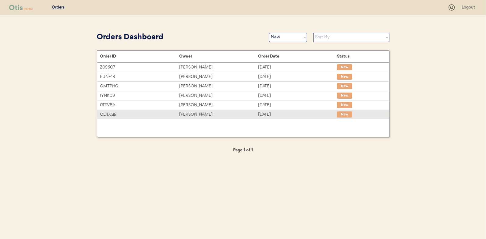
click at [196, 111] on div "Sonya Rodgers" at bounding box center [218, 114] width 79 height 7
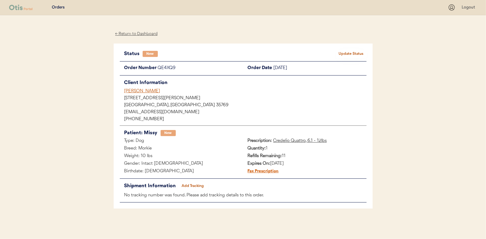
click at [351, 53] on button "Update Status" at bounding box center [351, 54] width 30 height 9
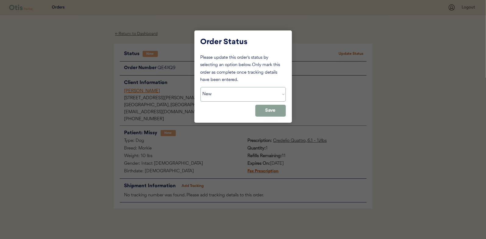
click at [209, 94] on select "Status On Hold New In Progress Complete Pending HW Consent Canceled" at bounding box center [243, 94] width 85 height 15
select select ""in_progress""
click at [201, 87] on select "Status On Hold New In Progress Complete Pending HW Consent Canceled" at bounding box center [243, 94] width 85 height 15
click at [279, 113] on button "Save" at bounding box center [270, 111] width 30 height 12
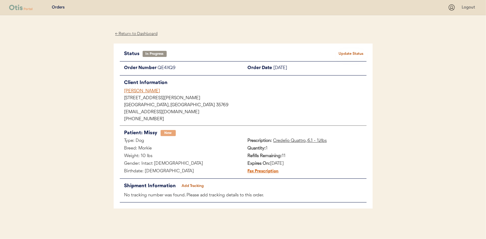
click at [131, 34] on div "← Return to Dashboard" at bounding box center [137, 33] width 46 height 7
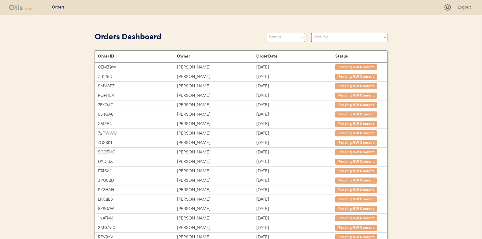
click at [278, 37] on select "Status On Hold New In Progress Complete Pending HW Consent Canceled" at bounding box center [286, 37] width 38 height 9
select select ""new""
click at [267, 33] on select "Status On Hold New In Progress Complete Pending HW Consent Canceled" at bounding box center [286, 37] width 38 height 9
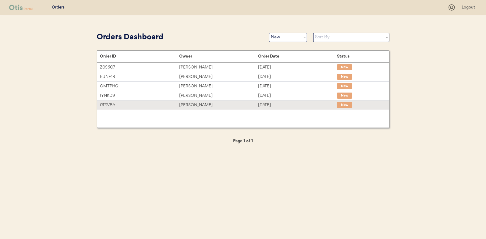
click at [191, 102] on div "Alex Wood" at bounding box center [218, 105] width 79 height 7
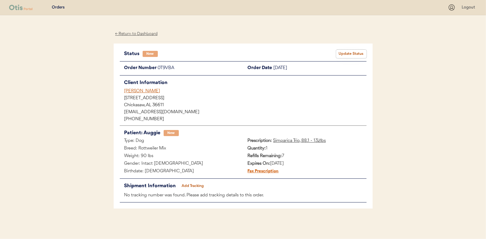
click at [351, 52] on button "Update Status" at bounding box center [351, 54] width 30 height 9
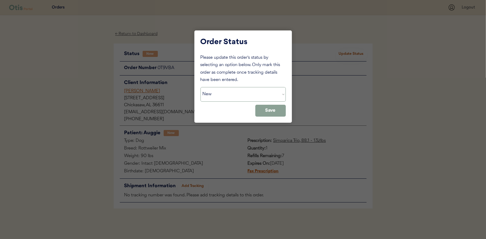
click at [228, 94] on select "Status On Hold New In Progress Complete Pending HW Consent Canceled" at bounding box center [243, 94] width 85 height 15
select select ""in_progress""
click at [201, 87] on select "Status On Hold New In Progress Complete Pending HW Consent Canceled" at bounding box center [243, 94] width 85 height 15
click at [269, 113] on button "Save" at bounding box center [270, 111] width 30 height 12
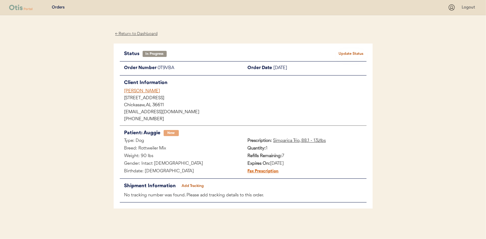
click at [135, 32] on div "← Return to Dashboard" at bounding box center [137, 33] width 46 height 7
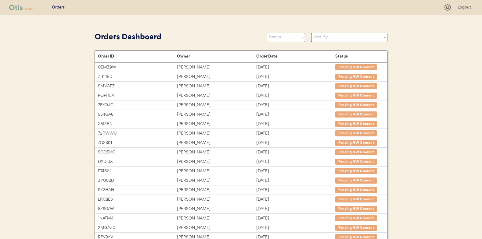
click at [284, 39] on select "Status On Hold New In Progress Complete Pending HW Consent Canceled" at bounding box center [286, 37] width 38 height 9
select select ""new""
click at [267, 33] on select "Status On Hold New In Progress Complete Pending HW Consent Canceled" at bounding box center [286, 37] width 38 height 9
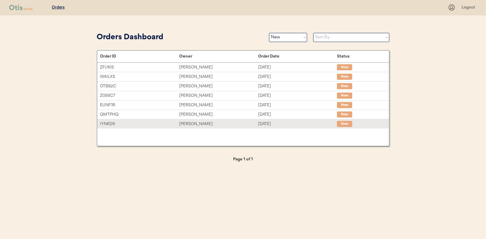
click at [196, 121] on div "[PERSON_NAME]" at bounding box center [218, 124] width 79 height 7
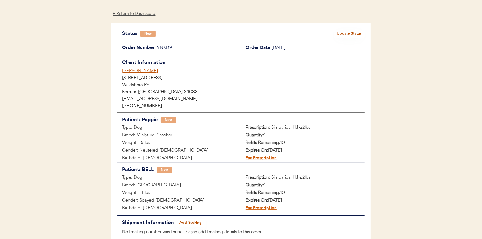
scroll to position [30, 0]
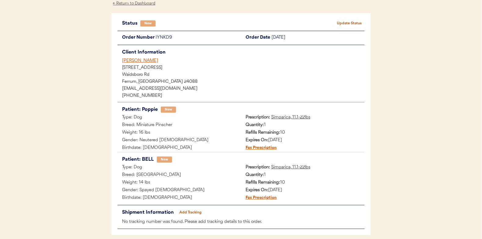
click at [342, 20] on button "Update Status" at bounding box center [349, 23] width 30 height 9
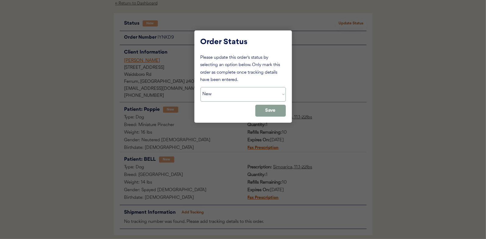
click at [234, 96] on select "Status On Hold New In Progress Complete Pending HW Consent Canceled" at bounding box center [243, 94] width 85 height 15
select select ""in_progress""
click at [201, 87] on select "Status On Hold New In Progress Complete Pending HW Consent Canceled" at bounding box center [243, 94] width 85 height 15
click at [275, 110] on button "Save" at bounding box center [270, 111] width 30 height 12
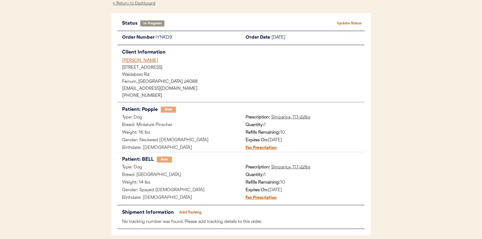
scroll to position [0, 0]
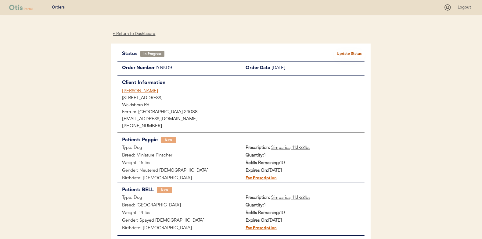
click at [124, 32] on div "← Return to Dashboard" at bounding box center [134, 33] width 46 height 7
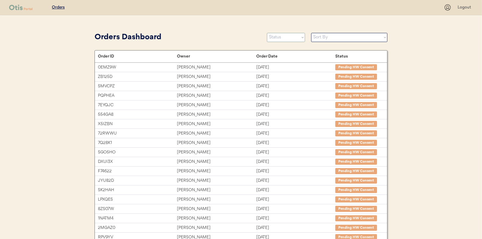
click at [284, 39] on select "Status On Hold New In Progress Complete Pending HW Consent Canceled" at bounding box center [286, 37] width 38 height 9
select select ""new""
click at [267, 33] on select "Status On Hold New In Progress Complete Pending HW Consent Canceled" at bounding box center [286, 37] width 38 height 9
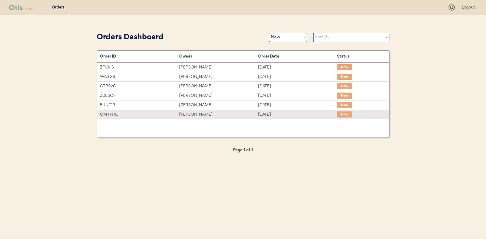
click at [195, 111] on div "[PERSON_NAME]" at bounding box center [218, 114] width 79 height 7
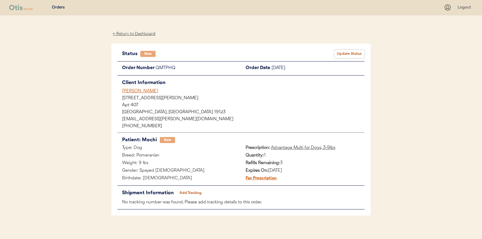
click at [347, 55] on button "Update Status" at bounding box center [349, 54] width 30 height 9
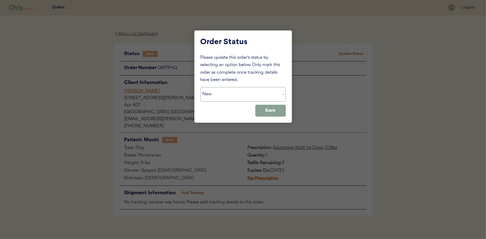
click at [219, 95] on select "Status On Hold New In Progress Complete Pending HW Consent Canceled" at bounding box center [243, 94] width 85 height 15
select select ""in_progress""
click at [201, 87] on select "Status On Hold New In Progress Complete Pending HW Consent Canceled" at bounding box center [243, 94] width 85 height 15
click at [273, 112] on button "Save" at bounding box center [270, 111] width 30 height 12
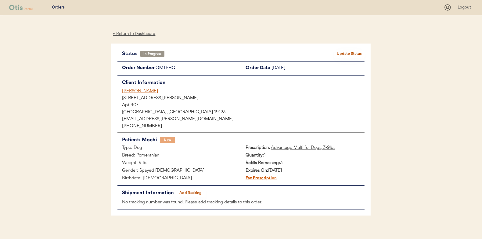
click at [92, 56] on div "Patients Consults Orders Logout ← Return to Dashboard Status In Progress Update…" at bounding box center [241, 123] width 482 height 246
click at [126, 34] on div "← Return to Dashboard" at bounding box center [134, 33] width 46 height 7
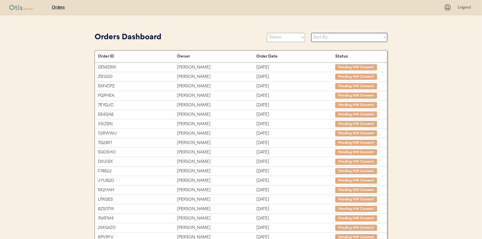
click at [276, 38] on select "Status On Hold New In Progress Complete Pending HW Consent Canceled" at bounding box center [286, 37] width 38 height 9
select select ""new""
click at [267, 33] on select "Status On Hold New In Progress Complete Pending HW Consent Canceled" at bounding box center [286, 37] width 38 height 9
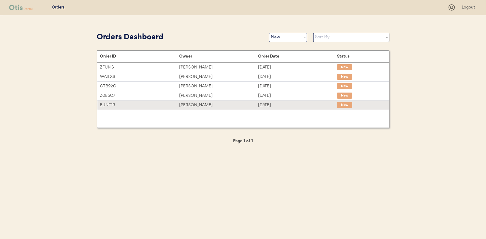
click at [194, 106] on div "[PERSON_NAME]" at bounding box center [218, 105] width 79 height 7
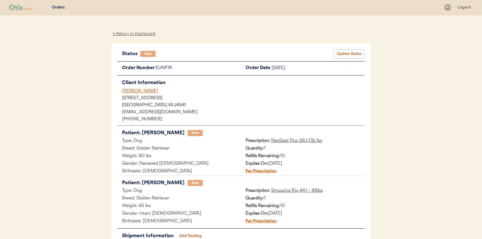
click at [351, 53] on button "Update Status" at bounding box center [349, 54] width 30 height 9
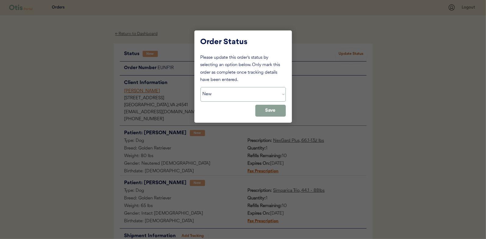
click at [225, 98] on select "Status On Hold New In Progress Complete Pending HW Consent Canceled" at bounding box center [243, 94] width 85 height 15
select select ""in_progress""
click at [201, 87] on select "Status On Hold New In Progress Complete Pending HW Consent Canceled" at bounding box center [243, 94] width 85 height 15
click at [275, 110] on button "Save" at bounding box center [270, 111] width 30 height 12
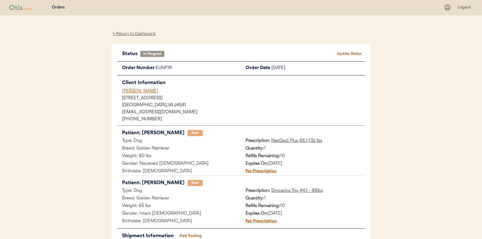
click at [137, 34] on div "← Return to Dashboard" at bounding box center [134, 33] width 46 height 7
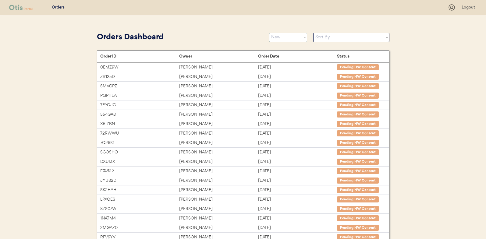
select select ""new""
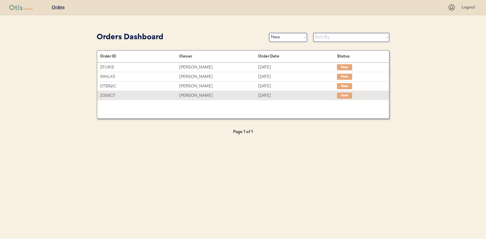
click at [197, 96] on div "Nicole Zawacki" at bounding box center [218, 95] width 79 height 7
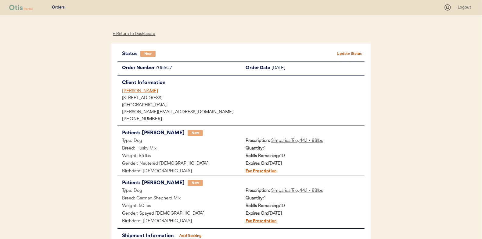
click at [351, 51] on button "Update Status" at bounding box center [349, 54] width 30 height 9
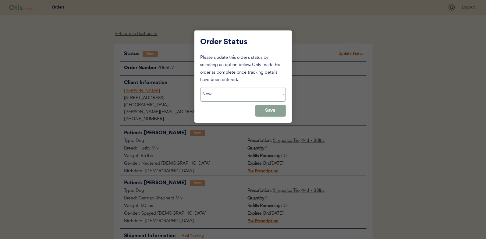
click at [231, 94] on select "Status On Hold New In Progress Complete Pending HW Consent Canceled" at bounding box center [243, 94] width 85 height 15
select select ""in_progress""
click at [201, 87] on select "Status On Hold New In Progress Complete Pending HW Consent Canceled" at bounding box center [243, 94] width 85 height 15
click at [269, 109] on button "Save" at bounding box center [270, 111] width 30 height 12
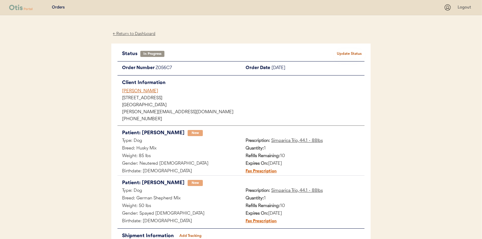
click at [137, 33] on div "← Return to Dashboard" at bounding box center [134, 33] width 46 height 7
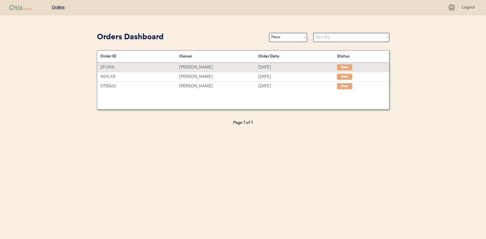
select select ""new""
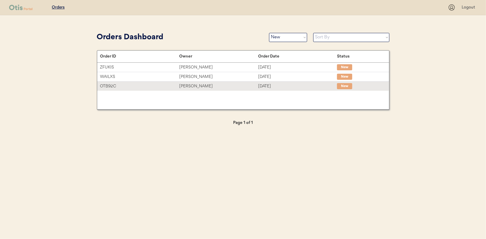
click at [195, 85] on div "[PERSON_NAME]" at bounding box center [218, 86] width 79 height 7
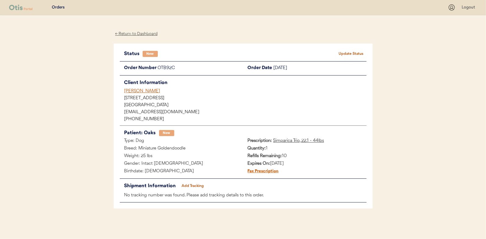
click at [349, 52] on button "Update Status" at bounding box center [351, 54] width 30 height 9
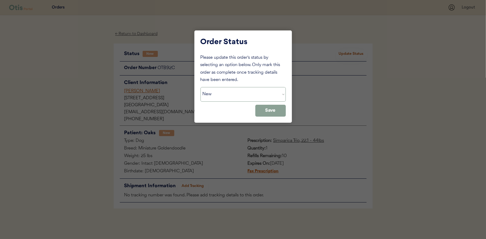
click at [224, 94] on select "Status On Hold New In Progress Complete Pending HW Consent Canceled" at bounding box center [243, 94] width 85 height 15
select select ""in_progress""
click at [201, 87] on select "Status On Hold New In Progress Complete Pending HW Consent Canceled" at bounding box center [243, 94] width 85 height 15
click at [272, 110] on button "Save" at bounding box center [270, 111] width 30 height 12
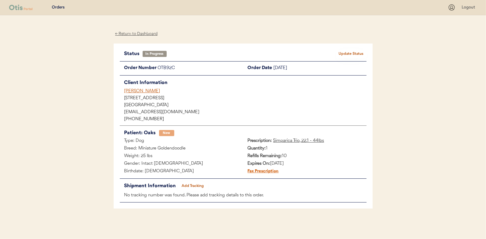
click at [136, 34] on div "← Return to Dashboard" at bounding box center [137, 33] width 46 height 7
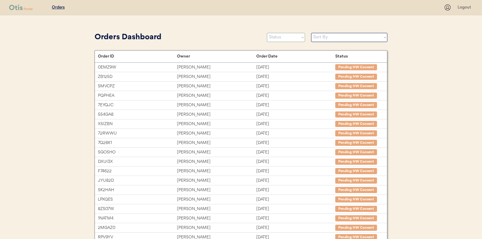
click at [284, 37] on select "Status On Hold New In Progress Complete Pending HW Consent Canceled" at bounding box center [286, 37] width 38 height 9
select select ""new""
click at [267, 33] on select "Status On Hold New In Progress Complete Pending HW Consent Canceled" at bounding box center [286, 37] width 38 height 9
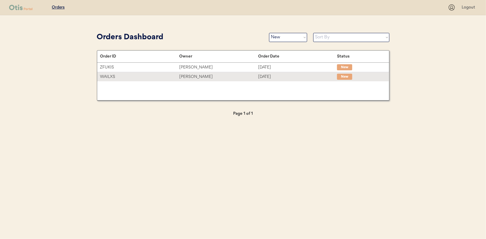
click at [192, 75] on div "[PERSON_NAME]" at bounding box center [218, 76] width 79 height 7
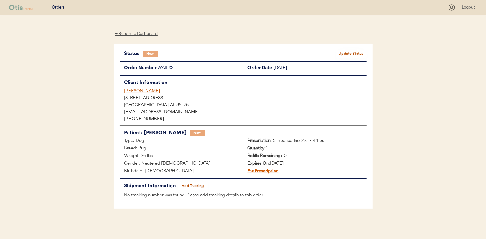
click at [351, 52] on button "Update Status" at bounding box center [351, 54] width 30 height 9
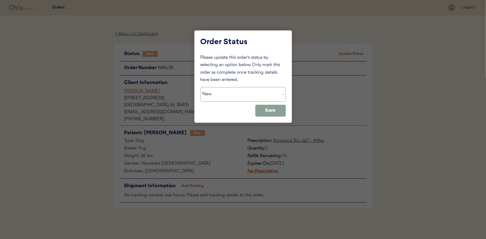
click at [234, 90] on select "Status On Hold New In Progress Complete Pending HW Consent Canceled" at bounding box center [243, 94] width 85 height 15
select select ""in_progress""
click at [201, 87] on select "Status On Hold New In Progress Complete Pending HW Consent Canceled" at bounding box center [243, 94] width 85 height 15
click at [270, 110] on button "Save" at bounding box center [270, 111] width 30 height 12
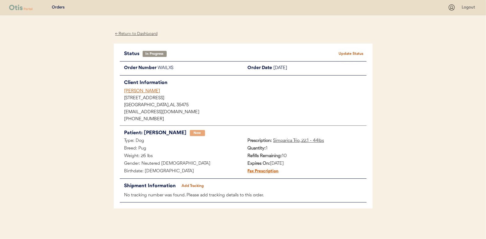
click at [137, 34] on div "← Return to Dashboard" at bounding box center [137, 33] width 46 height 7
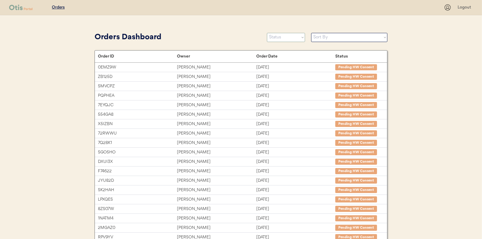
click at [291, 35] on select "Status On Hold New In Progress Complete Pending HW Consent Canceled" at bounding box center [286, 37] width 38 height 9
select select ""new""
click at [267, 33] on select "Status On Hold New In Progress Complete Pending HW Consent Canceled" at bounding box center [286, 37] width 38 height 9
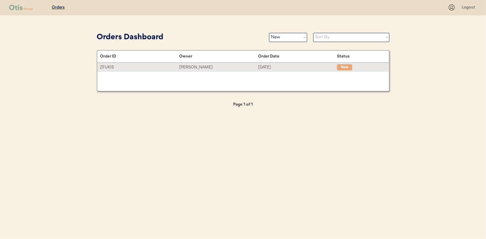
click at [192, 68] on div "[PERSON_NAME]" at bounding box center [218, 67] width 79 height 7
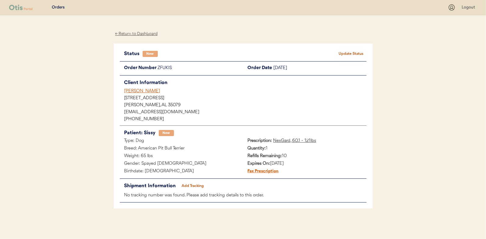
click at [348, 50] on button "Update Status" at bounding box center [351, 54] width 30 height 9
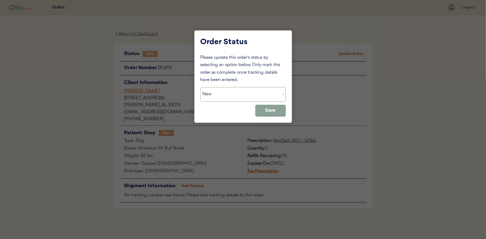
click at [243, 98] on select "Status On Hold New In Progress Complete Pending HW Consent Canceled" at bounding box center [243, 94] width 85 height 15
select select ""in_progress""
click at [201, 87] on select "Status On Hold New In Progress Complete Pending HW Consent Canceled" at bounding box center [243, 94] width 85 height 15
click at [272, 111] on button "Save" at bounding box center [270, 111] width 30 height 12
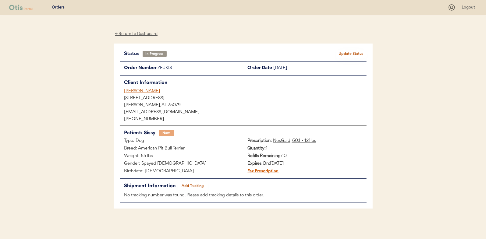
click at [136, 34] on div "← Return to Dashboard" at bounding box center [137, 33] width 46 height 7
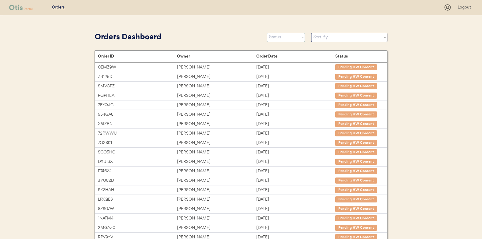
click at [279, 37] on select "Status On Hold New In Progress Complete Pending HW Consent Canceled" at bounding box center [286, 37] width 38 height 9
click at [267, 33] on select "Status On Hold New In Progress Complete Pending HW Consent Canceled" at bounding box center [286, 37] width 38 height 9
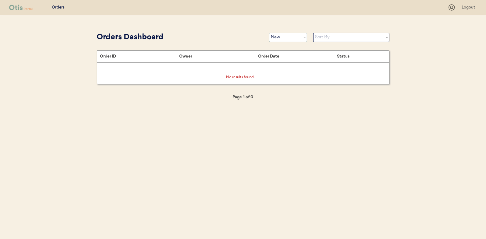
click at [275, 35] on select "Status On Hold New In Progress Complete Pending HW Consent Canceled" at bounding box center [288, 37] width 38 height 9
select select ""in_progress""
click at [269, 33] on select "Status On Hold New In Progress Complete Pending HW Consent Canceled" at bounding box center [288, 37] width 38 height 9
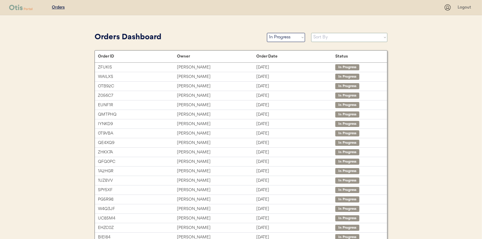
click at [329, 36] on select "Sort By Order Date (Newest → Oldest) Order Date (Oldest → Newest)" at bounding box center [349, 37] width 76 height 9
select select ""Order Date (Oldest → Newest)""
click at [311, 33] on select "Sort By Order Date (Newest → Oldest) Order Date (Oldest → Newest)" at bounding box center [349, 37] width 76 height 9
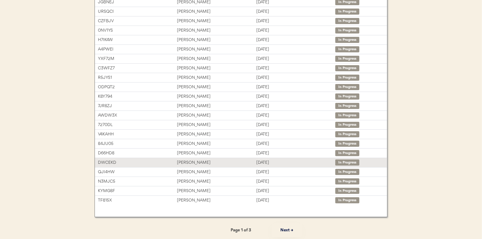
scroll to position [63, 0]
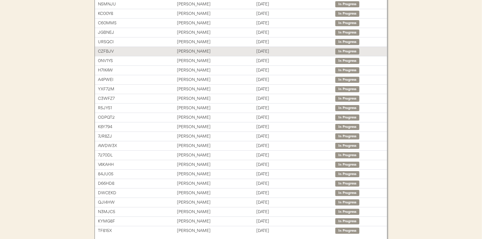
click at [189, 49] on div "Amber Brooks" at bounding box center [216, 51] width 79 height 7
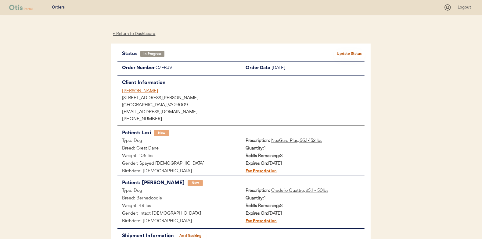
scroll to position [50, 0]
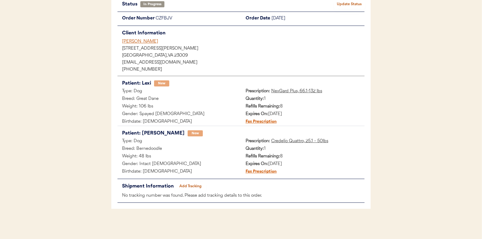
click at [191, 185] on button "Add Tracking" at bounding box center [190, 186] width 30 height 9
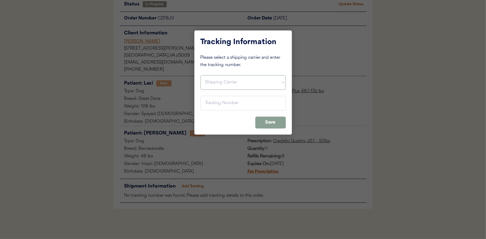
click at [211, 76] on select "Shipping Carrier FedEx FedEx Ground Economy UPS USPS" at bounding box center [243, 82] width 85 height 15
select select ""usps""
click at [201, 75] on select "Shipping Carrier FedEx FedEx Ground Economy UPS USPS" at bounding box center [243, 82] width 85 height 15
click at [212, 106] on input "input" at bounding box center [243, 103] width 85 height 15
paste input "9400150105497035253894"
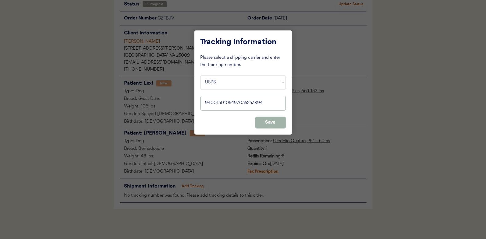
type input "9400150105497035253894"
click at [270, 119] on button "Save" at bounding box center [270, 123] width 30 height 12
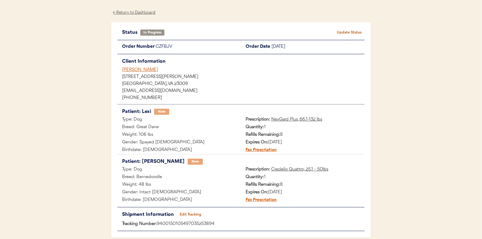
scroll to position [0, 0]
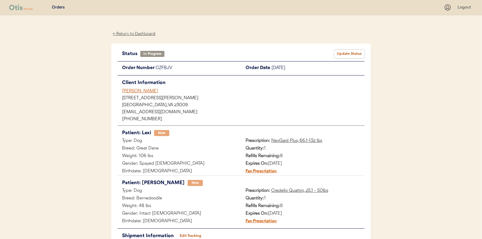
click at [361, 54] on button "Update Status" at bounding box center [349, 54] width 30 height 9
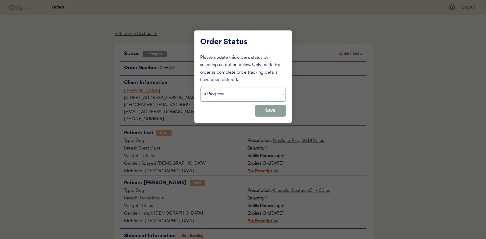
click at [218, 96] on select "Status On Hold New In Progress Complete Pending HW Consent Canceled" at bounding box center [243, 94] width 85 height 15
select select ""complete""
click at [201, 87] on select "Status On Hold New In Progress Complete Pending HW Consent Canceled" at bounding box center [243, 94] width 85 height 15
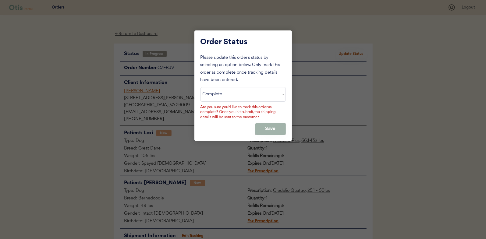
click at [268, 126] on button "Save" at bounding box center [270, 129] width 30 height 12
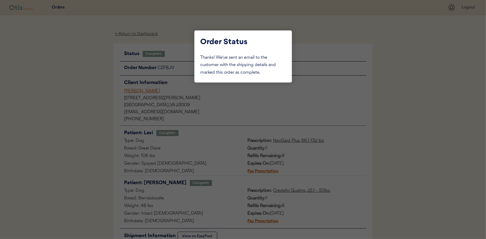
click at [83, 62] on div at bounding box center [243, 119] width 486 height 239
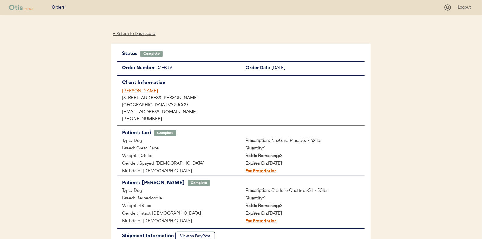
click at [134, 34] on div "← Return to Dashboard" at bounding box center [134, 33] width 46 height 7
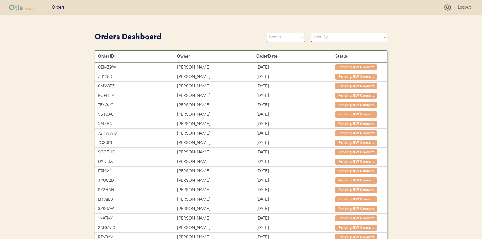
click at [276, 38] on select "Status On Hold New In Progress Complete Pending HW Consent Canceled" at bounding box center [286, 37] width 38 height 9
select select ""in_progress""
click at [267, 33] on select "Status On Hold New In Progress Complete Pending HW Consent Canceled" at bounding box center [286, 37] width 38 height 9
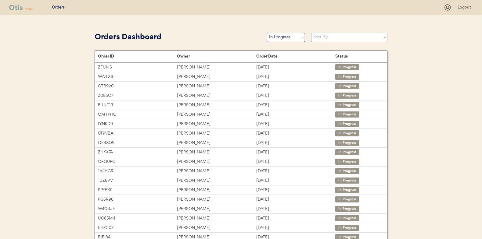
click at [319, 38] on select "Sort By Order Date (Newest → Oldest) Order Date (Oldest → Newest)" at bounding box center [349, 37] width 76 height 9
select select ""Order Date (Oldest → Newest)""
click at [311, 33] on select "Sort By Order Date (Newest → Oldest) Order Date (Oldest → Newest)" at bounding box center [349, 37] width 76 height 9
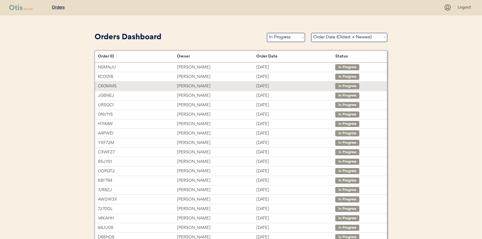
click at [191, 83] on div "Anne Connolly" at bounding box center [216, 86] width 79 height 7
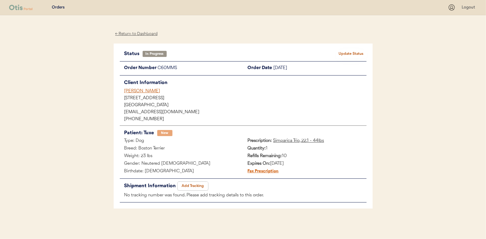
click at [192, 183] on button "Add Tracking" at bounding box center [193, 186] width 30 height 9
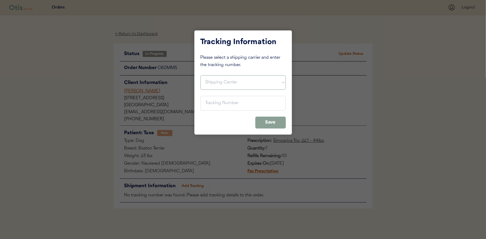
click at [212, 81] on select "Shipping Carrier FedEx FedEx Ground Economy UPS USPS" at bounding box center [243, 82] width 85 height 15
select select ""usps""
click at [201, 75] on select "Shipping Carrier FedEx FedEx Ground Economy UPS USPS" at bounding box center [243, 82] width 85 height 15
click at [214, 105] on input "input" at bounding box center [243, 103] width 85 height 15
paste input "9400150105497035255560"
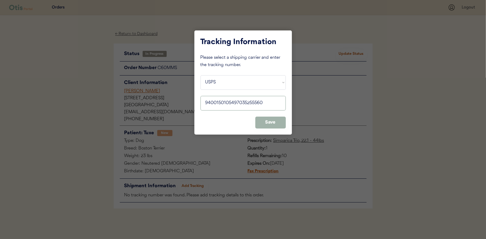
type input "9400150105497035255560"
click at [265, 123] on button "Save" at bounding box center [270, 123] width 30 height 12
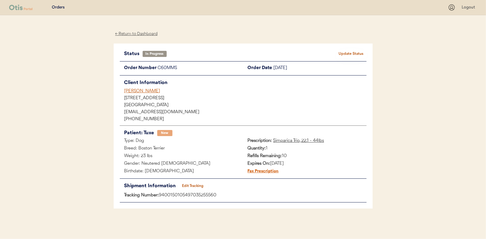
click at [353, 53] on button "Update Status" at bounding box center [351, 54] width 30 height 9
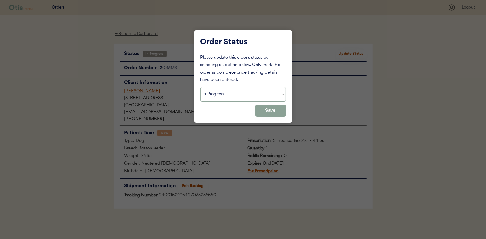
click at [215, 94] on select "Status On Hold New In Progress Complete Pending HW Consent Canceled" at bounding box center [243, 94] width 85 height 15
select select ""complete""
click at [201, 87] on select "Status On Hold New In Progress Complete Pending HW Consent Canceled" at bounding box center [243, 94] width 85 height 15
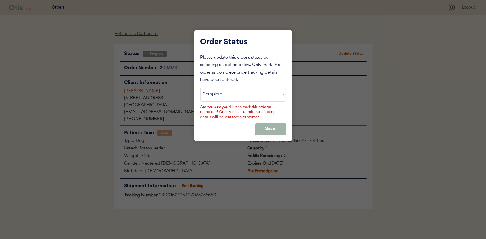
click at [262, 128] on button "Save" at bounding box center [270, 129] width 30 height 12
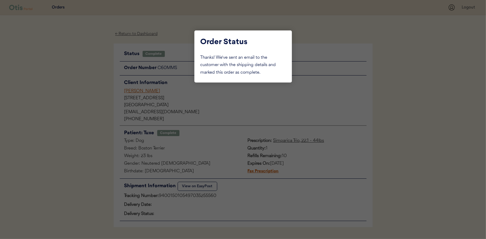
click at [94, 71] on div at bounding box center [243, 119] width 486 height 239
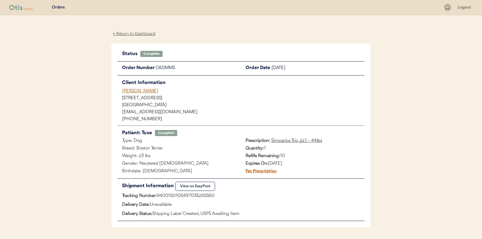
click at [141, 32] on div "← Return to Dashboard" at bounding box center [134, 33] width 46 height 7
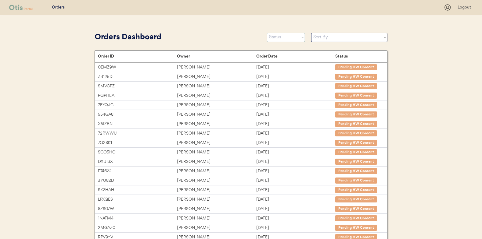
click at [279, 34] on select "Status On Hold New In Progress Complete Pending HW Consent Canceled" at bounding box center [286, 37] width 38 height 9
select select ""in_progress""
click at [267, 33] on select "Status On Hold New In Progress Complete Pending HW Consent Canceled" at bounding box center [286, 37] width 38 height 9
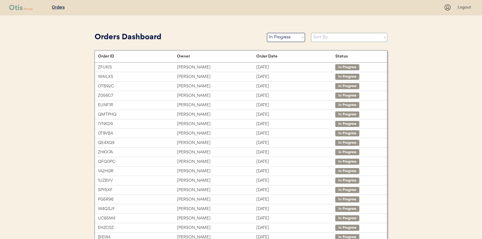
click at [323, 38] on select "Sort By Order Date (Newest → Oldest) Order Date (Oldest → Newest)" at bounding box center [349, 37] width 76 height 9
select select ""Order Date (Oldest → Newest)""
click at [311, 33] on select "Sort By Order Date (Newest → Oldest) Order Date (Oldest → Newest)" at bounding box center [349, 37] width 76 height 9
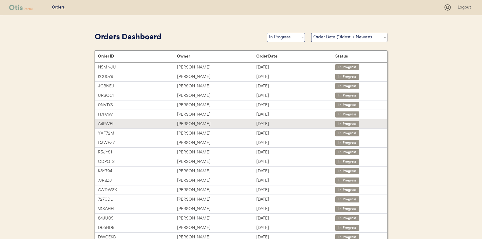
click at [184, 123] on div "[PERSON_NAME]" at bounding box center [216, 124] width 79 height 7
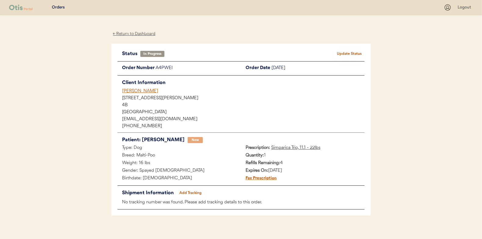
click at [192, 192] on button "Add Tracking" at bounding box center [190, 193] width 30 height 9
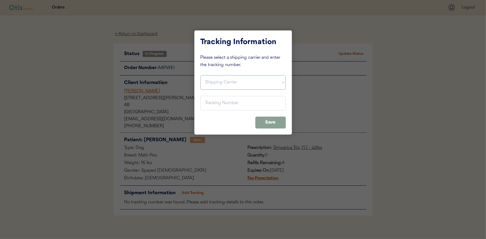
click at [223, 84] on select "Shipping Carrier FedEx FedEx Ground Economy UPS USPS" at bounding box center [243, 82] width 85 height 15
select select ""usps""
click at [201, 75] on select "Shipping Carrier FedEx FedEx Ground Economy UPS USPS" at bounding box center [243, 82] width 85 height 15
click at [213, 102] on input "input" at bounding box center [243, 103] width 85 height 15
paste input "9400150105799035064068"
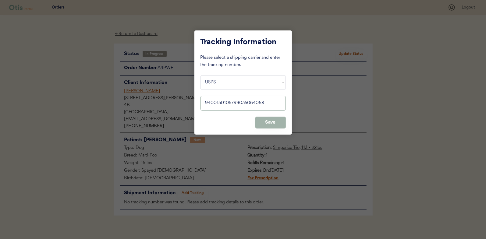
type input "9400150105799035064068"
click at [278, 125] on button "Save" at bounding box center [270, 123] width 30 height 12
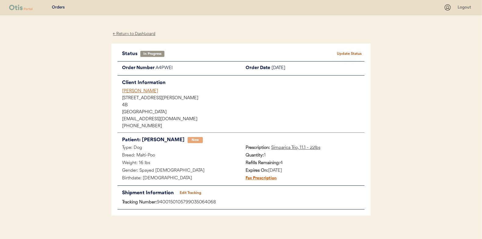
click at [348, 55] on button "Update Status" at bounding box center [349, 54] width 30 height 9
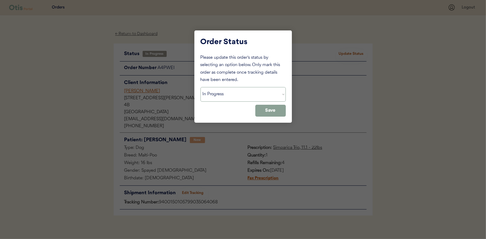
click at [221, 94] on select "Status On Hold New In Progress Complete Pending HW Consent Canceled" at bounding box center [243, 94] width 85 height 15
select select ""complete""
click at [201, 87] on select "Status On Hold New In Progress Complete Pending HW Consent Canceled" at bounding box center [243, 94] width 85 height 15
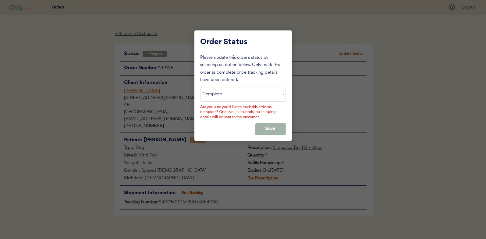
click at [282, 126] on button "Save" at bounding box center [270, 129] width 30 height 12
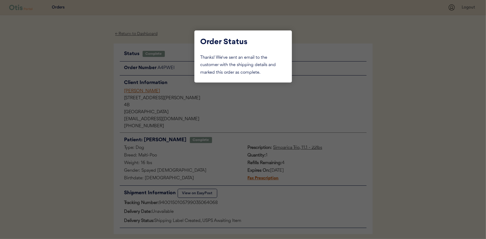
click at [76, 59] on div at bounding box center [243, 119] width 486 height 239
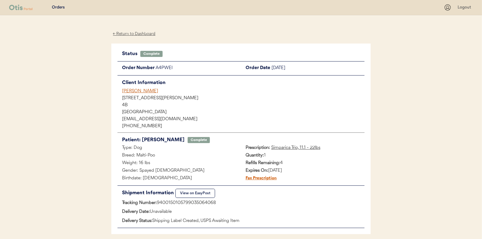
click at [134, 33] on div "← Return to Dashboard" at bounding box center [134, 33] width 46 height 7
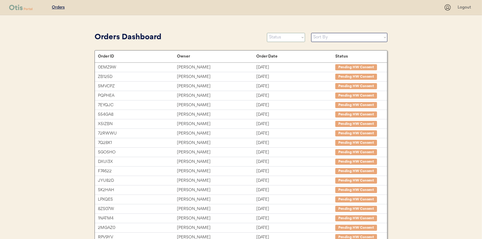
drag, startPoint x: 287, startPoint y: 34, endPoint x: 276, endPoint y: 37, distance: 12.3
click at [287, 34] on select "Status On Hold New In Progress Complete Pending HW Consent Canceled" at bounding box center [286, 37] width 38 height 9
select select ""in_progress""
click at [267, 33] on select "Status On Hold New In Progress Complete Pending HW Consent Canceled" at bounding box center [286, 37] width 38 height 9
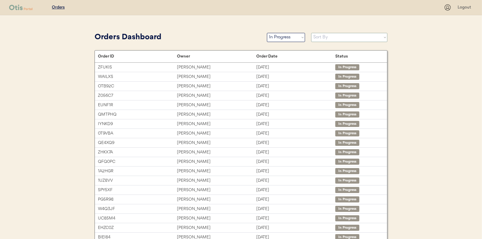
click at [321, 37] on select "Sort By Order Date (Newest → Oldest) Order Date (Oldest → Newest)" at bounding box center [349, 37] width 76 height 9
select select ""Order Date (Oldest → Newest)""
click at [311, 33] on select "Sort By Order Date (Newest → Oldest) Order Date (Oldest → Newest)" at bounding box center [349, 37] width 76 height 9
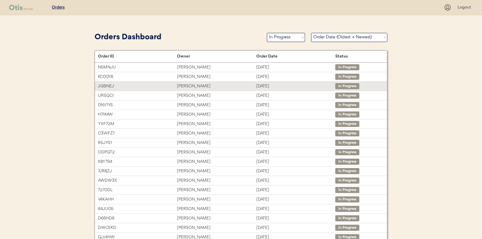
click at [187, 87] on div "Carly Stein" at bounding box center [216, 86] width 79 height 7
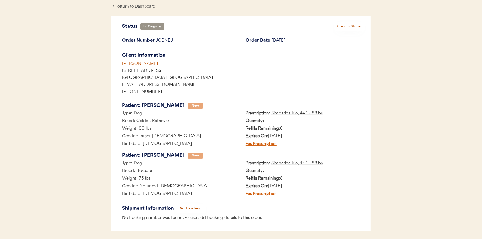
scroll to position [50, 0]
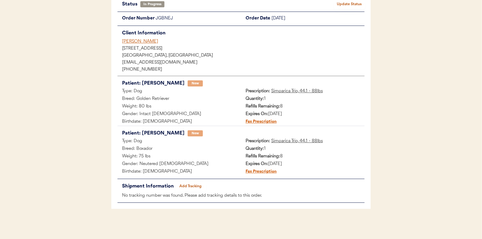
click at [191, 185] on button "Add Tracking" at bounding box center [190, 186] width 30 height 9
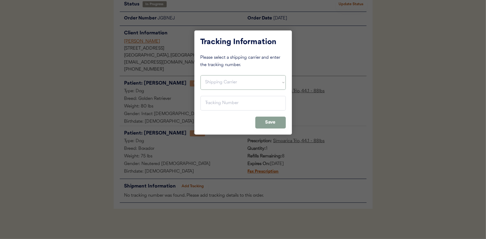
click at [209, 82] on select "Shipping Carrier FedEx FedEx Ground Economy UPS USPS" at bounding box center [243, 82] width 85 height 15
select select ""usps""
click at [201, 75] on select "Shipping Carrier FedEx FedEx Ground Economy UPS USPS" at bounding box center [243, 82] width 85 height 15
click at [208, 102] on input "input" at bounding box center [243, 103] width 85 height 15
paste input "9400150105800035012277"
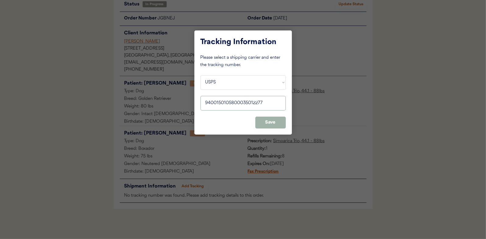
type input "9400150105800035012277"
click at [269, 120] on button "Save" at bounding box center [270, 123] width 30 height 12
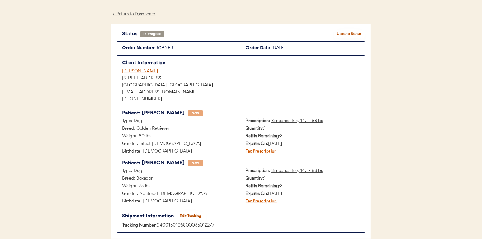
scroll to position [0, 0]
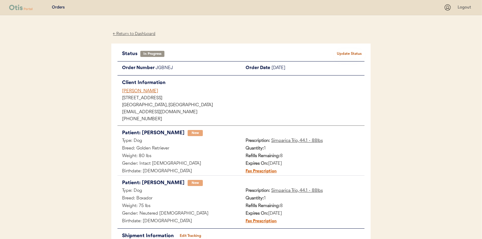
click at [349, 53] on button "Update Status" at bounding box center [349, 54] width 30 height 9
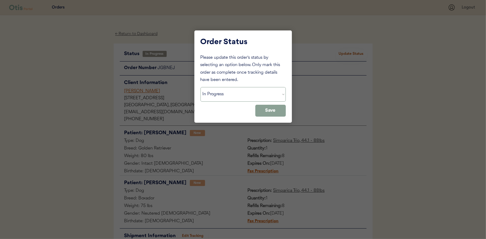
click at [215, 99] on select "Status On Hold New In Progress Complete Pending HW Consent Canceled" at bounding box center [243, 94] width 85 height 15
select select ""complete""
click at [201, 87] on select "Status On Hold New In Progress Complete Pending HW Consent Canceled" at bounding box center [243, 94] width 85 height 15
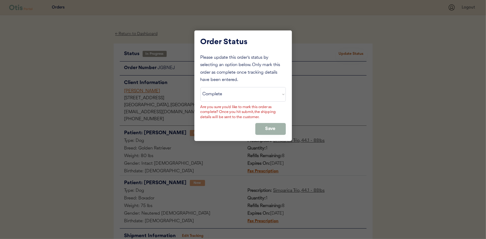
click at [276, 126] on button "Save" at bounding box center [270, 129] width 30 height 12
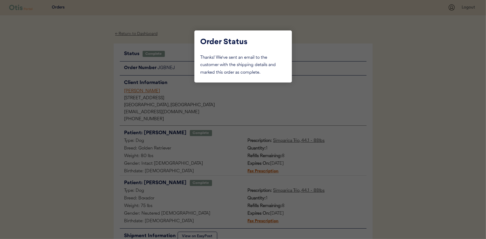
click at [112, 75] on div at bounding box center [243, 119] width 486 height 239
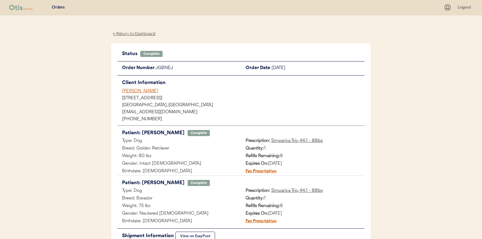
click at [138, 33] on div "← Return to Dashboard" at bounding box center [134, 33] width 46 height 7
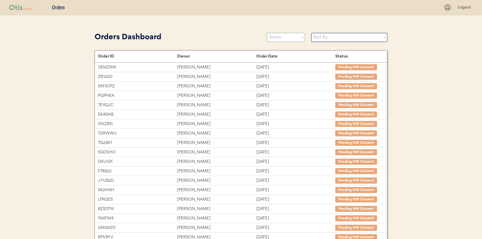
click at [286, 37] on select "Status On Hold New In Progress Complete Pending HW Consent Canceled" at bounding box center [286, 37] width 38 height 9
select select ""in_progress""
click at [267, 33] on select "Status On Hold New In Progress Complete Pending HW Consent Canceled" at bounding box center [286, 37] width 38 height 9
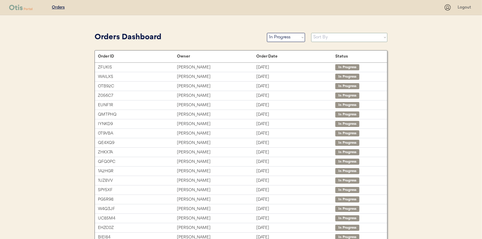
click at [323, 38] on select "Sort By Order Date (Newest → Oldest) Order Date (Oldest → Newest)" at bounding box center [349, 37] width 76 height 9
select select ""Order Date (Oldest → Newest)""
click at [311, 33] on select "Sort By Order Date (Newest → Oldest) Order Date (Oldest → Newest)" at bounding box center [349, 37] width 76 height 9
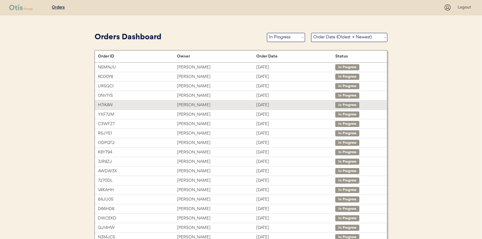
click at [188, 103] on div "[PERSON_NAME]" at bounding box center [216, 105] width 79 height 7
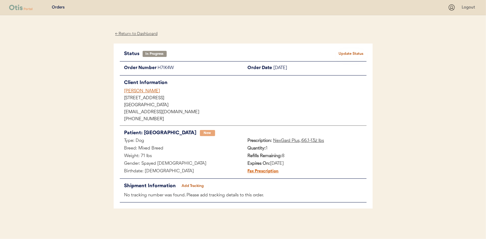
click at [192, 183] on button "Add Tracking" at bounding box center [193, 186] width 30 height 9
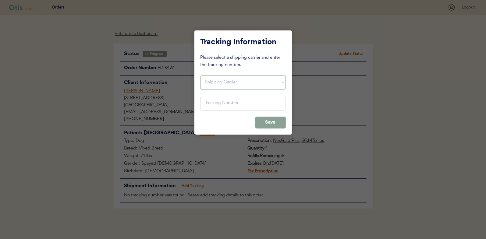
click at [210, 80] on select "Shipping Carrier FedEx FedEx Ground Economy UPS USPS" at bounding box center [243, 82] width 85 height 15
select select ""usps""
click at [201, 75] on select "Shipping Carrier FedEx FedEx Ground Economy UPS USPS" at bounding box center [243, 82] width 85 height 15
click at [208, 103] on input "input" at bounding box center [243, 103] width 85 height 15
paste input "9400150105799035076634"
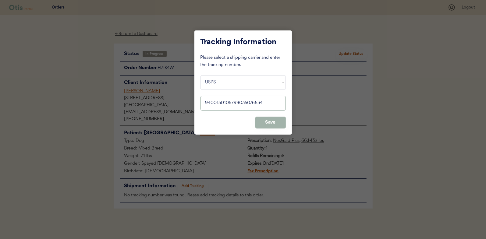
type input "9400150105799035076634"
click button "Save"
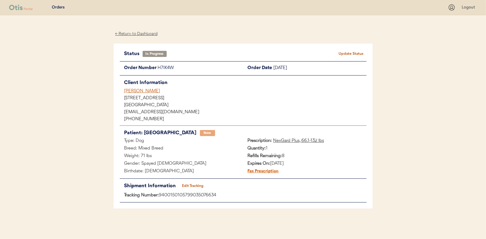
click button "Update Status"
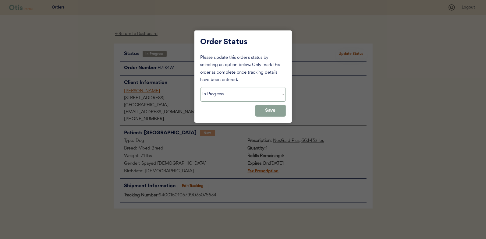
click select "Status On Hold New In Progress Complete Pending HW Consent Canceled"
select select ""complete""
click select "Status On Hold New In Progress Complete Pending HW Consent Canceled"
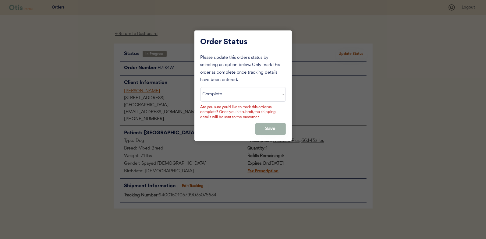
click button "Save"
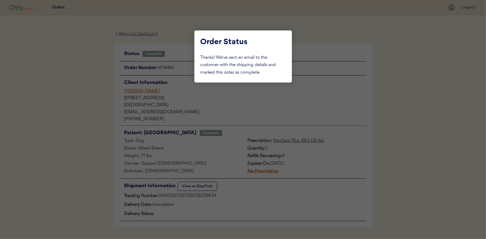
click div
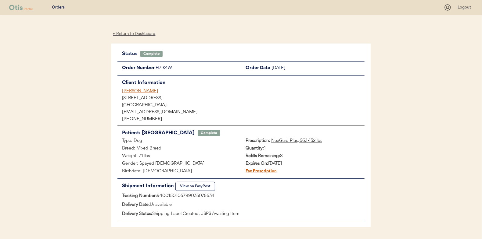
click div "← Return to Dashboard"
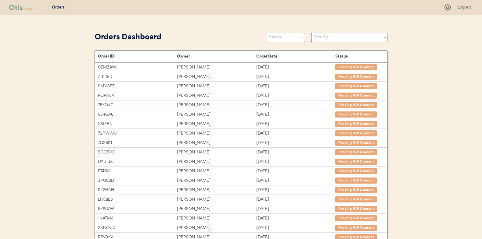
click at [275, 38] on select "Status On Hold New In Progress Complete Pending HW Consent Canceled" at bounding box center [286, 37] width 38 height 9
select select ""in_progress""
click at [267, 33] on select "Status On Hold New In Progress Complete Pending HW Consent Canceled" at bounding box center [286, 37] width 38 height 9
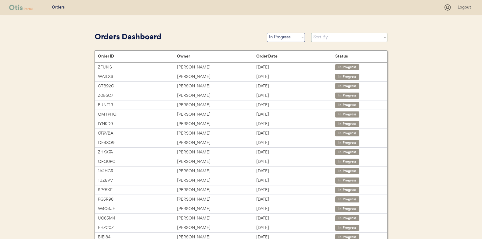
click at [321, 39] on select "Sort By Order Date (Newest → Oldest) Order Date (Oldest → Newest)" at bounding box center [349, 37] width 76 height 9
select select ""Order Date (Oldest → Newest)""
click at [311, 33] on select "Sort By Order Date (Newest → Oldest) Order Date (Oldest → Newest)" at bounding box center [349, 37] width 76 height 9
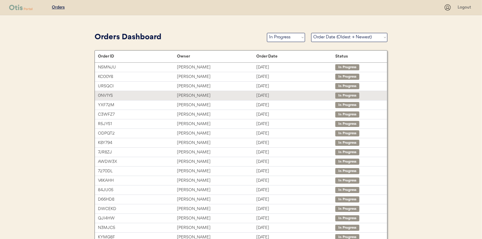
click at [185, 95] on div "[PERSON_NAME]" at bounding box center [216, 95] width 79 height 7
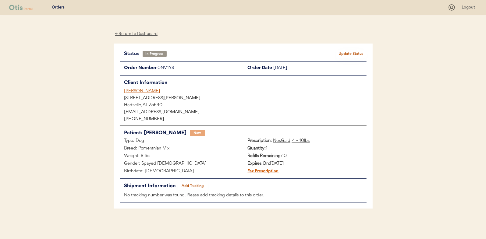
click at [194, 186] on button "Add Tracking" at bounding box center [193, 186] width 30 height 9
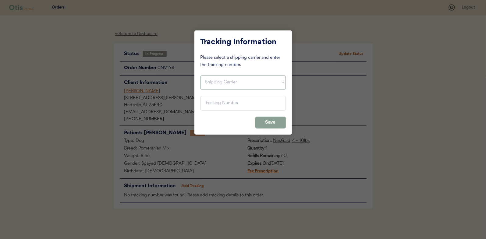
click at [216, 81] on select "Shipping Carrier FedEx FedEx Ground Economy UPS USPS" at bounding box center [243, 82] width 85 height 15
select select ""usps""
click at [201, 75] on select "Shipping Carrier FedEx FedEx Ground Economy UPS USPS" at bounding box center [243, 82] width 85 height 15
click at [208, 102] on input "input" at bounding box center [243, 103] width 85 height 15
paste input "9400150105496036757295"
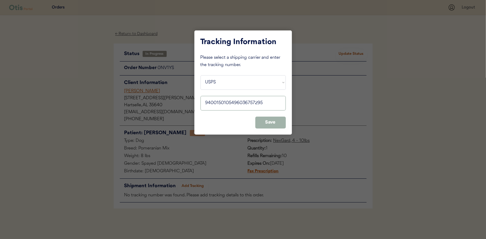
type input "9400150105496036757295"
click at [273, 123] on button "Save" at bounding box center [270, 123] width 30 height 12
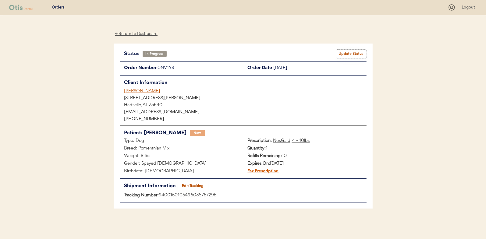
click at [351, 51] on button "Update Status" at bounding box center [351, 54] width 30 height 9
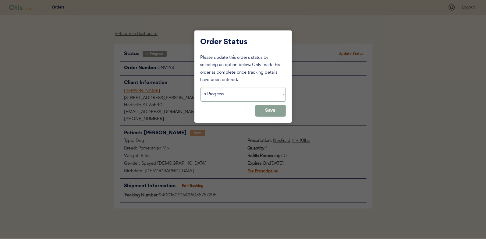
click at [233, 91] on select "Status On Hold New In Progress Complete Pending HW Consent Canceled" at bounding box center [243, 94] width 85 height 15
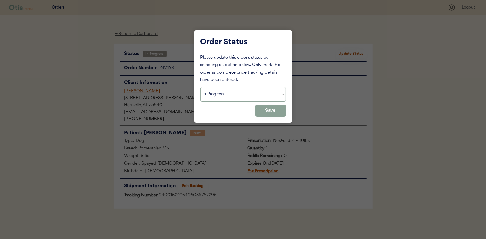
select select ""complete""
click at [201, 87] on select "Status On Hold New In Progress Complete Pending HW Consent Canceled" at bounding box center [243, 94] width 85 height 15
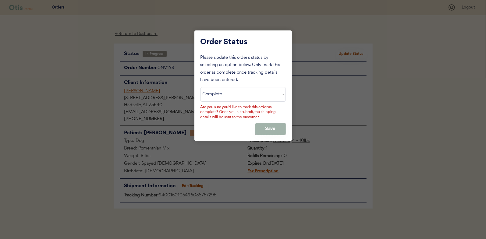
click at [273, 128] on button "Save" at bounding box center [270, 129] width 30 height 12
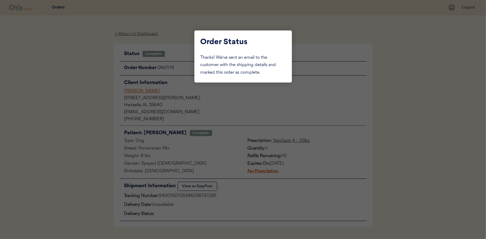
click at [73, 77] on div at bounding box center [243, 119] width 486 height 239
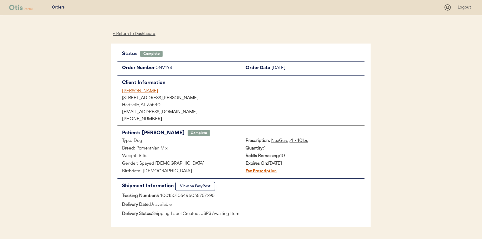
click at [124, 31] on div "← Return to Dashboard" at bounding box center [134, 33] width 46 height 7
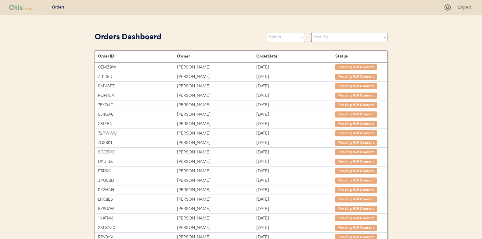
click at [287, 35] on select "Status On Hold New In Progress Complete Pending HW Consent Canceled" at bounding box center [286, 37] width 38 height 9
select select ""in_progress""
click at [267, 33] on select "Status On Hold New In Progress Complete Pending HW Consent Canceled" at bounding box center [286, 37] width 38 height 9
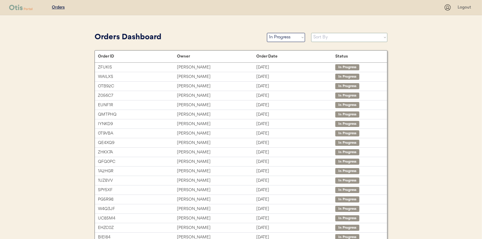
click at [323, 37] on select "Sort By Order Date (Newest → Oldest) Order Date (Oldest → Newest)" at bounding box center [349, 37] width 76 height 9
select select ""Order Date (Oldest → Newest)""
click at [311, 33] on select "Sort By Order Date (Newest → Oldest) Order Date (Oldest → Newest)" at bounding box center [349, 37] width 76 height 9
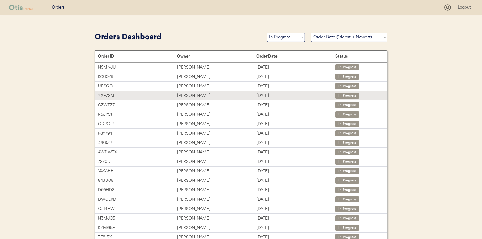
click at [191, 96] on div "Dylan Middleton" at bounding box center [216, 95] width 79 height 7
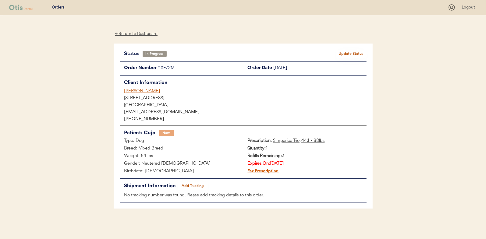
click at [192, 183] on button "Add Tracking" at bounding box center [193, 186] width 30 height 9
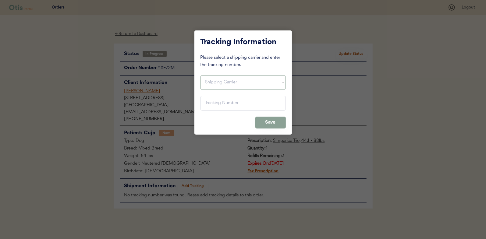
click at [225, 80] on select "Shipping Carrier FedEx FedEx Ground Economy UPS USPS" at bounding box center [243, 82] width 85 height 15
select select ""usps""
click at [201, 75] on select "Shipping Carrier FedEx FedEx Ground Economy UPS USPS" at bounding box center [243, 82] width 85 height 15
click at [213, 104] on input "input" at bounding box center [243, 103] width 85 height 15
paste input "9400150105496036761360"
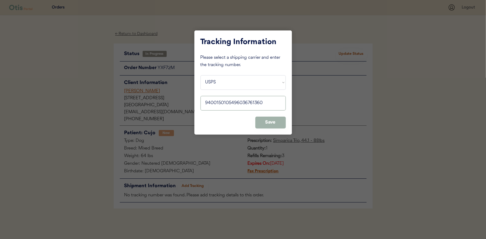
type input "9400150105496036761360"
click at [277, 121] on button "Save" at bounding box center [270, 123] width 30 height 12
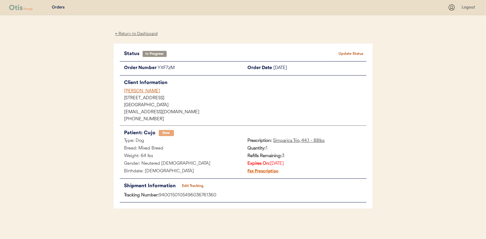
click at [349, 53] on button "Update Status" at bounding box center [351, 54] width 30 height 9
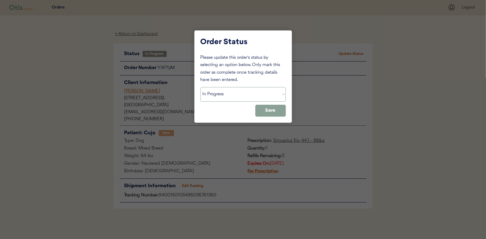
click at [210, 91] on select "Status On Hold New In Progress Complete Pending HW Consent Canceled" at bounding box center [243, 94] width 85 height 15
select select ""complete""
click at [201, 87] on select "Status On Hold New In Progress Complete Pending HW Consent Canceled" at bounding box center [243, 94] width 85 height 15
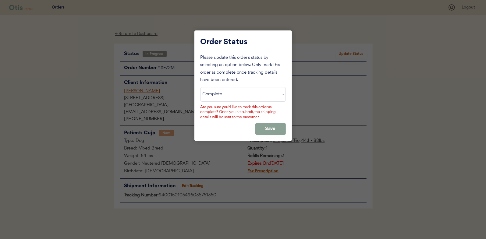
click at [264, 122] on div "Please update this order's status by selecting an option below. Only mark this …" at bounding box center [243, 94] width 85 height 81
click at [263, 125] on button "Save" at bounding box center [270, 129] width 30 height 12
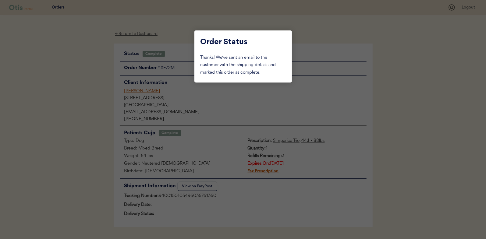
click at [49, 80] on div at bounding box center [243, 119] width 486 height 239
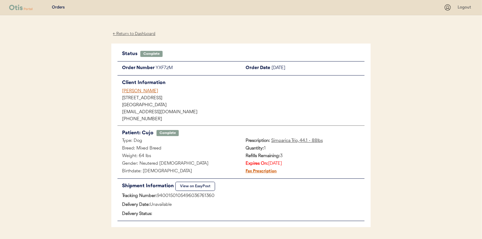
click at [131, 33] on div "← Return to Dashboard" at bounding box center [134, 33] width 46 height 7
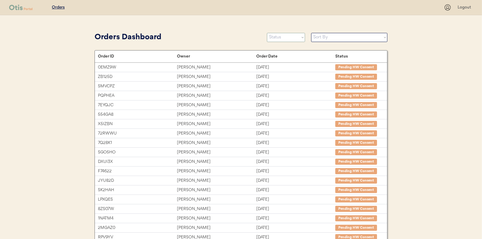
click at [287, 41] on select "Status On Hold New In Progress Complete Pending HW Consent Canceled" at bounding box center [286, 37] width 38 height 9
select select ""in_progress""
click at [267, 33] on select "Status On Hold New In Progress Complete Pending HW Consent Canceled" at bounding box center [286, 37] width 38 height 9
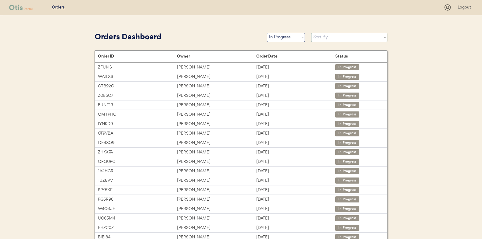
click at [319, 35] on select "Sort By Order Date (Newest → Oldest) Order Date (Oldest → Newest)" at bounding box center [349, 37] width 76 height 9
select select ""Order Date (Oldest → Newest)""
click at [311, 33] on select "Sort By Order Date (Newest → Oldest) Order Date (Oldest → Newest)" at bounding box center [349, 37] width 76 height 9
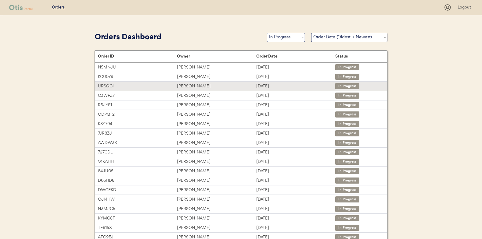
click at [178, 85] on div "Justin Britt" at bounding box center [216, 86] width 79 height 7
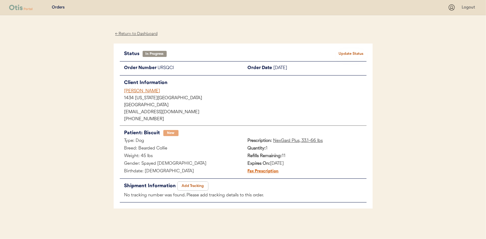
click at [191, 187] on button "Add Tracking" at bounding box center [193, 186] width 30 height 9
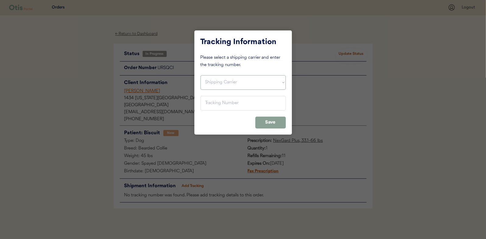
click at [230, 79] on select "Shipping Carrier FedEx FedEx Ground Economy UPS USPS" at bounding box center [243, 82] width 85 height 15
select select ""usps""
click at [201, 75] on select "Shipping Carrier FedEx FedEx Ground Economy UPS USPS" at bounding box center [243, 82] width 85 height 15
click at [208, 103] on input "input" at bounding box center [243, 103] width 85 height 15
paste input "9400150105497035246728"
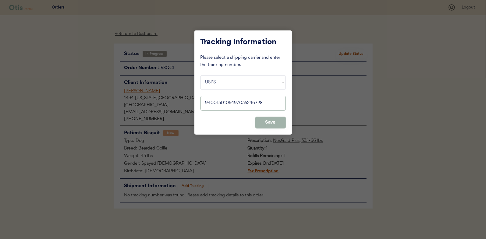
type input "9400150105497035246728"
click at [274, 123] on button "Save" at bounding box center [270, 123] width 30 height 12
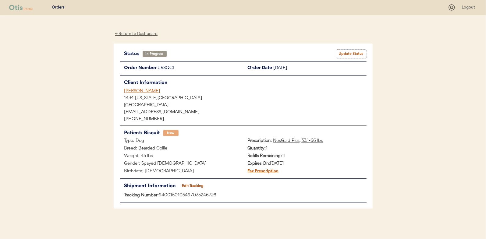
click at [349, 52] on button "Update Status" at bounding box center [351, 54] width 30 height 9
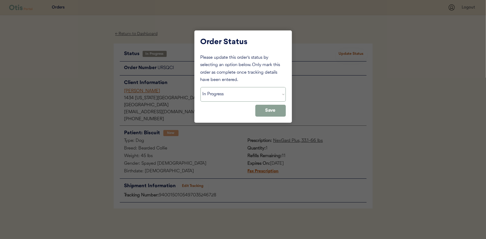
click at [230, 93] on select "Status On Hold New In Progress Complete Pending HW Consent Canceled" at bounding box center [243, 94] width 85 height 15
select select ""complete""
click at [201, 87] on select "Status On Hold New In Progress Complete Pending HW Consent Canceled" at bounding box center [243, 94] width 85 height 15
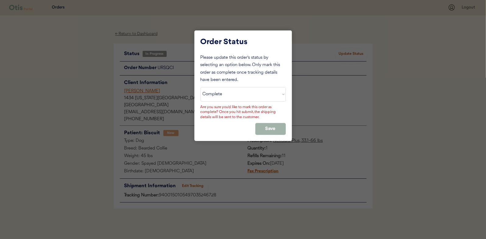
click at [271, 127] on button "Save" at bounding box center [270, 129] width 30 height 12
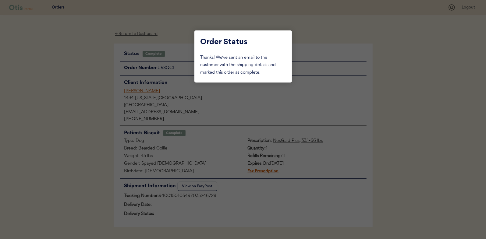
click at [93, 79] on div at bounding box center [243, 119] width 486 height 239
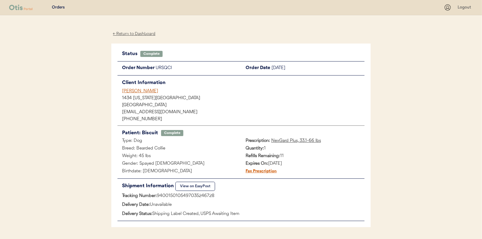
click at [128, 33] on div "← Return to Dashboard" at bounding box center [134, 33] width 46 height 7
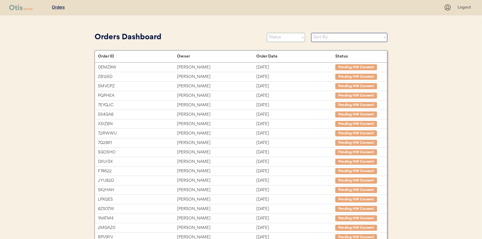
click at [279, 39] on select "Status On Hold New In Progress Complete Pending HW Consent Canceled" at bounding box center [286, 37] width 38 height 9
select select ""in_progress""
click at [267, 33] on select "Status On Hold New In Progress Complete Pending HW Consent Canceled" at bounding box center [286, 37] width 38 height 9
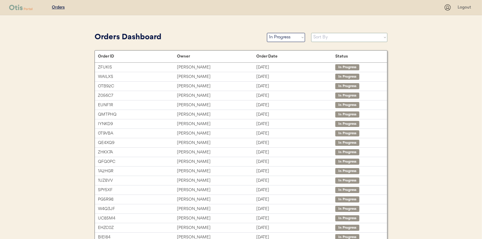
click at [322, 38] on select "Sort By Order Date (Newest → Oldest) Order Date (Oldest → Newest)" at bounding box center [349, 37] width 76 height 9
select select ""Order Date (Oldest → Newest)""
click at [311, 33] on select "Sort By Order Date (Newest → Oldest) Order Date (Oldest → Newest)" at bounding box center [349, 37] width 76 height 9
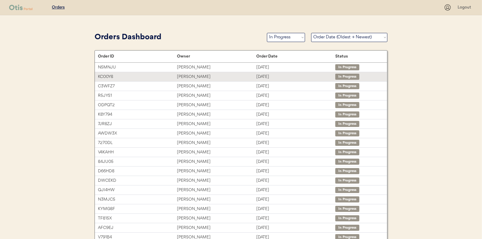
click at [194, 76] on div "[PERSON_NAME]" at bounding box center [216, 76] width 79 height 7
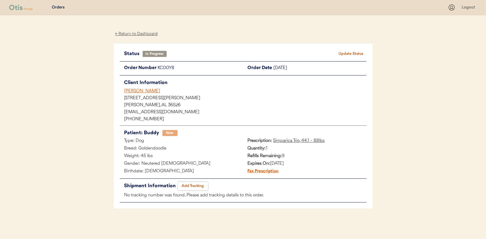
click at [190, 183] on button "Add Tracking" at bounding box center [193, 186] width 30 height 9
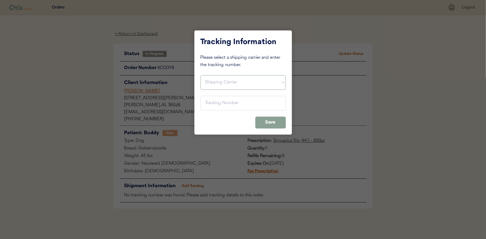
click at [213, 80] on select "Shipping Carrier FedEx FedEx Ground Economy UPS USPS" at bounding box center [243, 82] width 85 height 15
select select ""usps""
click at [201, 75] on select "Shipping Carrier FedEx FedEx Ground Economy UPS USPS" at bounding box center [243, 82] width 85 height 15
click at [216, 102] on input "input" at bounding box center [243, 103] width 85 height 15
type input "9400 1501 0580 0034 9798 61"
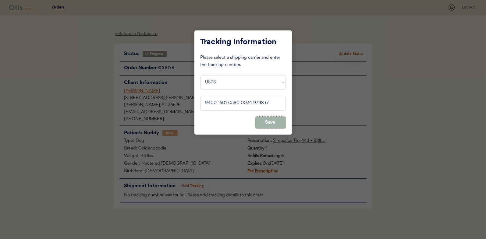
click at [271, 121] on button "Save" at bounding box center [270, 123] width 30 height 12
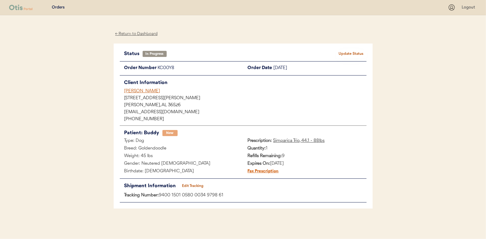
click at [351, 52] on button "Update Status" at bounding box center [351, 54] width 30 height 9
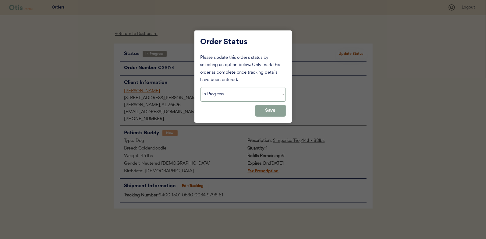
click at [236, 92] on select "Status On Hold New In Progress Complete Pending HW Consent Canceled" at bounding box center [243, 94] width 85 height 15
select select ""complete""
click at [201, 87] on select "Status On Hold New In Progress Complete Pending HW Consent Canceled" at bounding box center [243, 94] width 85 height 15
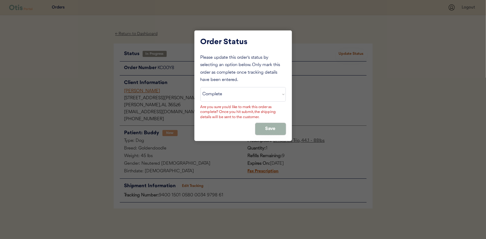
click at [269, 128] on button "Save" at bounding box center [270, 129] width 30 height 12
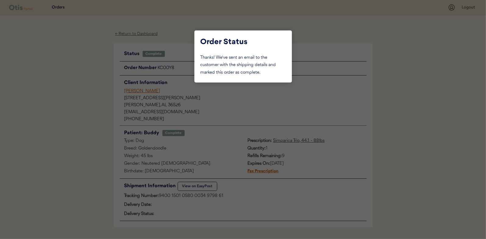
click at [97, 58] on div at bounding box center [243, 119] width 486 height 239
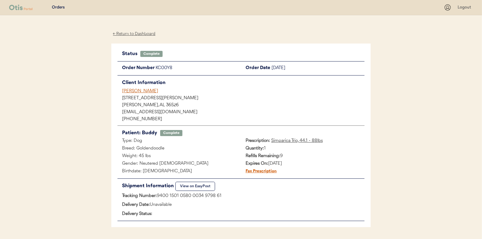
click at [134, 34] on div "← Return to Dashboard" at bounding box center [134, 33] width 46 height 7
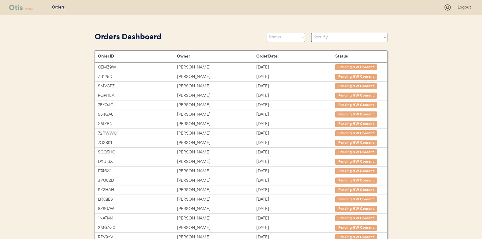
click at [283, 40] on select "Status On Hold New In Progress Complete Pending HW Consent Canceled" at bounding box center [286, 37] width 38 height 9
select select ""in_progress""
click at [267, 33] on select "Status On Hold New In Progress Complete Pending HW Consent Canceled" at bounding box center [286, 37] width 38 height 9
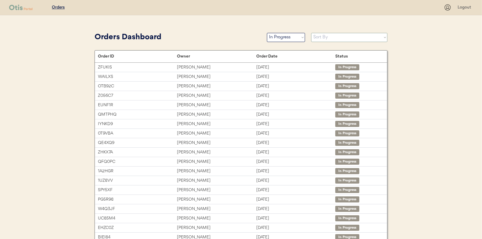
click at [322, 36] on select "Sort By Order Date (Newest → Oldest) Order Date (Oldest → Newest)" at bounding box center [349, 37] width 76 height 9
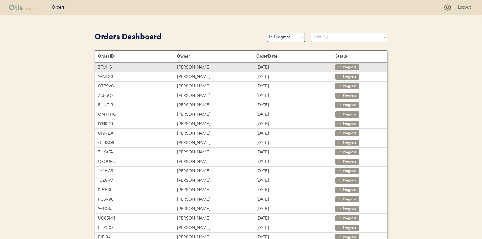
select select ""Order Date (Oldest → Newest)""
click at [311, 33] on select "Sort By Order Date (Newest → Oldest) Order Date (Oldest → Newest)" at bounding box center [349, 37] width 76 height 9
click at [187, 68] on div "Connie Tucker-Hampton" at bounding box center [216, 67] width 79 height 7
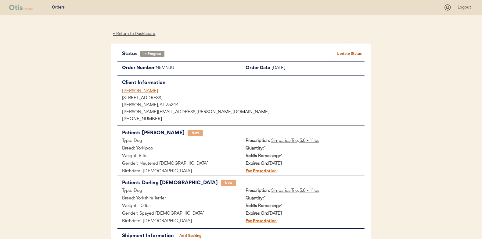
scroll to position [30, 0]
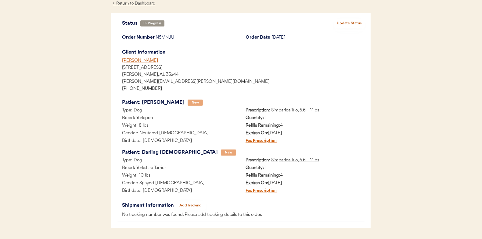
click at [194, 205] on button "Add Tracking" at bounding box center [190, 205] width 30 height 9
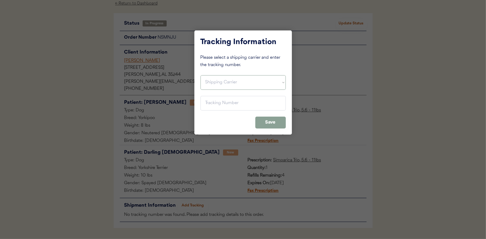
click at [212, 83] on select "Shipping Carrier FedEx FedEx Ground Economy UPS USPS" at bounding box center [243, 82] width 85 height 15
select select ""usps""
click at [201, 75] on select "Shipping Carrier FedEx FedEx Ground Economy UPS USPS" at bounding box center [243, 82] width 85 height 15
click at [210, 103] on input "input" at bounding box center [243, 103] width 85 height 15
type input "9400 1501 0579 9035 0055 59"
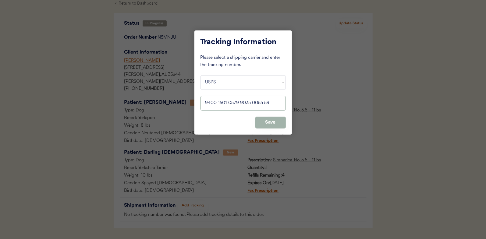
click at [269, 119] on button "Save" at bounding box center [270, 123] width 30 height 12
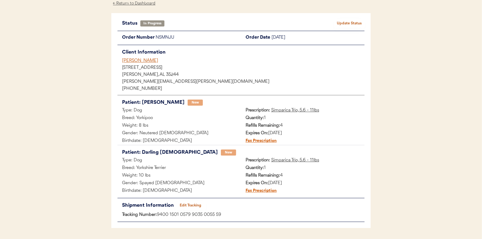
click at [353, 21] on button "Update Status" at bounding box center [349, 23] width 30 height 9
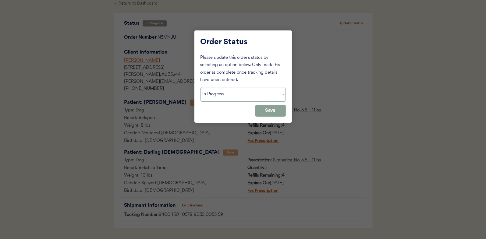
click at [216, 99] on select "Status On Hold New In Progress Complete Pending HW Consent Canceled" at bounding box center [243, 94] width 85 height 15
select select ""complete""
click at [201, 87] on select "Status On Hold New In Progress Complete Pending HW Consent Canceled" at bounding box center [243, 94] width 85 height 15
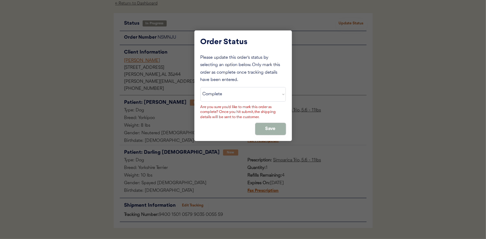
click at [274, 130] on button "Save" at bounding box center [270, 129] width 30 height 12
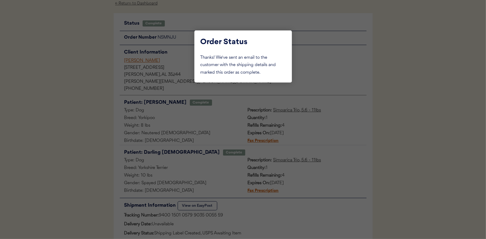
click at [87, 90] on div at bounding box center [243, 119] width 486 height 239
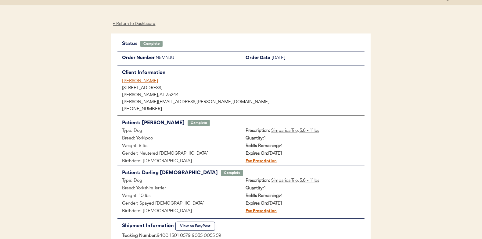
scroll to position [0, 0]
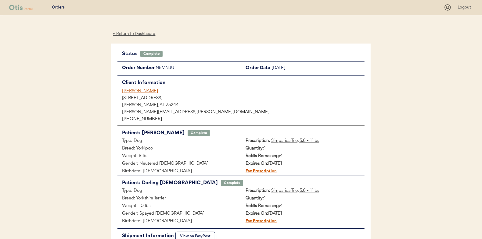
click at [134, 35] on div "← Return to Dashboard" at bounding box center [134, 33] width 46 height 7
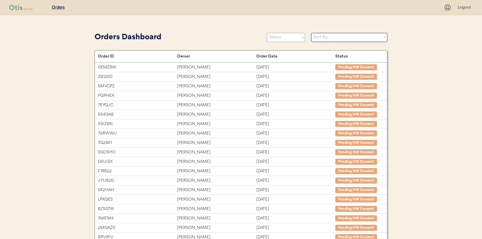
click at [278, 35] on select "Status On Hold New In Progress Complete Pending HW Consent Canceled" at bounding box center [286, 37] width 38 height 9
click at [267, 33] on select "Status On Hold New In Progress Complete Pending HW Consent Canceled" at bounding box center [286, 37] width 38 height 9
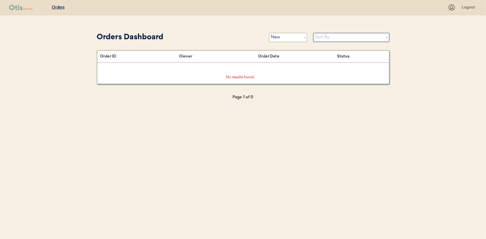
click at [279, 40] on select "Status On Hold New In Progress Complete Pending HW Consent Canceled" at bounding box center [288, 37] width 38 height 9
select select ""in_progress""
click at [269, 33] on select "Status On Hold New In Progress Complete Pending HW Consent Canceled" at bounding box center [288, 37] width 38 height 9
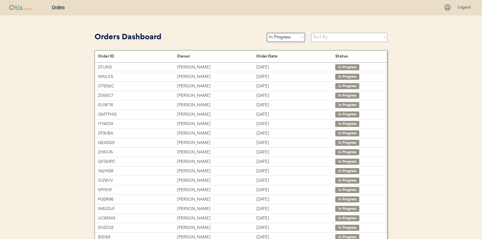
click at [320, 38] on select "Sort By Order Date (Newest → Oldest) Order Date (Oldest → Newest)" at bounding box center [349, 37] width 76 height 9
select select ""Order Date (Oldest → Newest)""
click at [311, 33] on select "Sort By Order Date (Newest → Oldest) Order Date (Oldest → Newest)" at bounding box center [349, 37] width 76 height 9
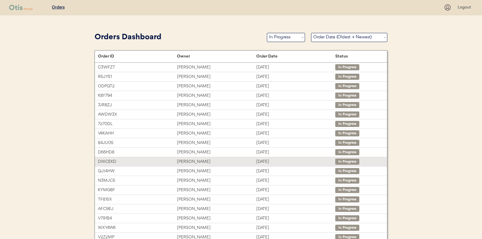
click at [187, 159] on div "[PERSON_NAME]" at bounding box center [216, 161] width 79 height 7
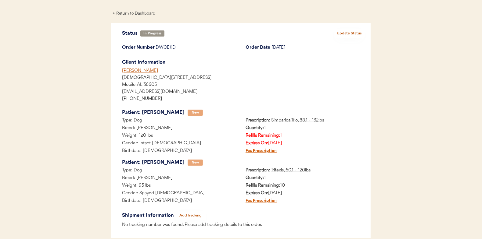
scroll to position [30, 0]
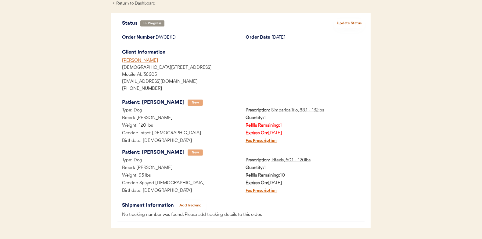
click at [193, 202] on button "Add Tracking" at bounding box center [190, 205] width 30 height 9
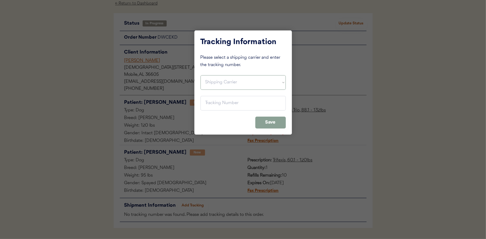
click at [211, 80] on select "Shipping Carrier FedEx FedEx Ground Economy UPS USPS" at bounding box center [243, 82] width 85 height 15
select select ""usps""
click at [201, 75] on select "Shipping Carrier FedEx FedEx Ground Economy UPS USPS" at bounding box center [243, 82] width 85 height 15
click at [207, 98] on input "input" at bounding box center [243, 103] width 85 height 15
paste input "9400150105798035160824"
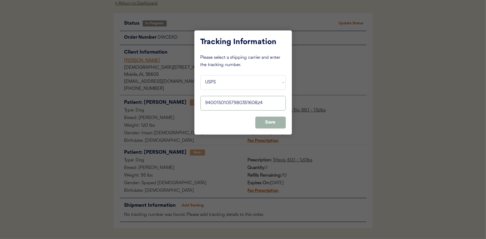
type input "9400150105798035160824"
click at [263, 119] on button "Save" at bounding box center [270, 123] width 30 height 12
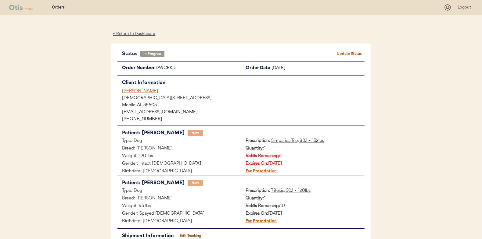
scroll to position [0, 0]
click at [354, 52] on button "Update Status" at bounding box center [349, 54] width 30 height 9
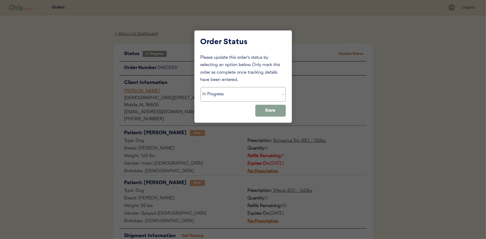
click at [212, 93] on select "Status On Hold New In Progress Complete Pending HW Consent Canceled" at bounding box center [243, 94] width 85 height 15
select select ""complete""
click at [201, 87] on select "Status On Hold New In Progress Complete Pending HW Consent Canceled" at bounding box center [243, 94] width 85 height 15
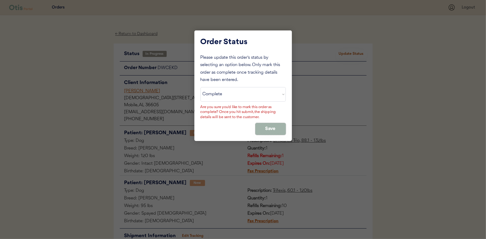
click at [274, 126] on button "Save" at bounding box center [270, 129] width 30 height 12
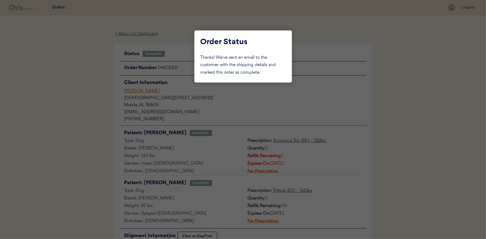
click at [77, 86] on div at bounding box center [243, 119] width 486 height 239
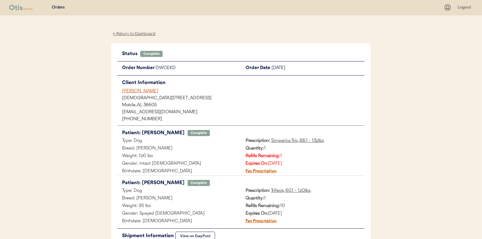
click at [135, 31] on div "← Return to Dashboard" at bounding box center [134, 33] width 46 height 7
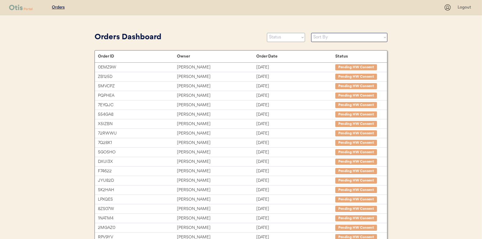
click at [278, 39] on select "Status On Hold New In Progress Complete Pending HW Consent Canceled" at bounding box center [286, 37] width 38 height 9
select select ""in_progress""
click at [267, 33] on select "Status On Hold New In Progress Complete Pending HW Consent Canceled" at bounding box center [286, 37] width 38 height 9
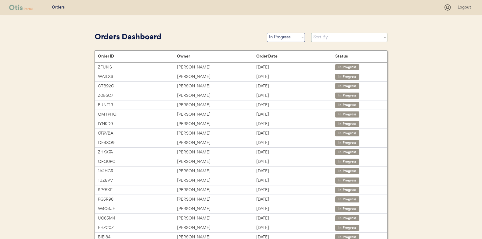
click at [321, 37] on select "Sort By Order Date (Newest → Oldest) Order Date (Oldest → Newest)" at bounding box center [349, 37] width 76 height 9
select select ""Order Date (Oldest → Newest)""
click at [311, 33] on select "Sort By Order Date (Newest → Oldest) Order Date (Oldest → Newest)" at bounding box center [349, 37] width 76 height 9
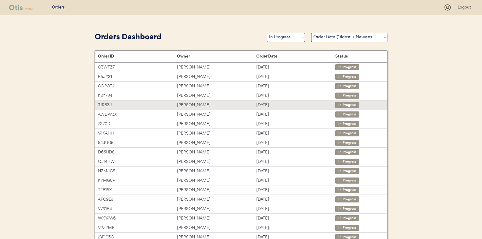
scroll to position [30, 0]
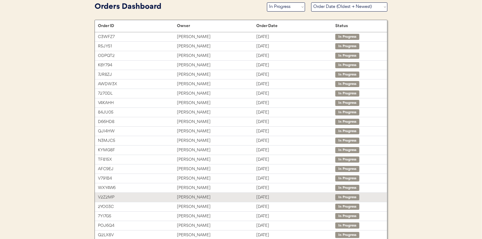
click at [191, 196] on div "[PERSON_NAME]" at bounding box center [216, 197] width 79 height 7
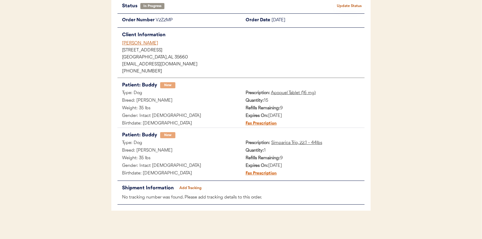
scroll to position [50, 0]
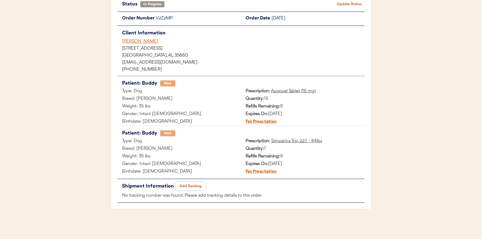
click at [188, 184] on button "Add Tracking" at bounding box center [190, 186] width 30 height 9
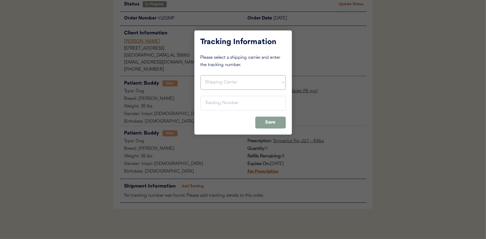
click at [214, 83] on select "Shipping Carrier FedEx FedEx Ground Economy UPS USPS" at bounding box center [243, 82] width 85 height 15
select select ""usps""
click at [201, 75] on select "Shipping Carrier FedEx FedEx Ground Economy UPS USPS" at bounding box center [243, 82] width 85 height 15
click at [212, 99] on input "input" at bounding box center [243, 103] width 85 height 15
paste input "9400150105798035147702"
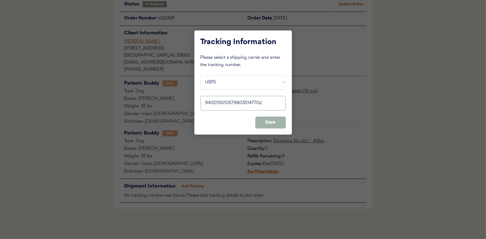
type input "9400150105798035147702"
click at [276, 122] on button "Save" at bounding box center [270, 123] width 30 height 12
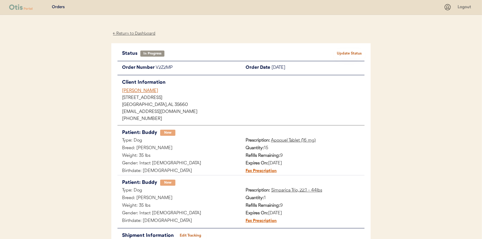
scroll to position [0, 0]
click at [344, 52] on button "Update Status" at bounding box center [349, 54] width 30 height 9
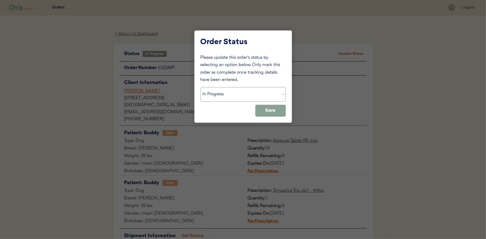
click at [215, 98] on select "Status On Hold New In Progress Complete Pending HW Consent Canceled" at bounding box center [243, 94] width 85 height 15
select select ""complete""
click at [201, 87] on select "Status On Hold New In Progress Complete Pending HW Consent Canceled" at bounding box center [243, 94] width 85 height 15
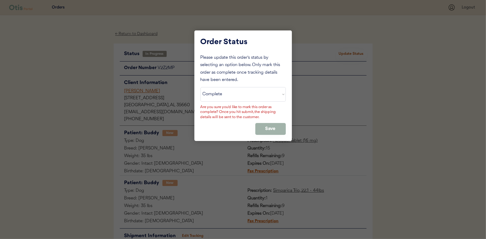
click at [283, 128] on button "Save" at bounding box center [270, 129] width 30 height 12
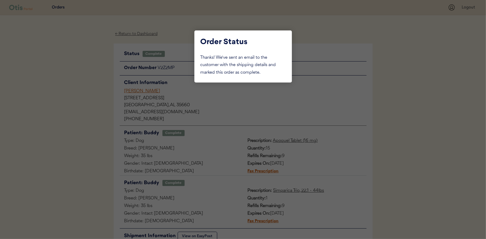
click at [71, 65] on div at bounding box center [243, 119] width 486 height 239
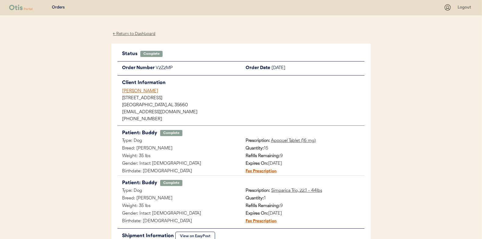
click at [138, 35] on div "← Return to Dashboard" at bounding box center [134, 33] width 46 height 7
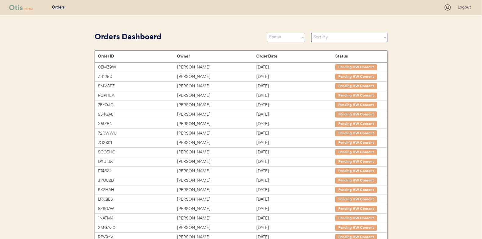
click at [280, 34] on select "Status On Hold New In Progress Complete Pending HW Consent Canceled" at bounding box center [286, 37] width 38 height 9
select select ""in_progress""
click at [267, 33] on select "Status On Hold New In Progress Complete Pending HW Consent Canceled" at bounding box center [286, 37] width 38 height 9
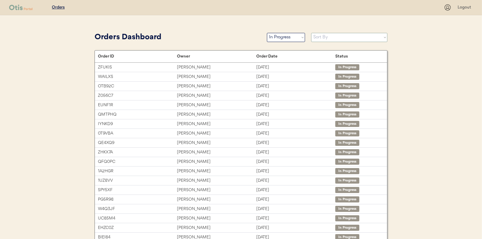
click at [329, 38] on select "Sort By Order Date (Newest → Oldest) Order Date (Oldest → Newest)" at bounding box center [349, 37] width 76 height 9
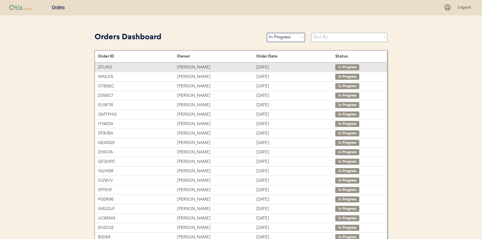
select select ""Order Date (Oldest → Newest)""
click at [311, 33] on select "Sort By Order Date (Newest → Oldest) Order Date (Oldest → Newest)" at bounding box center [349, 37] width 76 height 9
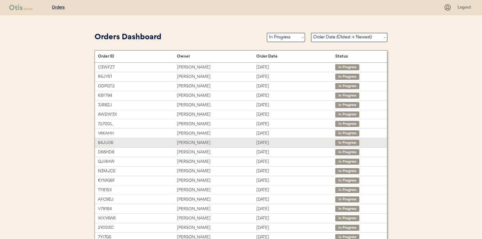
click at [190, 141] on div "Jillian Smaniotto" at bounding box center [216, 143] width 79 height 7
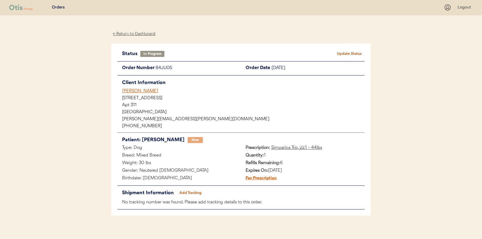
click at [188, 191] on button "Add Tracking" at bounding box center [190, 193] width 30 height 9
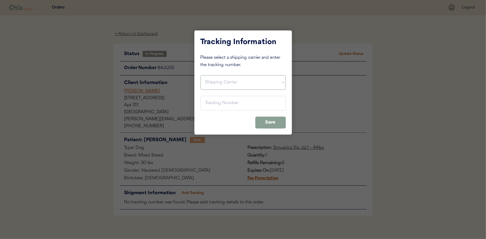
click at [215, 77] on select "Shipping Carrier FedEx FedEx Ground Economy UPS USPS" at bounding box center [243, 82] width 85 height 15
select select ""usps""
click at [201, 75] on select "Shipping Carrier FedEx FedEx Ground Economy UPS USPS" at bounding box center [243, 82] width 85 height 15
click at [208, 102] on input "input" at bounding box center [243, 103] width 85 height 15
paste input "9400150105798035165317"
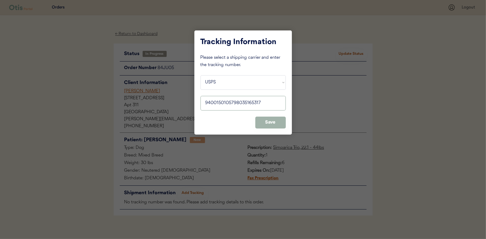
type input "9400150105798035165317"
click at [264, 123] on button "Save" at bounding box center [270, 123] width 30 height 12
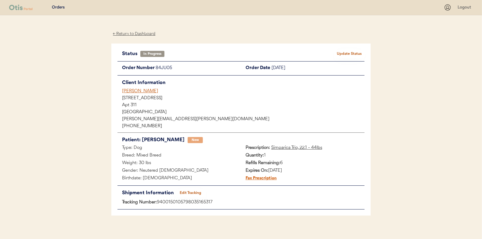
click at [347, 52] on button "Update Status" at bounding box center [349, 54] width 30 height 9
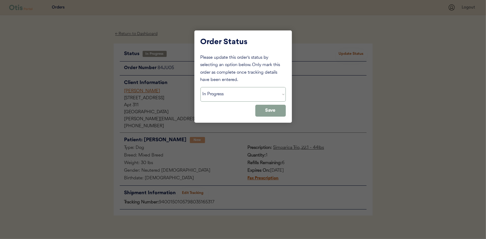
click at [216, 96] on select "Status On Hold New In Progress Complete Pending HW Consent Canceled" at bounding box center [243, 94] width 85 height 15
select select ""complete""
click at [201, 87] on select "Status On Hold New In Progress Complete Pending HW Consent Canceled" at bounding box center [243, 94] width 85 height 15
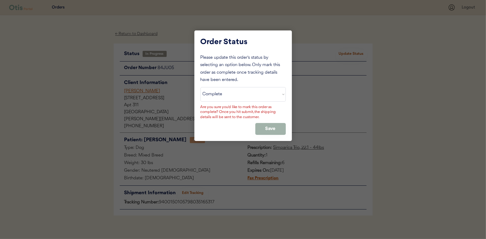
click at [269, 127] on button "Save" at bounding box center [270, 129] width 30 height 12
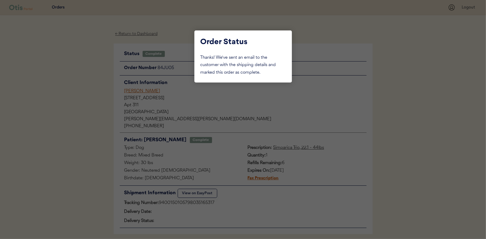
click at [79, 69] on div at bounding box center [243, 119] width 486 height 239
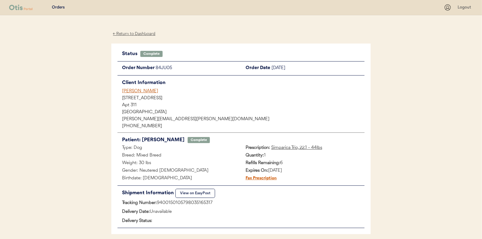
click at [129, 33] on div "← Return to Dashboard" at bounding box center [134, 33] width 46 height 7
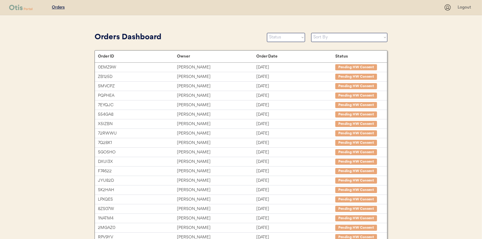
click at [281, 38] on select "Status On Hold New In Progress Complete Pending HW Consent Canceled" at bounding box center [286, 37] width 38 height 9
select select ""in_progress""
click at [267, 33] on select "Status On Hold New In Progress Complete Pending HW Consent Canceled" at bounding box center [286, 37] width 38 height 9
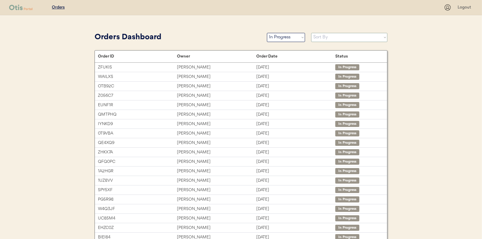
click at [327, 39] on select "Sort By Order Date (Newest → Oldest) Order Date (Oldest → Newest)" at bounding box center [349, 37] width 76 height 9
select select ""Order Date (Oldest → Newest)""
click at [311, 33] on select "Sort By Order Date (Newest → Oldest) Order Date (Oldest → Newest)" at bounding box center [349, 37] width 76 height 9
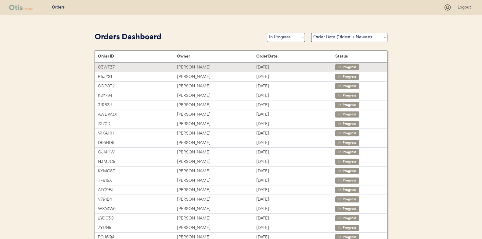
click at [196, 68] on div "[PERSON_NAME]" at bounding box center [216, 67] width 79 height 7
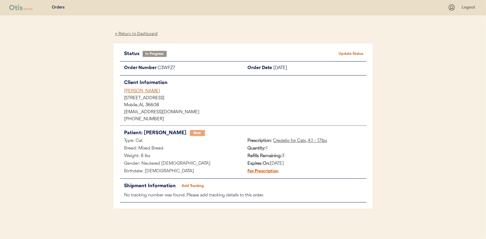
click at [188, 185] on button "Add Tracking" at bounding box center [193, 186] width 30 height 9
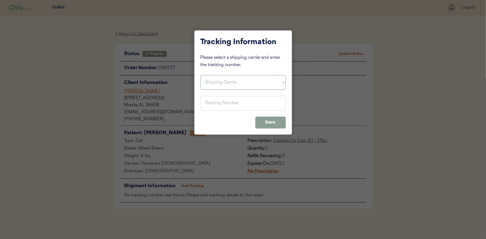
click at [218, 82] on select "Shipping Carrier FedEx FedEx Ground Economy UPS USPS" at bounding box center [243, 82] width 85 height 15
select select ""usps""
click at [201, 75] on select "Shipping Carrier FedEx FedEx Ground Economy UPS USPS" at bounding box center [243, 82] width 85 height 15
click at [212, 101] on input "input" at bounding box center [243, 103] width 85 height 15
paste input "9400150105800035112618"
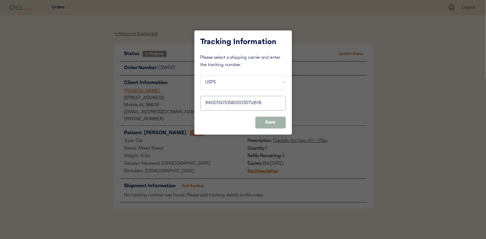
type input "9400150105800035112618"
click at [269, 122] on button "Save" at bounding box center [270, 123] width 30 height 12
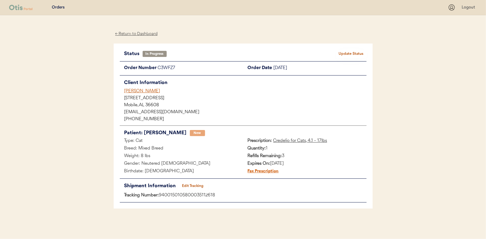
click at [351, 53] on button "Update Status" at bounding box center [351, 54] width 30 height 9
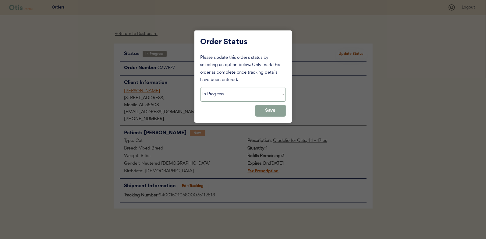
click at [214, 92] on select "Status On Hold New In Progress Complete Pending HW Consent Canceled" at bounding box center [243, 94] width 85 height 15
select select ""complete""
click at [201, 87] on select "Status On Hold New In Progress Complete Pending HW Consent Canceled" at bounding box center [243, 94] width 85 height 15
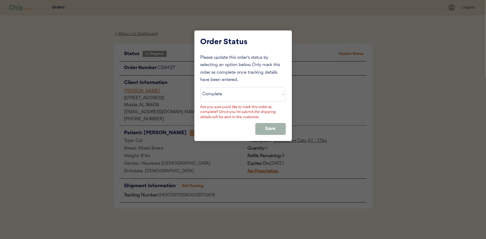
click at [268, 124] on button "Save" at bounding box center [270, 129] width 30 height 12
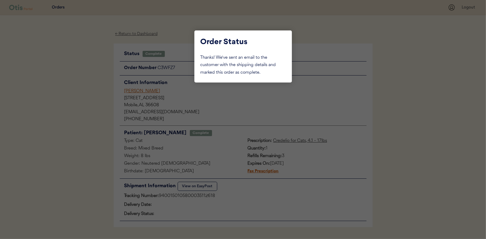
click at [86, 85] on div at bounding box center [243, 119] width 486 height 239
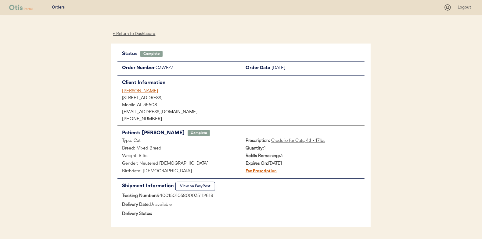
click at [137, 34] on div "← Return to Dashboard" at bounding box center [134, 33] width 46 height 7
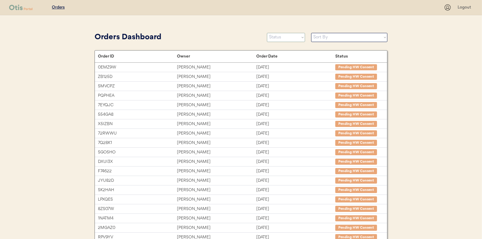
click at [288, 36] on select "Status On Hold New In Progress Complete Pending HW Consent Canceled" at bounding box center [286, 37] width 38 height 9
select select ""in_progress""
click at [267, 33] on select "Status On Hold New In Progress Complete Pending HW Consent Canceled" at bounding box center [286, 37] width 38 height 9
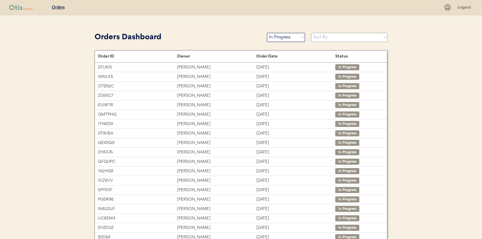
click at [322, 36] on select "Sort By Order Date (Newest → Oldest) Order Date (Oldest → Newest)" at bounding box center [349, 37] width 76 height 9
select select ""Order Date (Oldest → Newest)""
click at [311, 33] on select "Sort By Order Date (Newest → Oldest) Order Date (Oldest → Newest)" at bounding box center [349, 37] width 76 height 9
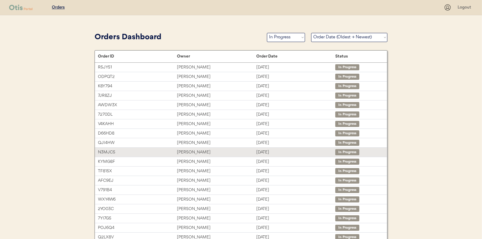
click at [186, 153] on div "[PERSON_NAME]" at bounding box center [216, 152] width 79 height 7
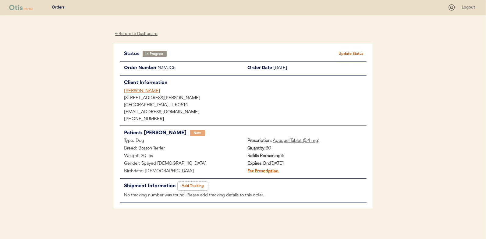
click at [193, 185] on button "Add Tracking" at bounding box center [193, 186] width 30 height 9
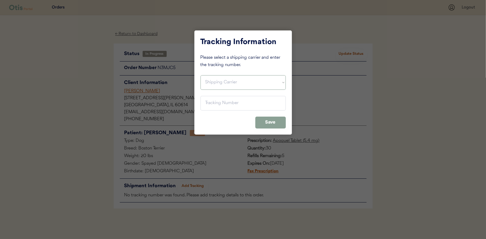
click at [208, 85] on select "Shipping Carrier FedEx FedEx Ground Economy UPS USPS" at bounding box center [243, 82] width 85 height 15
select select ""usps""
click at [201, 75] on select "Shipping Carrier FedEx FedEx Ground Economy UPS USPS" at bounding box center [243, 82] width 85 height 15
click at [211, 103] on input "input" at bounding box center [243, 103] width 85 height 15
paste input "9400150105799035130633"
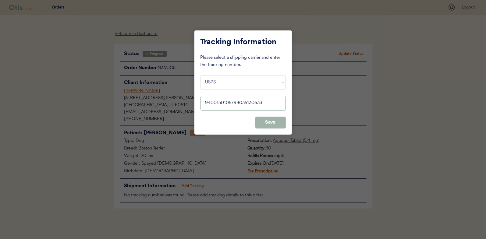
type input "9400150105799035130633"
click at [268, 120] on button "Save" at bounding box center [270, 123] width 30 height 12
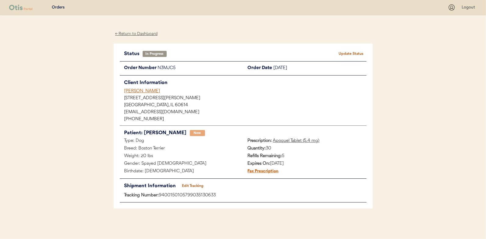
click at [353, 51] on button "Update Status" at bounding box center [351, 54] width 30 height 9
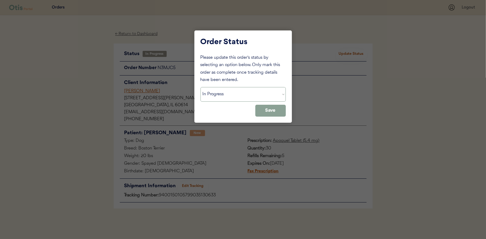
click at [226, 94] on select "Status On Hold New In Progress Complete Pending HW Consent Canceled" at bounding box center [243, 94] width 85 height 15
select select ""complete""
click at [201, 87] on select "Status On Hold New In Progress Complete Pending HW Consent Canceled" at bounding box center [243, 94] width 85 height 15
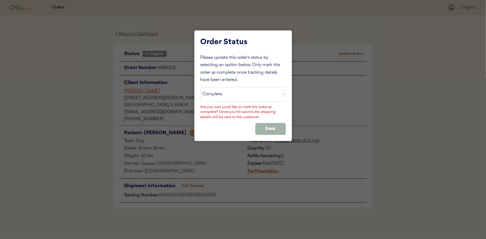
click at [268, 127] on button "Save" at bounding box center [270, 129] width 30 height 12
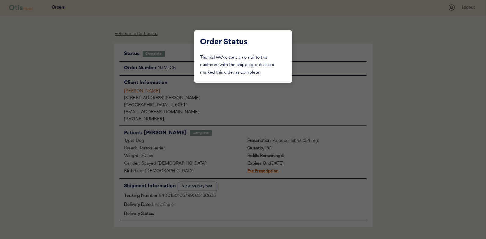
click at [92, 111] on div at bounding box center [243, 119] width 486 height 239
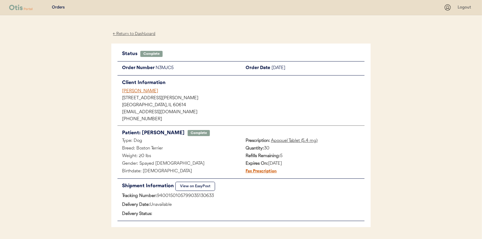
click at [137, 32] on div "← Return to Dashboard" at bounding box center [134, 33] width 46 height 7
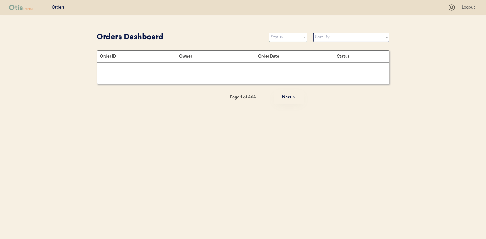
click at [282, 36] on select "Status On Hold New In Progress Complete Pending HW Consent Canceled" at bounding box center [288, 37] width 38 height 9
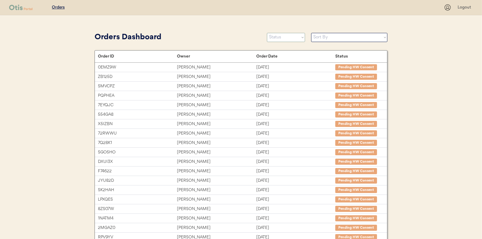
select select ""in_progress""
click at [267, 33] on select "Status On Hold New In Progress Complete Pending HW Consent Canceled" at bounding box center [286, 37] width 38 height 9
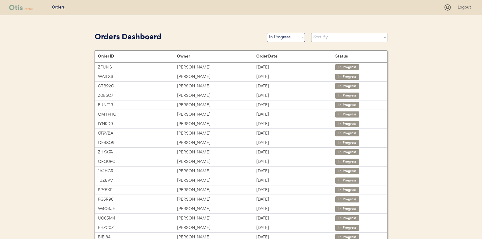
click at [322, 37] on select "Sort By Order Date (Newest → Oldest) Order Date (Oldest → Newest)" at bounding box center [349, 37] width 76 height 9
select select ""Order Date (Oldest → Newest)""
click at [311, 33] on select "Sort By Order Date (Newest → Oldest) Order Date (Oldest → Newest)" at bounding box center [349, 37] width 76 height 9
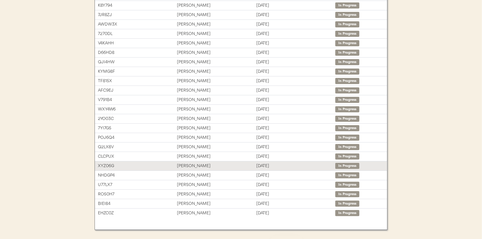
scroll to position [91, 0]
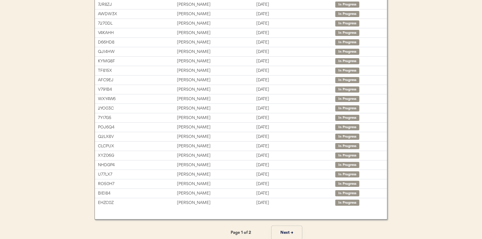
click at [286, 231] on button "Next →" at bounding box center [286, 233] width 30 height 14
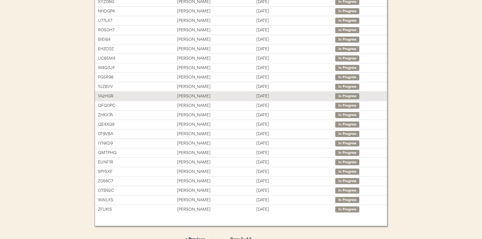
scroll to position [94, 0]
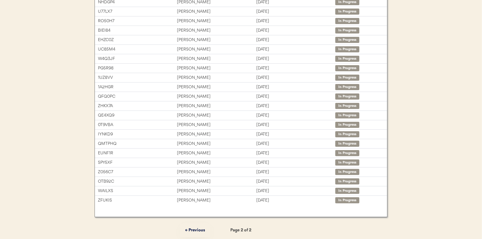
click at [193, 227] on button "← Previous" at bounding box center [195, 231] width 30 height 14
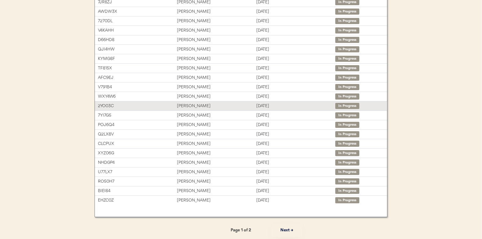
click at [190, 103] on div "[PERSON_NAME]" at bounding box center [216, 106] width 79 height 7
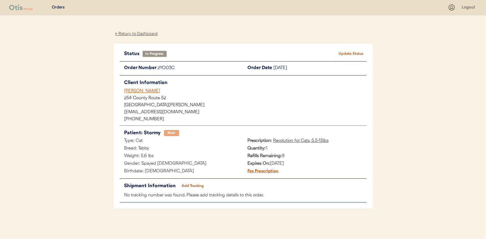
click at [190, 186] on button "Add Tracking" at bounding box center [193, 186] width 30 height 9
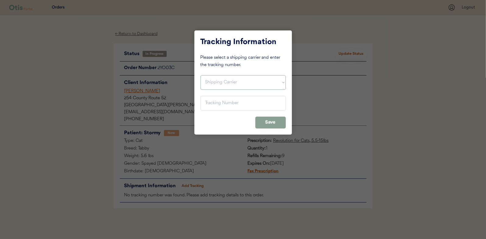
click at [209, 83] on select "Shipping Carrier FedEx FedEx Ground Economy UPS USPS" at bounding box center [243, 82] width 85 height 15
select select ""usps""
click at [201, 75] on select "Shipping Carrier FedEx FedEx Ground Economy UPS USPS" at bounding box center [243, 82] width 85 height 15
click at [215, 103] on input "input" at bounding box center [243, 103] width 85 height 15
paste input "9400150105496036823457"
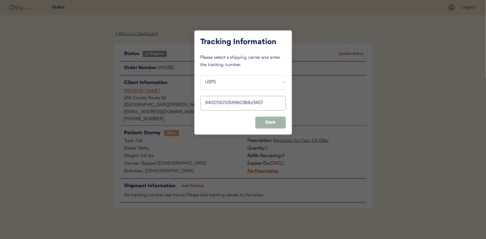
type input "9400150105496036823457"
click at [267, 122] on button "Save" at bounding box center [270, 123] width 30 height 12
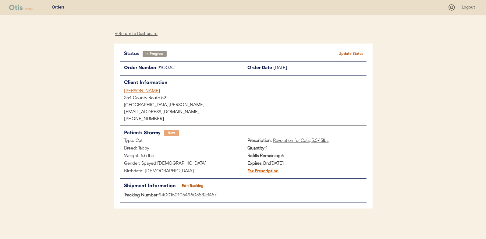
click at [354, 51] on button "Update Status" at bounding box center [351, 54] width 30 height 9
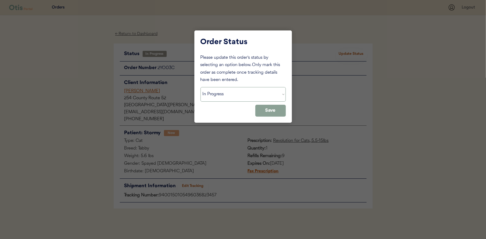
click at [218, 98] on select "Status On Hold New In Progress Complete Pending HW Consent Canceled" at bounding box center [243, 94] width 85 height 15
select select ""complete""
click at [201, 87] on select "Status On Hold New In Progress Complete Pending HW Consent Canceled" at bounding box center [243, 94] width 85 height 15
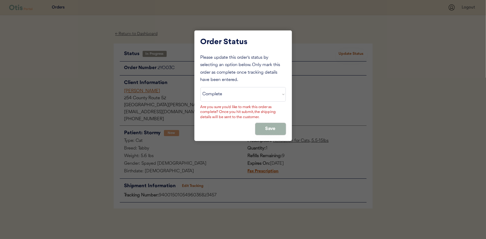
click at [276, 124] on button "Save" at bounding box center [270, 129] width 30 height 12
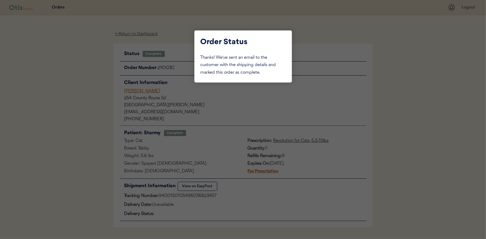
click at [82, 109] on div at bounding box center [243, 119] width 486 height 239
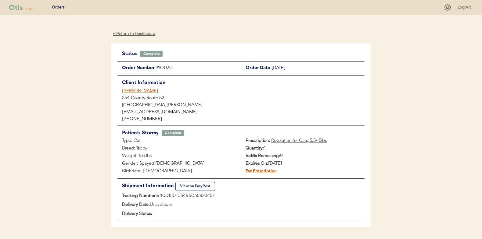
click at [136, 29] on div "← Return to Dashboard Status Complete Update Status Order Number 2YO03C Order D…" at bounding box center [240, 136] width 259 height 243
click at [134, 33] on div "← Return to Dashboard" at bounding box center [134, 33] width 46 height 7
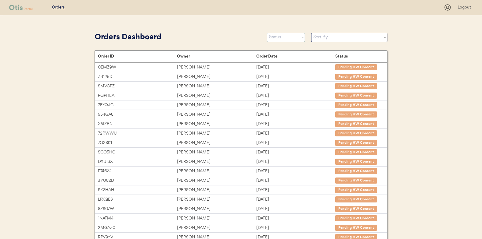
click at [274, 37] on select "Status On Hold New In Progress Complete Pending HW Consent Canceled" at bounding box center [286, 37] width 38 height 9
select select ""in_progress""
click at [267, 33] on select "Status On Hold New In Progress Complete Pending HW Consent Canceled" at bounding box center [286, 37] width 38 height 9
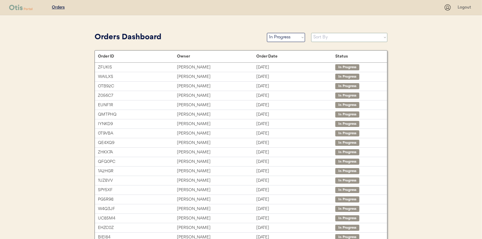
click at [322, 37] on select "Sort By Order Date (Newest → Oldest) Order Date (Oldest → Newest)" at bounding box center [349, 37] width 76 height 9
select select ""Order Date (Oldest → Newest)""
click at [311, 33] on select "Sort By Order Date (Newest → Oldest) Order Date (Oldest → Newest)" at bounding box center [349, 37] width 76 height 9
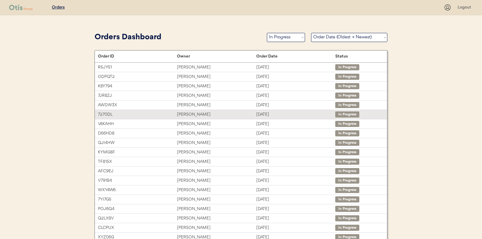
click at [191, 112] on div "[PERSON_NAME]" at bounding box center [216, 114] width 79 height 7
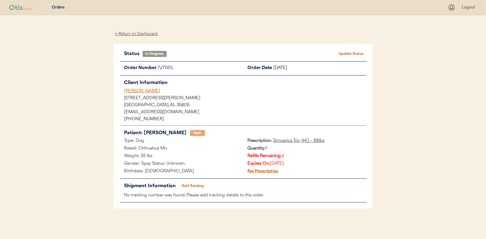
click at [194, 186] on button "Add Tracking" at bounding box center [193, 186] width 30 height 9
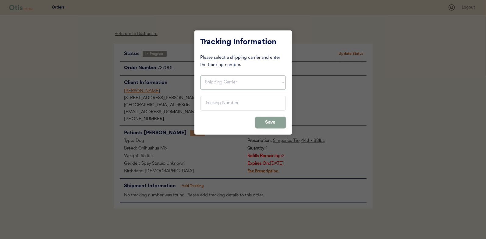
click at [222, 77] on select "Shipping Carrier FedEx FedEx Ground Economy UPS USPS" at bounding box center [243, 82] width 85 height 15
select select ""usps""
click at [201, 75] on select "Shipping Carrier FedEx FedEx Ground Economy UPS USPS" at bounding box center [243, 82] width 85 height 15
click at [211, 103] on input "input" at bounding box center [243, 103] width 85 height 15
paste input "9400150105798035154502"
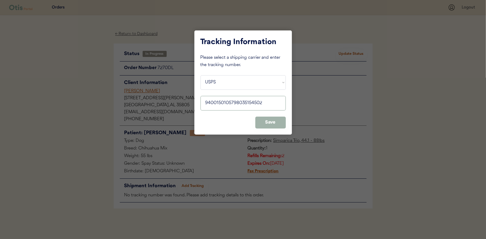
type input "9400150105798035154502"
click at [266, 119] on button "Save" at bounding box center [270, 123] width 30 height 12
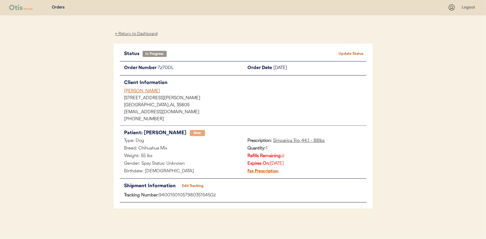
click at [347, 50] on button "Update Status" at bounding box center [351, 54] width 30 height 9
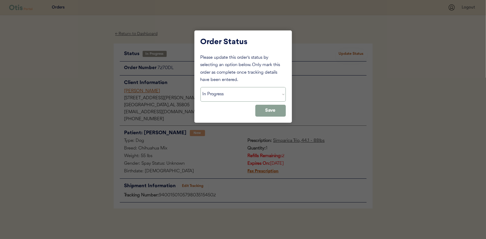
click at [222, 97] on select "Status On Hold New In Progress Complete Pending HW Consent Canceled" at bounding box center [243, 94] width 85 height 15
select select ""complete""
click at [201, 87] on select "Status On Hold New In Progress Complete Pending HW Consent Canceled" at bounding box center [243, 94] width 85 height 15
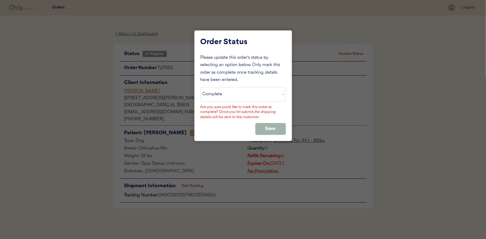
click at [273, 125] on button "Save" at bounding box center [270, 129] width 30 height 12
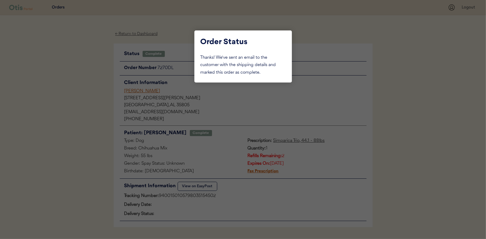
click at [72, 61] on div at bounding box center [243, 119] width 486 height 239
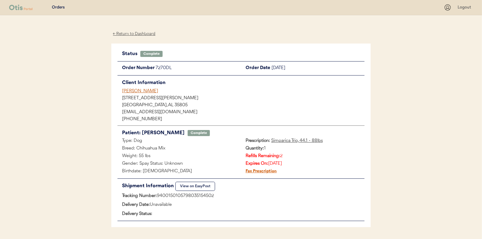
click at [136, 35] on div "← Return to Dashboard" at bounding box center [134, 33] width 46 height 7
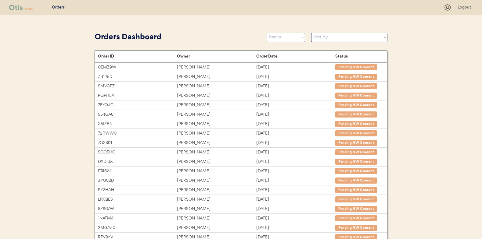
click at [278, 39] on select "Status On Hold New In Progress Complete Pending HW Consent Canceled" at bounding box center [286, 37] width 38 height 9
select select ""in_progress""
click at [267, 33] on select "Status On Hold New In Progress Complete Pending HW Consent Canceled" at bounding box center [286, 37] width 38 height 9
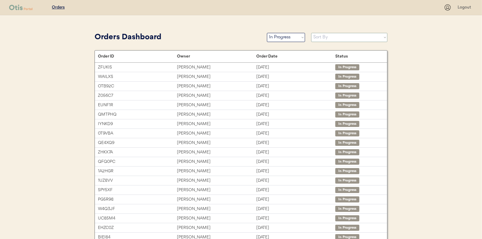
click at [326, 37] on select "Sort By Order Date (Newest → Oldest) Order Date (Oldest → Newest)" at bounding box center [349, 37] width 76 height 9
select select ""Order Date (Oldest → Newest)""
click at [311, 33] on select "Sort By Order Date (Newest → Oldest) Order Date (Oldest → Newest)" at bounding box center [349, 37] width 76 height 9
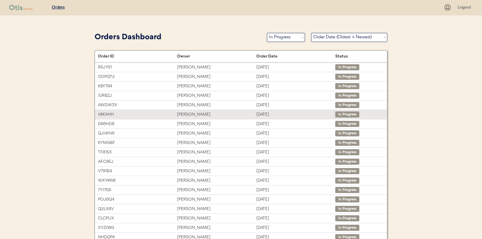
click at [188, 112] on div "[PERSON_NAME]" at bounding box center [216, 114] width 79 height 7
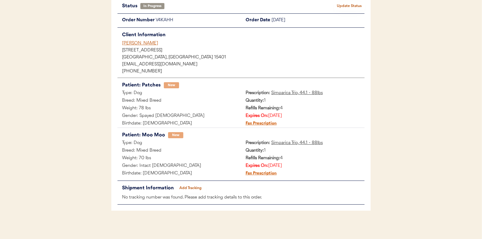
scroll to position [50, 0]
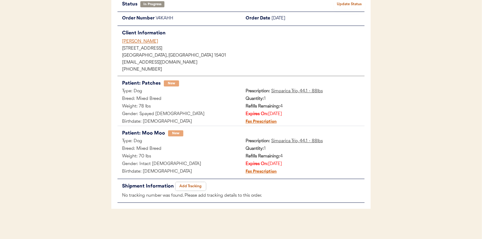
click at [189, 184] on button "Add Tracking" at bounding box center [190, 186] width 30 height 9
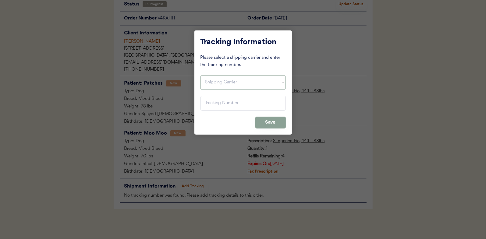
click at [216, 80] on select "Shipping Carrier FedEx FedEx Ground Economy UPS USPS" at bounding box center [243, 82] width 85 height 15
select select ""usps""
click at [201, 75] on select "Shipping Carrier FedEx FedEx Ground Economy UPS USPS" at bounding box center [243, 82] width 85 height 15
click at [212, 104] on input "input" at bounding box center [243, 103] width 85 height 15
paste input "9400150105798035145593"
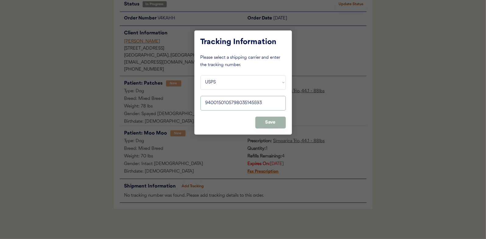
type input "9400150105798035145593"
click at [268, 123] on button "Save" at bounding box center [270, 123] width 30 height 12
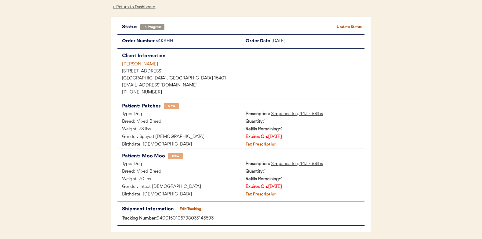
scroll to position [0, 0]
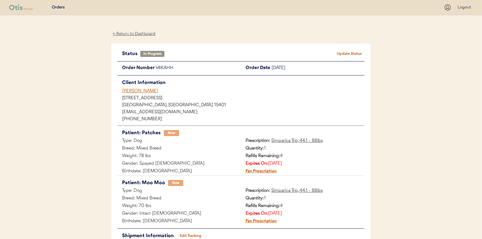
click at [344, 52] on button "Update Status" at bounding box center [349, 54] width 30 height 9
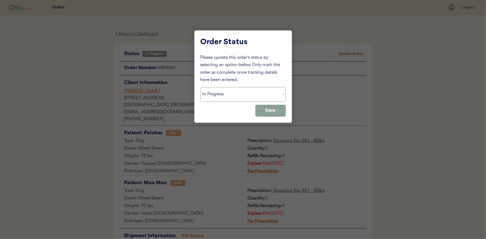
click at [240, 95] on select "Status On Hold New In Progress Complete Pending HW Consent Canceled" at bounding box center [243, 94] width 85 height 15
select select ""complete""
click at [201, 87] on select "Status On Hold New In Progress Complete Pending HW Consent Canceled" at bounding box center [243, 94] width 85 height 15
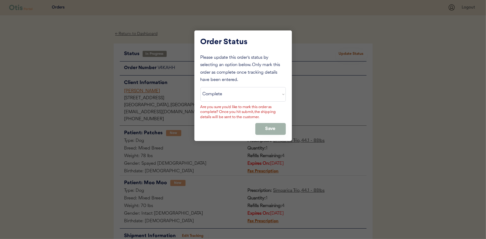
click at [272, 129] on button "Save" at bounding box center [270, 129] width 30 height 12
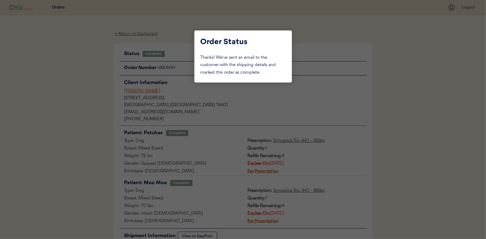
click at [85, 84] on div at bounding box center [243, 119] width 486 height 239
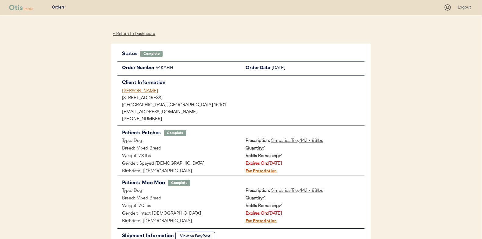
click at [133, 32] on div "← Return to Dashboard" at bounding box center [134, 33] width 46 height 7
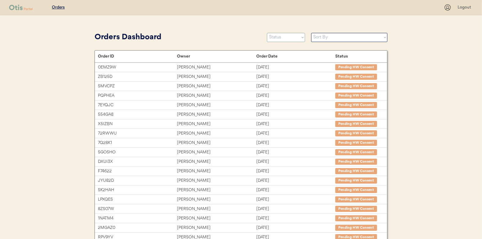
click at [291, 38] on select "Status On Hold New In Progress Complete Pending HW Consent Canceled" at bounding box center [286, 37] width 38 height 9
select select ""in_progress""
click at [267, 33] on select "Status On Hold New In Progress Complete Pending HW Consent Canceled" at bounding box center [286, 37] width 38 height 9
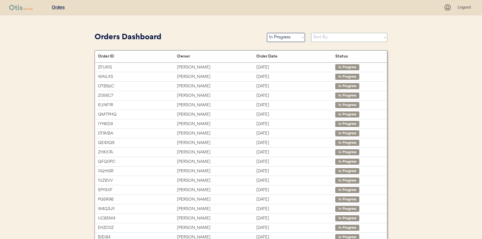
click at [324, 37] on select "Sort By Order Date (Newest → Oldest) Order Date (Oldest → Newest)" at bounding box center [349, 37] width 76 height 9
select select ""Order Date (Oldest → Newest)""
click at [311, 33] on select "Sort By Order Date (Newest → Oldest) Order Date (Oldest → Newest)" at bounding box center [349, 37] width 76 height 9
click at [283, 40] on select "Status On Hold New In Progress Complete Pending HW Consent Canceled" at bounding box center [286, 37] width 38 height 9
click at [267, 33] on select "Status On Hold New In Progress Complete Pending HW Consent Canceled" at bounding box center [286, 37] width 38 height 9
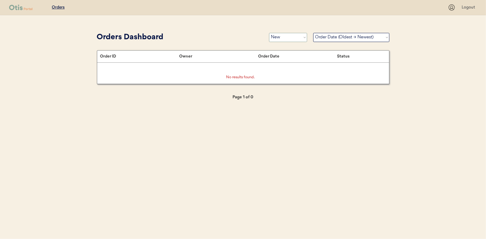
click at [290, 36] on select "Status On Hold New In Progress Complete Pending HW Consent Canceled" at bounding box center [288, 37] width 38 height 9
select select ""in_progress""
click at [269, 33] on select "Status On Hold New In Progress Complete Pending HW Consent Canceled" at bounding box center [288, 37] width 38 height 9
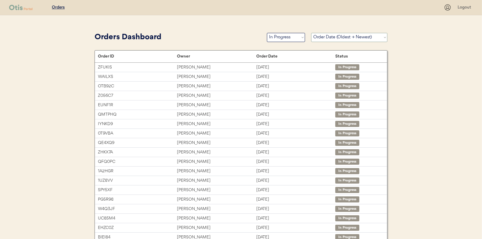
click at [334, 39] on select "Sort By Order Date (Newest → Oldest) Order Date (Oldest → Newest)" at bounding box center [349, 37] width 76 height 9
click at [311, 33] on select "Sort By Order Date (Newest → Oldest) Order Date (Oldest → Newest)" at bounding box center [349, 37] width 76 height 9
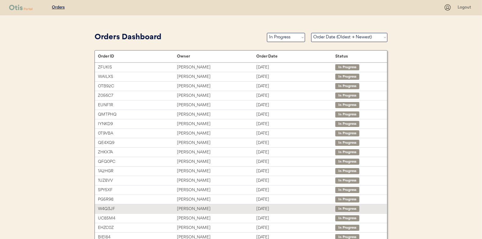
click at [191, 207] on div "Niina Al-Hassan" at bounding box center [216, 209] width 79 height 7
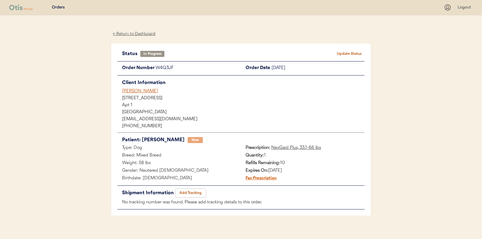
click at [189, 192] on button "Add Tracking" at bounding box center [190, 193] width 30 height 9
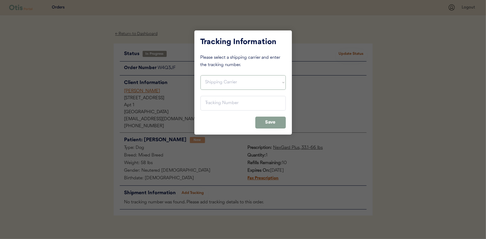
click at [214, 79] on select "Shipping Carrier FedEx FedEx Ground Economy UPS USPS" at bounding box center [243, 82] width 85 height 15
select select ""usps""
click at [201, 75] on select "Shipping Carrier FedEx FedEx Ground Economy UPS USPS" at bounding box center [243, 82] width 85 height 15
click at [210, 103] on input "input" at bounding box center [243, 103] width 85 height 15
paste input "9400150105798035169254"
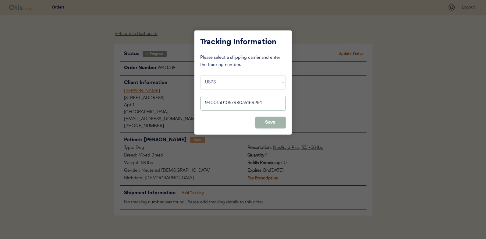
type input "9400150105798035169254"
click at [264, 122] on button "Save" at bounding box center [270, 123] width 30 height 12
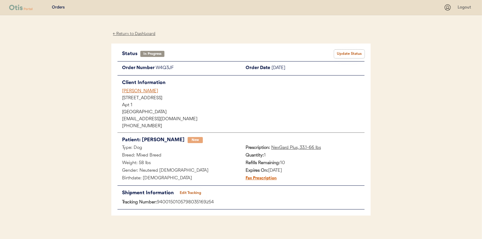
click at [351, 52] on button "Update Status" at bounding box center [349, 54] width 30 height 9
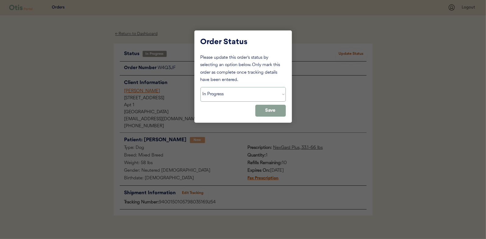
click at [226, 94] on select "Status On Hold New In Progress Complete Pending HW Consent Canceled" at bounding box center [243, 94] width 85 height 15
select select ""complete""
click at [201, 87] on select "Status On Hold New In Progress Complete Pending HW Consent Canceled" at bounding box center [243, 94] width 85 height 15
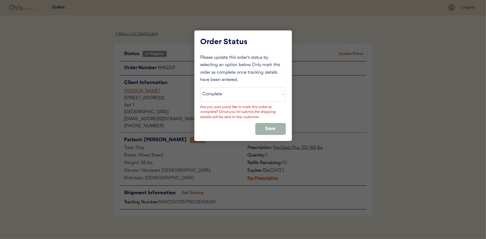
click at [267, 125] on button "Save" at bounding box center [270, 129] width 30 height 12
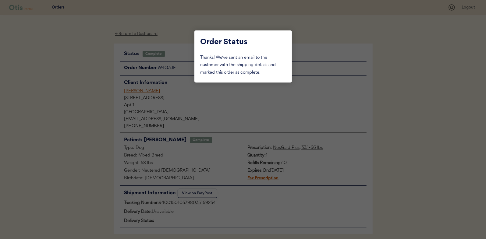
click at [87, 93] on div at bounding box center [243, 119] width 486 height 239
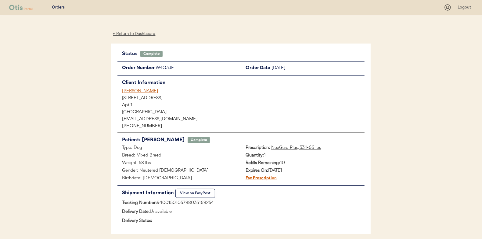
click at [134, 34] on div "← Return to Dashboard" at bounding box center [134, 33] width 46 height 7
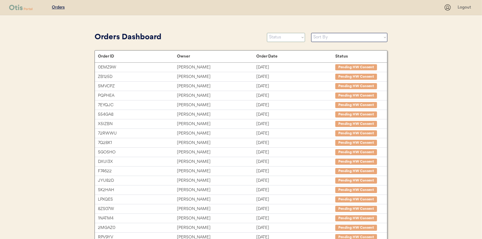
click at [277, 37] on select "Status On Hold New In Progress Complete Pending HW Consent Canceled" at bounding box center [286, 37] width 38 height 9
select select ""in_progress""
click at [267, 33] on select "Status On Hold New In Progress Complete Pending HW Consent Canceled" at bounding box center [286, 37] width 38 height 9
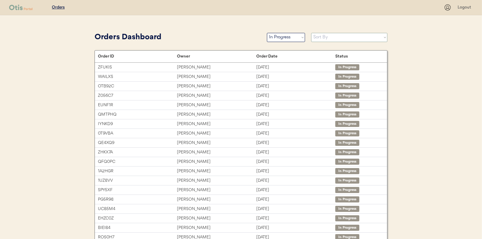
click at [325, 37] on select "Sort By Order Date (Newest → Oldest) Order Date (Oldest → Newest)" at bounding box center [349, 37] width 76 height 9
select select ""Order Date (Oldest → Newest)""
click at [311, 33] on select "Sort By Order Date (Newest → Oldest) Order Date (Oldest → Newest)" at bounding box center [349, 37] width 76 height 9
click at [285, 37] on select "Status On Hold New In Progress Complete Pending HW Consent Canceled" at bounding box center [286, 37] width 38 height 9
select select ""new""
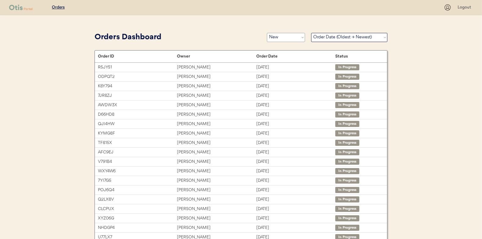
click at [267, 33] on select "Status On Hold New In Progress Complete Pending HW Consent Canceled" at bounding box center [286, 37] width 38 height 9
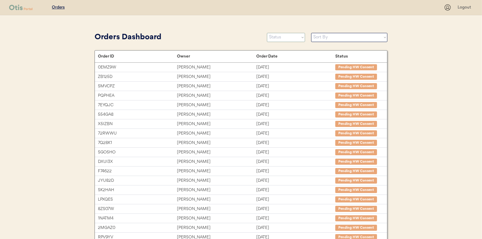
click at [284, 39] on select "Status On Hold New In Progress Complete Pending HW Consent Canceled" at bounding box center [286, 37] width 38 height 9
select select ""new""
click at [267, 33] on select "Status On Hold New In Progress Complete Pending HW Consent Canceled" at bounding box center [286, 37] width 38 height 9
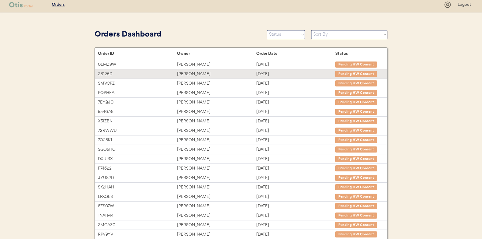
scroll to position [2, 0]
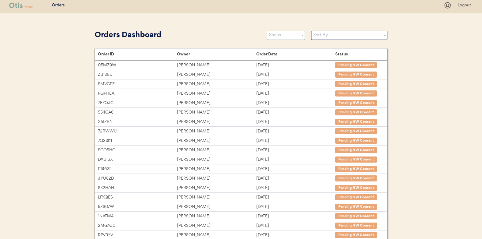
click at [281, 37] on select "Status On Hold New In Progress Complete Pending HW Consent Canceled" at bounding box center [286, 35] width 38 height 9
select select ""new""
click at [267, 31] on select "Status On Hold New In Progress Complete Pending HW Consent Canceled" at bounding box center [286, 35] width 38 height 9
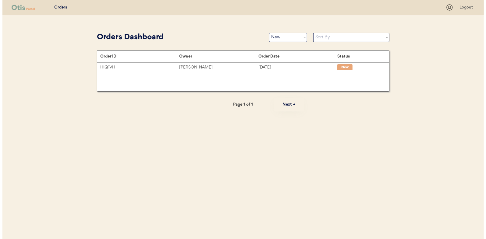
scroll to position [0, 0]
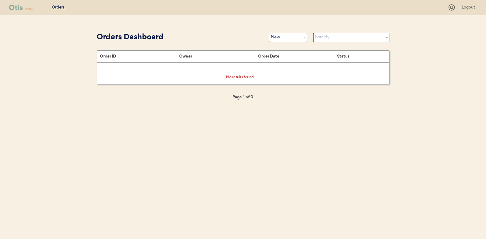
click at [280, 36] on select "Status On Hold New In Progress Complete Pending HW Consent Canceled" at bounding box center [288, 37] width 38 height 9
click at [269, 33] on select "Status On Hold New In Progress Complete Pending HW Consent Canceled" at bounding box center [288, 37] width 38 height 9
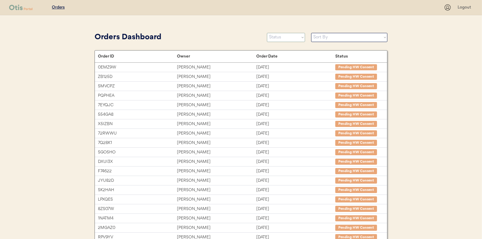
click at [284, 37] on select "Status On Hold New In Progress Complete Pending HW Consent Canceled" at bounding box center [286, 37] width 38 height 9
click at [267, 33] on select "Status On Hold New In Progress Complete Pending HW Consent Canceled" at bounding box center [286, 37] width 38 height 9
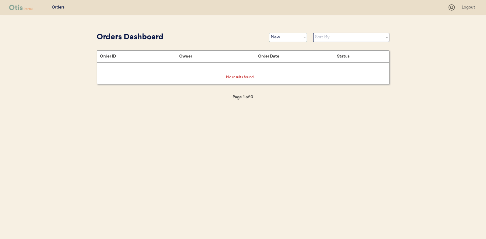
click at [280, 39] on select "Status On Hold New In Progress Complete Pending HW Consent Canceled" at bounding box center [288, 37] width 38 height 9
select select ""in_progress""
click at [269, 33] on select "Status On Hold New In Progress Complete Pending HW Consent Canceled" at bounding box center [288, 37] width 38 height 9
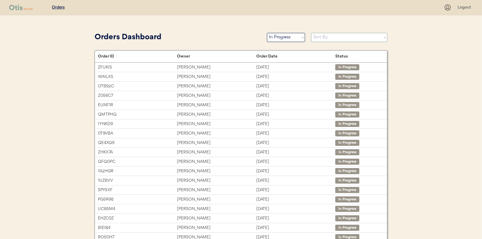
click at [320, 38] on select "Sort By Order Date (Newest → Oldest) Order Date (Oldest → Newest)" at bounding box center [349, 37] width 76 height 9
select select ""Order Date (Oldest → Newest)""
click at [311, 33] on select "Sort By Order Date (Newest → Oldest) Order Date (Oldest → Newest)" at bounding box center [349, 37] width 76 height 9
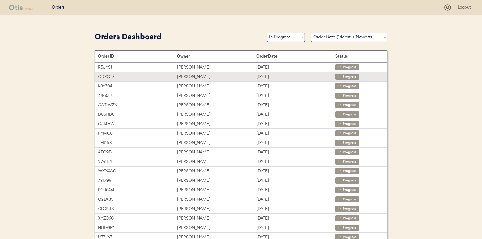
click at [193, 74] on div "[PERSON_NAME]" at bounding box center [216, 76] width 79 height 7
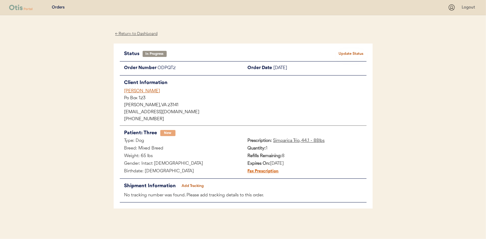
click at [191, 184] on button "Add Tracking" at bounding box center [193, 186] width 30 height 9
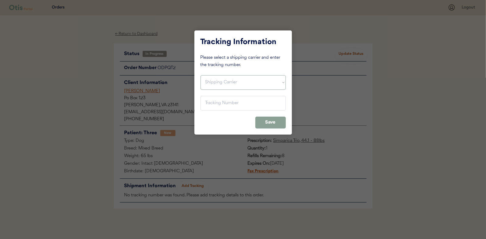
click at [218, 78] on select "Shipping Carrier FedEx FedEx Ground Economy UPS USPS" at bounding box center [243, 82] width 85 height 15
select select ""usps""
click at [201, 75] on select "Shipping Carrier FedEx FedEx Ground Economy UPS USPS" at bounding box center [243, 82] width 85 height 15
click at [212, 107] on input "input" at bounding box center [243, 103] width 85 height 15
paste input "9400150105799035163334"
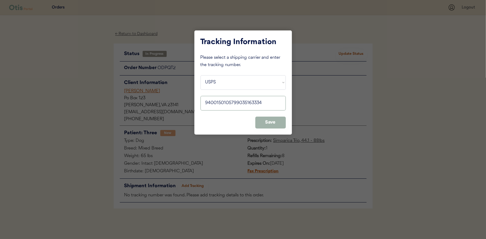
type input "9400150105799035163334"
drag, startPoint x: 265, startPoint y: 123, endPoint x: 294, endPoint y: 102, distance: 35.8
click at [265, 123] on button "Save" at bounding box center [270, 123] width 30 height 12
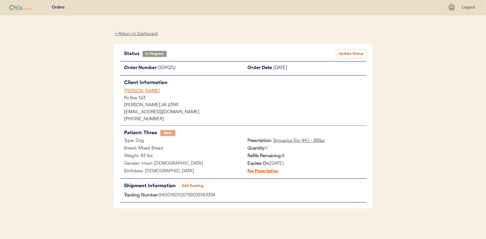
click at [347, 51] on button "Update Status" at bounding box center [351, 54] width 30 height 9
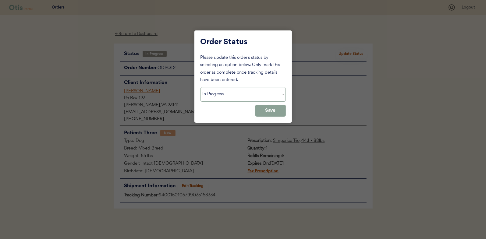
click at [217, 98] on select "Status On Hold New In Progress Complete Pending HW Consent Canceled" at bounding box center [243, 94] width 85 height 15
select select ""complete""
click at [201, 87] on select "Status On Hold New In Progress Complete Pending HW Consent Canceled" at bounding box center [243, 94] width 85 height 15
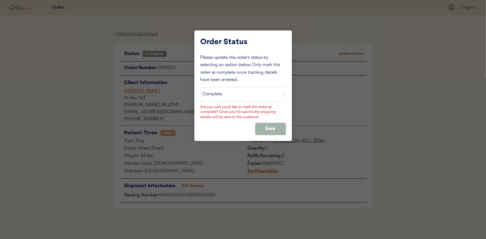
click at [264, 125] on button "Save" at bounding box center [270, 129] width 30 height 12
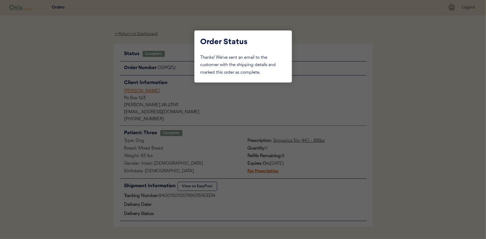
click at [84, 76] on div at bounding box center [243, 119] width 486 height 239
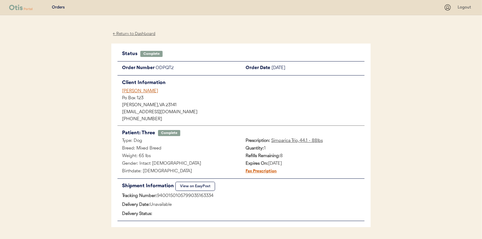
click at [130, 33] on div "← Return to Dashboard" at bounding box center [134, 33] width 46 height 7
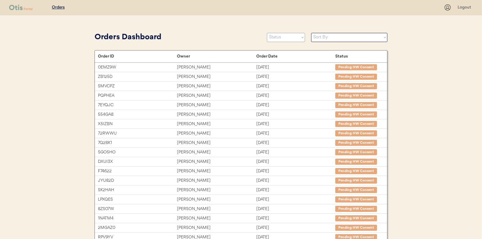
click at [284, 37] on select "Status On Hold New In Progress Complete Pending HW Consent Canceled" at bounding box center [286, 37] width 38 height 9
select select ""in_progress""
click at [267, 33] on select "Status On Hold New In Progress Complete Pending HW Consent Canceled" at bounding box center [286, 37] width 38 height 9
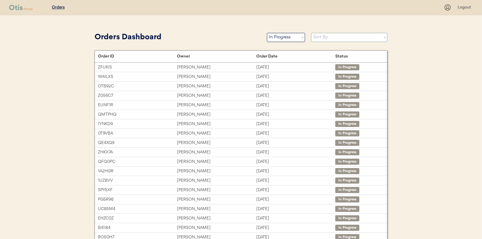
click at [328, 37] on select "Sort By Order Date (Newest → Oldest) Order Date (Oldest → Newest)" at bounding box center [349, 37] width 76 height 9
select select ""Order Date (Oldest → Newest)""
click at [311, 33] on select "Sort By Order Date (Newest → Oldest) Order Date (Oldest → Newest)" at bounding box center [349, 37] width 76 height 9
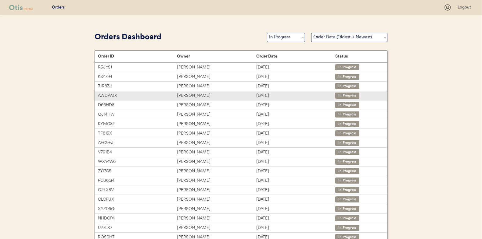
click at [190, 93] on div "Bonnie Burnette" at bounding box center [216, 95] width 79 height 7
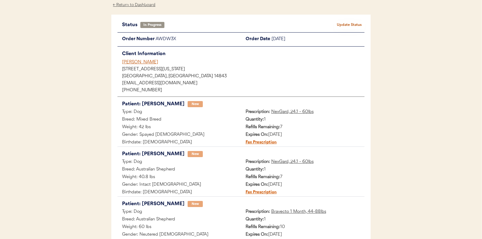
scroll to position [91, 0]
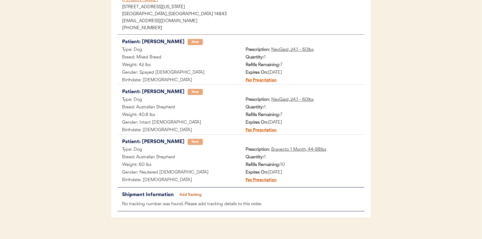
click at [190, 192] on button "Add Tracking" at bounding box center [190, 195] width 30 height 9
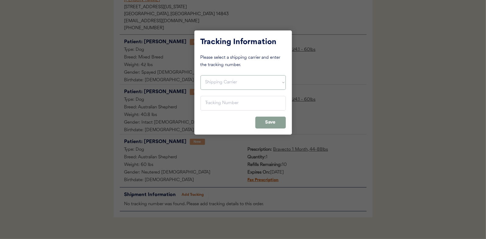
click at [210, 86] on select "Shipping Carrier FedEx FedEx Ground Economy UPS USPS" at bounding box center [243, 82] width 85 height 15
select select ""usps""
click at [201, 75] on select "Shipping Carrier FedEx FedEx Ground Economy UPS USPS" at bounding box center [243, 82] width 85 height 15
click at [213, 101] on input "input" at bounding box center [243, 103] width 85 height 15
paste input "9400150105799035162405"
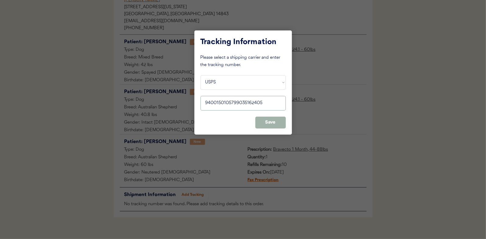
type input "9400150105799035162405"
click at [267, 120] on button "Save" at bounding box center [270, 123] width 30 height 12
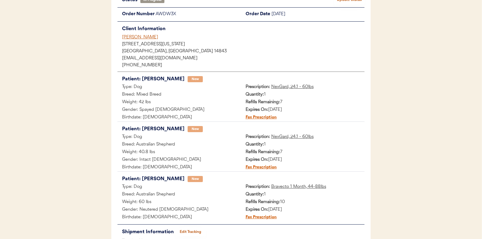
scroll to position [0, 0]
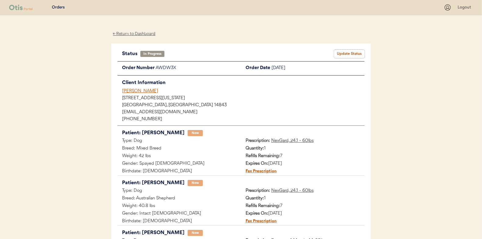
click at [353, 50] on button "Update Status" at bounding box center [349, 54] width 30 height 9
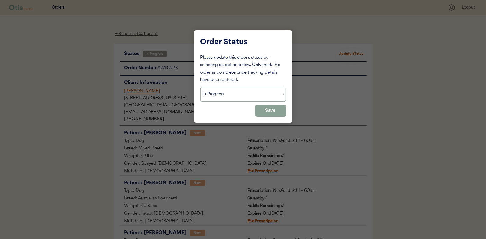
click at [226, 94] on select "Status On Hold New In Progress Complete Pending HW Consent Canceled" at bounding box center [243, 94] width 85 height 15
select select ""complete""
click at [201, 87] on select "Status On Hold New In Progress Complete Pending HW Consent Canceled" at bounding box center [243, 94] width 85 height 15
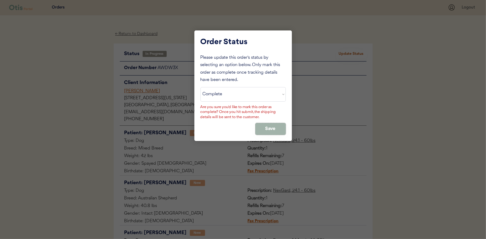
click at [268, 127] on button "Save" at bounding box center [270, 129] width 30 height 12
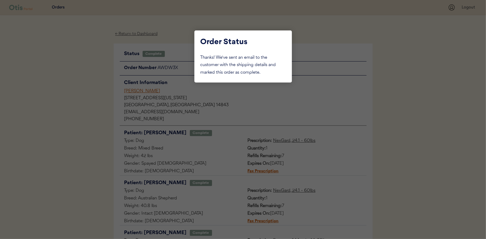
click at [87, 80] on div at bounding box center [243, 119] width 486 height 239
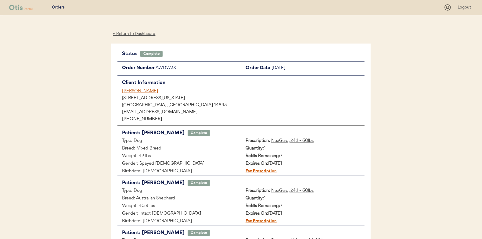
click at [126, 35] on div "← Return to Dashboard" at bounding box center [134, 33] width 46 height 7
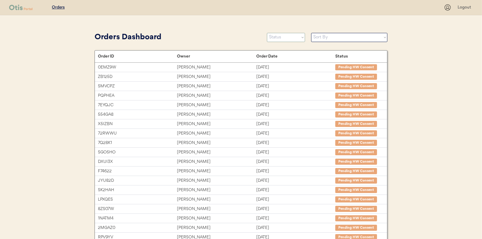
click at [278, 36] on select "Status On Hold New In Progress Complete Pending HW Consent Canceled" at bounding box center [286, 37] width 38 height 9
select select ""in_progress""
click at [267, 33] on select "Status On Hold New In Progress Complete Pending HW Consent Canceled" at bounding box center [286, 37] width 38 height 9
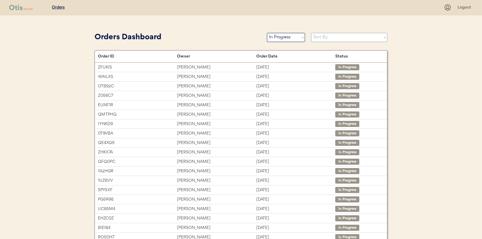
click at [326, 36] on select "Sort By Order Date (Newest → Oldest) Order Date (Oldest → Newest)" at bounding box center [349, 37] width 76 height 9
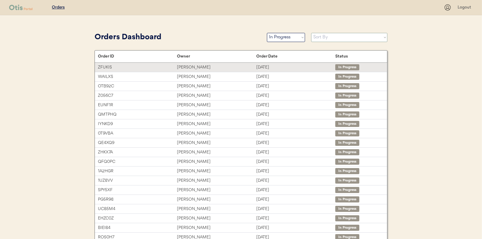
select select ""Order Date (Oldest → Newest)""
click at [311, 33] on select "Sort By Order Date (Newest → Oldest) Order Date (Oldest → Newest)" at bounding box center [349, 37] width 76 height 9
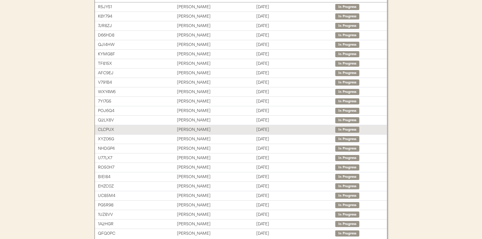
scroll to position [61, 0]
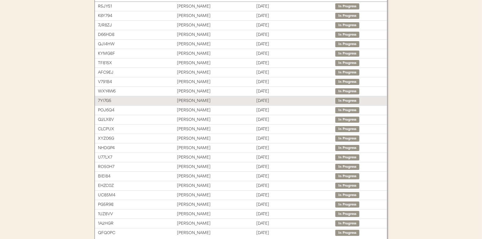
click at [186, 99] on div "Danielle Edrich" at bounding box center [216, 101] width 79 height 7
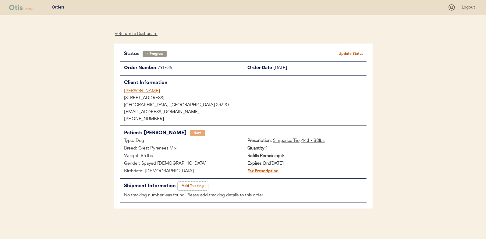
click at [195, 183] on button "Add Tracking" at bounding box center [193, 186] width 30 height 9
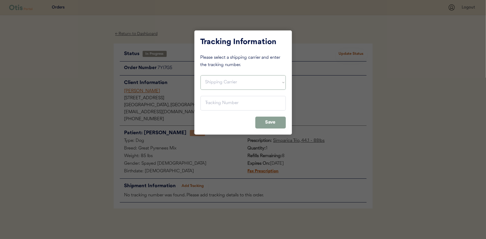
click at [214, 83] on select "Shipping Carrier FedEx FedEx Ground Economy UPS USPS" at bounding box center [243, 82] width 85 height 15
select select ""usps""
click at [201, 75] on select "Shipping Carrier FedEx FedEx Ground Economy UPS USPS" at bounding box center [243, 82] width 85 height 15
click at [213, 103] on input "input" at bounding box center [243, 103] width 85 height 15
paste input "9400150105799035164270"
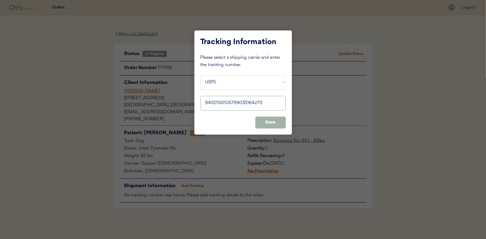
type input "9400150105799035164270"
click at [269, 120] on button "Save" at bounding box center [270, 123] width 30 height 12
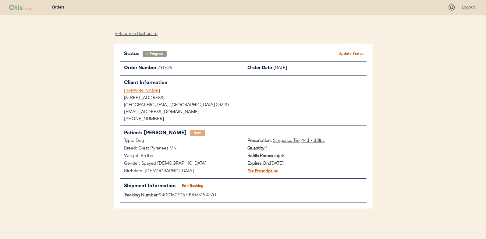
click at [356, 52] on button "Update Status" at bounding box center [351, 54] width 30 height 9
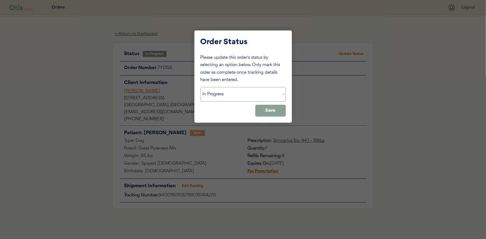
click at [226, 93] on select "Status On Hold New In Progress Complete Pending HW Consent Canceled" at bounding box center [243, 94] width 85 height 15
select select ""complete""
click at [201, 87] on select "Status On Hold New In Progress Complete Pending HW Consent Canceled" at bounding box center [243, 94] width 85 height 15
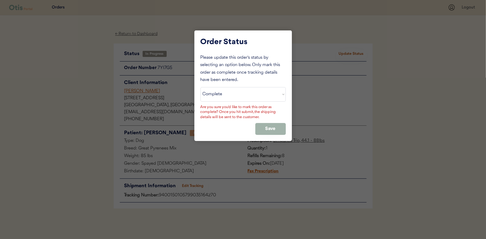
click at [273, 128] on button "Save" at bounding box center [270, 129] width 30 height 12
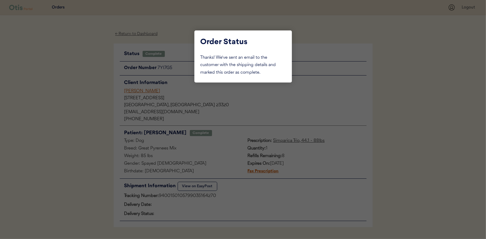
click at [84, 78] on div at bounding box center [243, 119] width 486 height 239
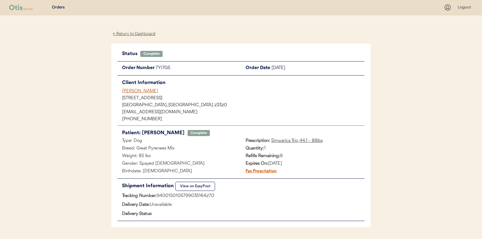
click at [131, 32] on div "← Return to Dashboard" at bounding box center [134, 33] width 46 height 7
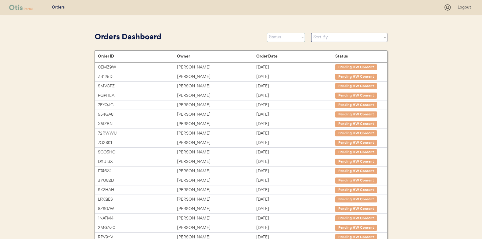
click at [277, 37] on select "Status On Hold New In Progress Complete Pending HW Consent Canceled" at bounding box center [286, 37] width 38 height 9
select select ""in_progress""
click at [267, 33] on select "Status On Hold New In Progress Complete Pending HW Consent Canceled" at bounding box center [286, 37] width 38 height 9
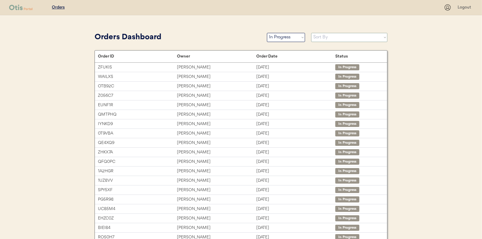
click at [324, 36] on select "Sort By Order Date (Newest → Oldest) Order Date (Oldest → Newest)" at bounding box center [349, 37] width 76 height 9
select select ""Order Date (Oldest → Newest)""
click at [311, 33] on select "Sort By Order Date (Newest → Oldest) Order Date (Oldest → Newest)" at bounding box center [349, 37] width 76 height 9
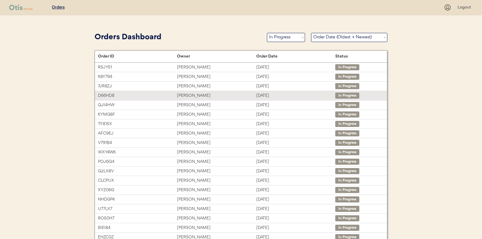
click at [183, 93] on div "[PERSON_NAME]" at bounding box center [216, 95] width 79 height 7
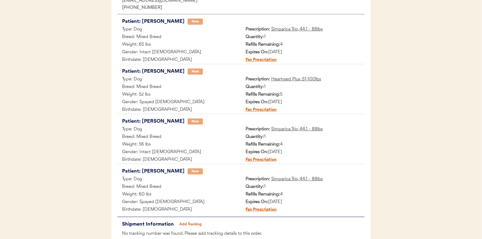
scroll to position [122, 0]
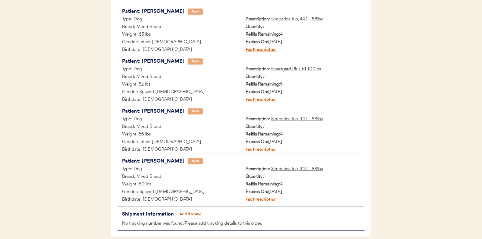
click at [190, 211] on button "Add Tracking" at bounding box center [190, 214] width 30 height 9
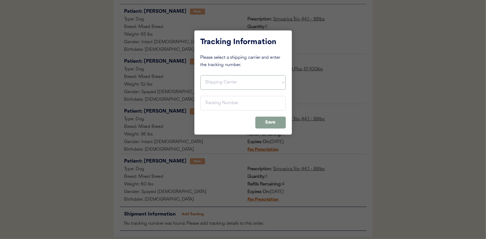
click at [225, 82] on select "Shipping Carrier FedEx FedEx Ground Economy UPS USPS" at bounding box center [243, 82] width 85 height 15
select select ""usps""
click at [201, 75] on select "Shipping Carrier FedEx FedEx Ground Economy UPS USPS" at bounding box center [243, 82] width 85 height 15
click at [211, 102] on input "input" at bounding box center [243, 103] width 85 height 15
paste input "9400150105798035201329"
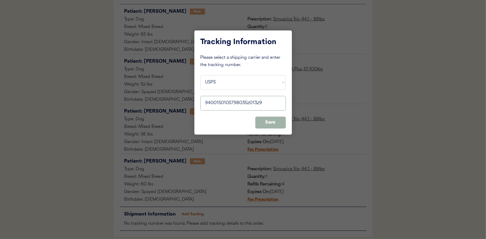
type input "9400150105798035201329"
click at [275, 122] on button "Save" at bounding box center [270, 123] width 30 height 12
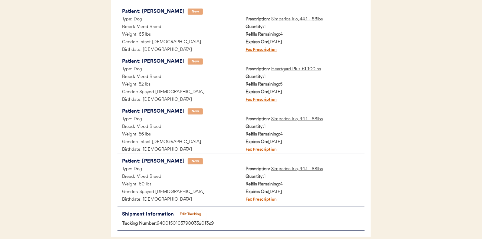
scroll to position [0, 0]
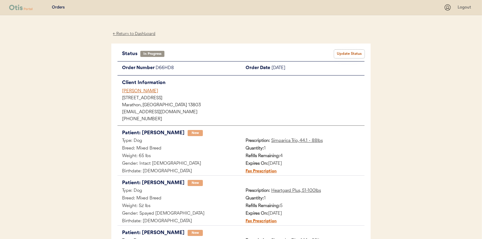
click at [347, 50] on button "Update Status" at bounding box center [349, 54] width 30 height 9
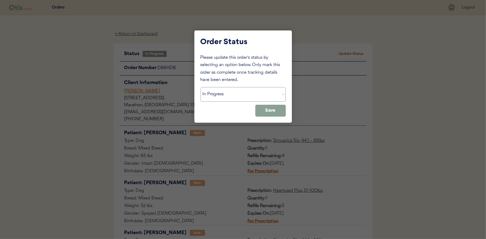
click at [217, 98] on select "Status On Hold New In Progress Complete Pending HW Consent Canceled" at bounding box center [243, 94] width 85 height 15
select select ""complete""
click at [201, 87] on select "Status On Hold New In Progress Complete Pending HW Consent Canceled" at bounding box center [243, 94] width 85 height 15
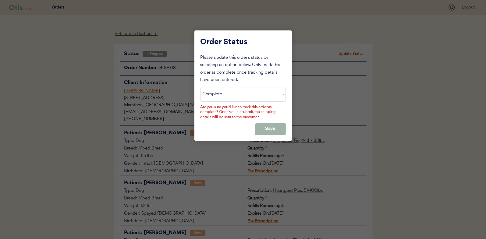
click at [279, 128] on button "Save" at bounding box center [270, 129] width 30 height 12
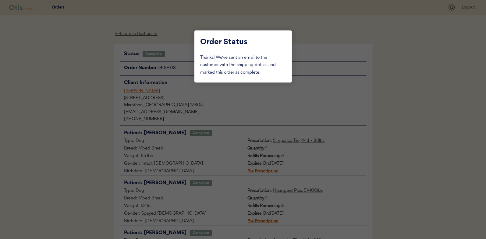
click at [85, 78] on div at bounding box center [243, 119] width 486 height 239
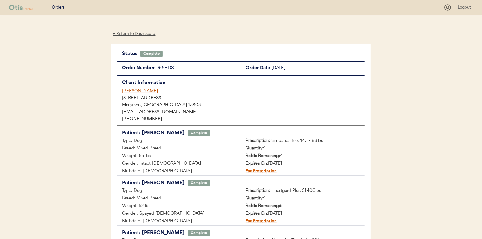
click at [126, 33] on div "← Return to Dashboard" at bounding box center [134, 33] width 46 height 7
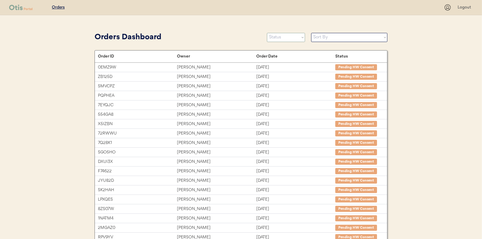
click at [283, 39] on select "Status On Hold New In Progress Complete Pending HW Consent Canceled" at bounding box center [286, 37] width 38 height 9
select select ""in_progress""
click at [267, 33] on select "Status On Hold New In Progress Complete Pending HW Consent Canceled" at bounding box center [286, 37] width 38 height 9
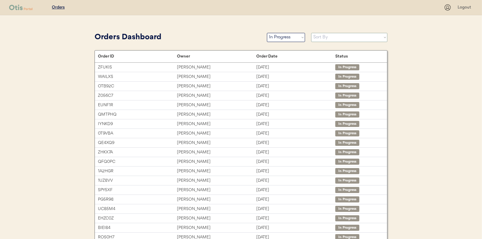
click at [333, 37] on select "Sort By Order Date (Newest → Oldest) Order Date (Oldest → Newest)" at bounding box center [349, 37] width 76 height 9
select select ""Order Date (Oldest → Newest)""
click at [311, 33] on select "Sort By Order Date (Newest → Oldest) Order Date (Oldest → Newest)" at bounding box center [349, 37] width 76 height 9
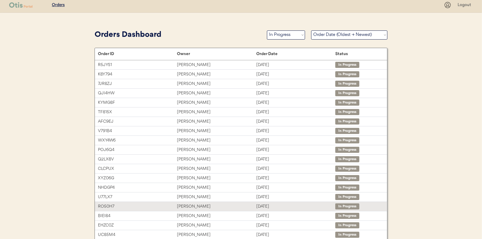
scroll to position [2, 0]
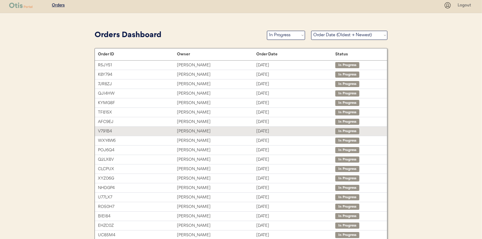
click at [185, 131] on div "[PERSON_NAME]" at bounding box center [216, 131] width 79 height 7
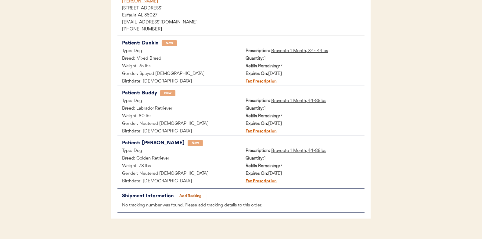
scroll to position [100, 0]
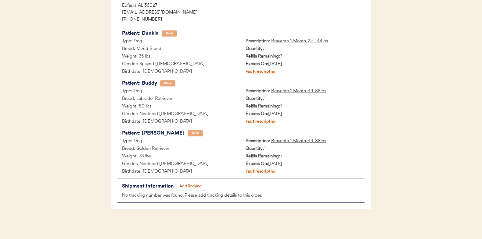
click at [191, 185] on button "Add Tracking" at bounding box center [190, 186] width 30 height 9
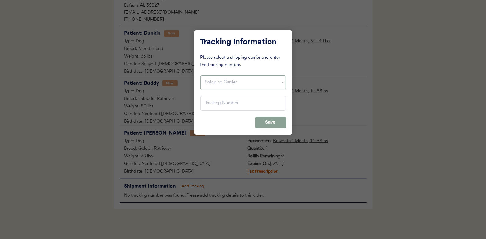
click at [208, 80] on select "Shipping Carrier FedEx FedEx Ground Economy UPS USPS" at bounding box center [243, 82] width 85 height 15
select select ""usps""
click at [201, 75] on select "Shipping Carrier FedEx FedEx Ground Economy UPS USPS" at bounding box center [243, 82] width 85 height 15
click at [214, 106] on input "input" at bounding box center [243, 103] width 85 height 15
paste input "9400150105799035150235"
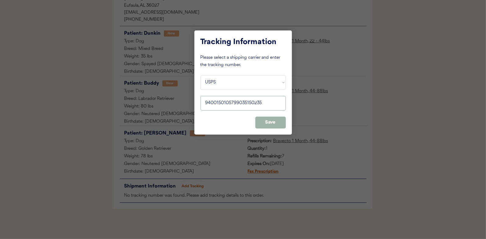
type input "9400150105799035150235"
click at [276, 120] on button "Save" at bounding box center [270, 123] width 30 height 12
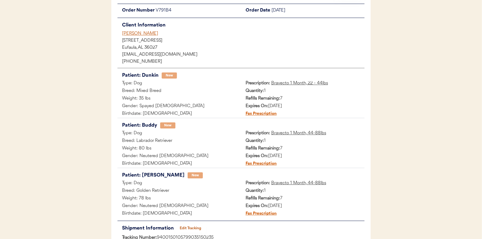
scroll to position [0, 0]
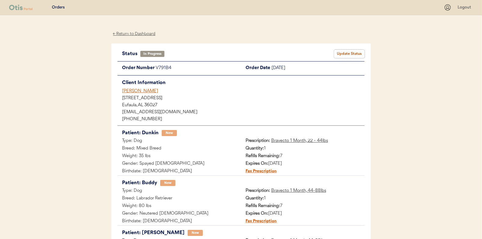
click at [351, 52] on button "Update Status" at bounding box center [349, 54] width 30 height 9
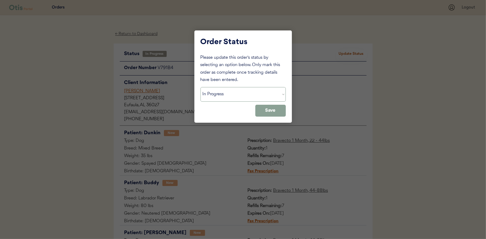
click at [227, 93] on select "Status On Hold New In Progress Complete Pending HW Consent Canceled" at bounding box center [243, 94] width 85 height 15
select select ""complete""
click at [201, 87] on select "Status On Hold New In Progress Complete Pending HW Consent Canceled" at bounding box center [243, 94] width 85 height 15
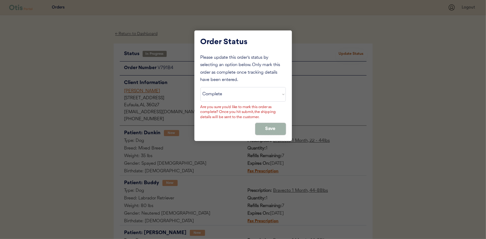
click at [279, 126] on button "Save" at bounding box center [270, 129] width 30 height 12
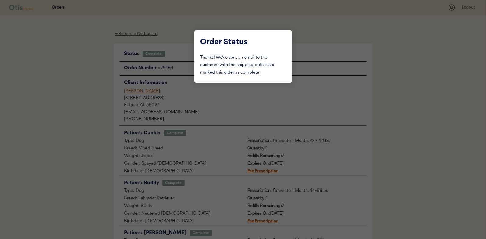
click at [74, 78] on div at bounding box center [243, 119] width 486 height 239
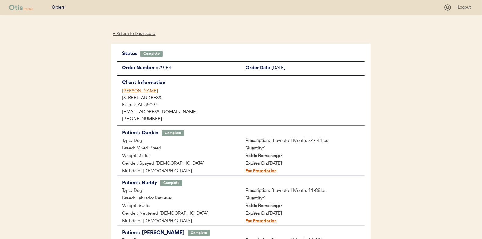
click at [131, 34] on div "← Return to Dashboard" at bounding box center [134, 33] width 46 height 7
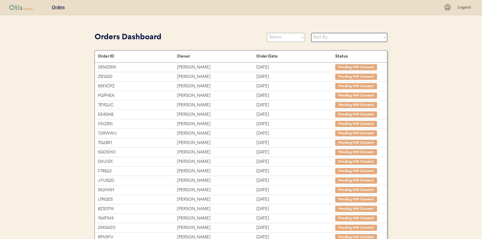
click at [297, 39] on select "Status On Hold New In Progress Complete Pending HW Consent Canceled" at bounding box center [286, 37] width 38 height 9
select select ""in_progress""
click at [267, 33] on select "Status On Hold New In Progress Complete Pending HW Consent Canceled" at bounding box center [286, 37] width 38 height 9
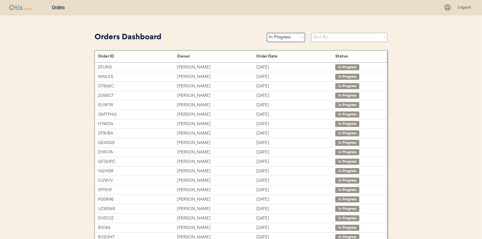
click at [324, 34] on select "Sort By Order Date (Newest → Oldest) Order Date (Oldest → Newest)" at bounding box center [349, 37] width 76 height 9
select select ""Order Date (Oldest → Newest)""
click at [311, 33] on select "Sort By Order Date (Newest → Oldest) Order Date (Oldest → Newest)" at bounding box center [349, 37] width 76 height 9
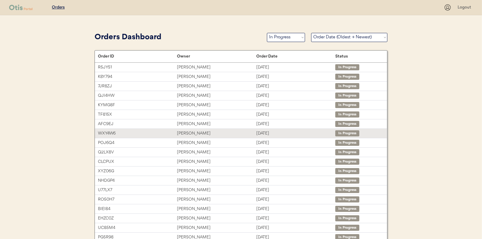
click at [187, 131] on div "Ashleigh Barber" at bounding box center [216, 133] width 79 height 7
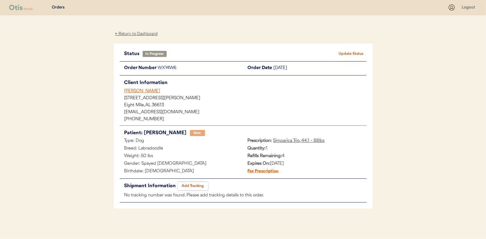
click at [190, 187] on button "Add Tracking" at bounding box center [193, 186] width 30 height 9
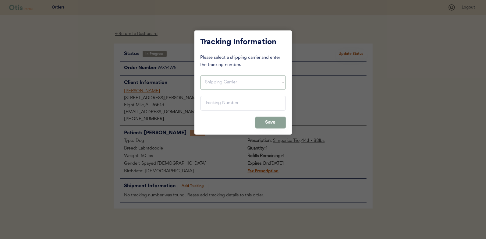
click at [245, 82] on select "Shipping Carrier FedEx FedEx Ground Economy UPS USPS" at bounding box center [243, 82] width 85 height 15
select select ""usps""
click at [201, 75] on select "Shipping Carrier FedEx FedEx Ground Economy UPS USPS" at bounding box center [243, 82] width 85 height 15
click at [212, 97] on input "input" at bounding box center [243, 103] width 85 height 15
paste input "9400150105798035180167"
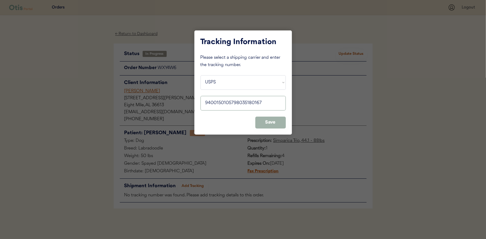
type input "9400150105798035180167"
click at [278, 120] on button "Save" at bounding box center [270, 123] width 30 height 12
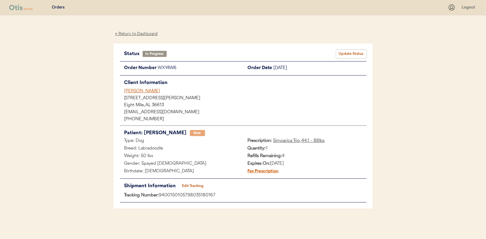
click at [352, 52] on button "Update Status" at bounding box center [351, 54] width 30 height 9
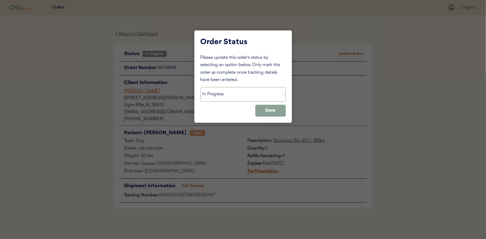
click at [223, 95] on select "Status On Hold New In Progress Complete Pending HW Consent Canceled" at bounding box center [243, 94] width 85 height 15
select select ""complete""
click at [201, 87] on select "Status On Hold New In Progress Complete Pending HW Consent Canceled" at bounding box center [243, 94] width 85 height 15
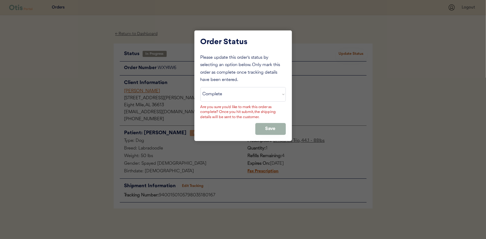
click at [268, 129] on button "Save" at bounding box center [270, 129] width 30 height 12
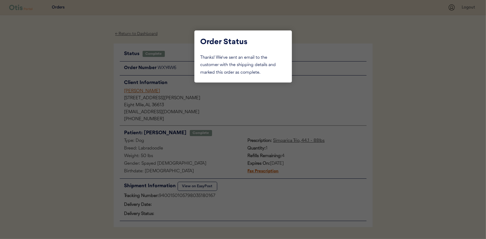
click at [81, 79] on div at bounding box center [243, 119] width 486 height 239
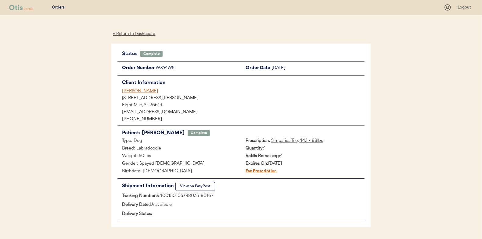
click at [130, 32] on div "← Return to Dashboard" at bounding box center [134, 33] width 46 height 7
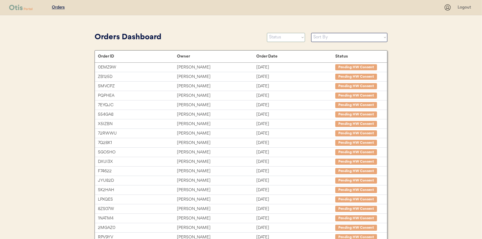
click at [286, 41] on select "Status On Hold New In Progress Complete Pending HW Consent Canceled" at bounding box center [286, 37] width 38 height 9
select select ""in_progress""
click at [267, 33] on select "Status On Hold New In Progress Complete Pending HW Consent Canceled" at bounding box center [286, 37] width 38 height 9
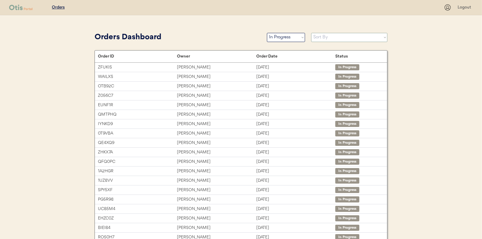
click at [325, 35] on select "Sort By Order Date (Newest → Oldest) Order Date (Oldest → Newest)" at bounding box center [349, 37] width 76 height 9
select select ""Order Date (Oldest → Newest)""
click at [311, 33] on select "Sort By Order Date (Newest → Oldest) Order Date (Oldest → Newest)" at bounding box center [349, 37] width 76 height 9
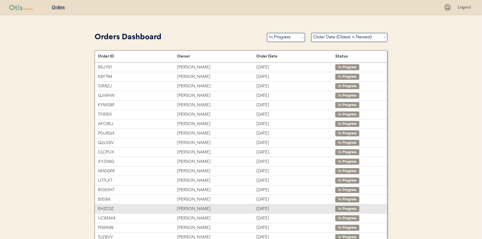
click at [188, 207] on div "[PERSON_NAME]" at bounding box center [216, 209] width 79 height 7
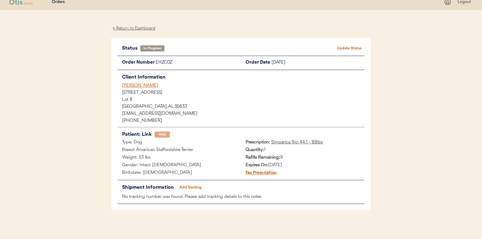
scroll to position [7, 0]
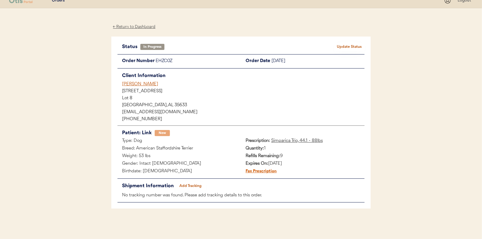
click at [191, 183] on button "Add Tracking" at bounding box center [190, 186] width 30 height 9
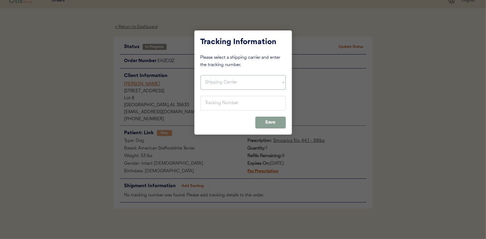
click at [213, 80] on select "Shipping Carrier FedEx FedEx Ground Economy UPS USPS" at bounding box center [243, 82] width 85 height 15
select select ""usps""
click at [201, 75] on select "Shipping Carrier FedEx FedEx Ground Economy UPS USPS" at bounding box center [243, 82] width 85 height 15
click at [214, 104] on input "input" at bounding box center [243, 103] width 85 height 15
paste input "9400150105800035126981"
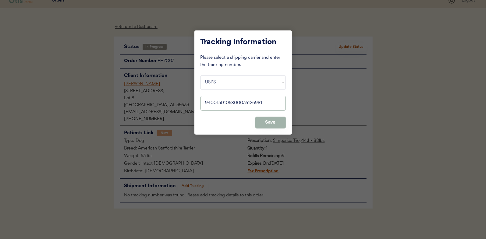
type input "9400150105800035126981"
click at [276, 121] on button "Save" at bounding box center [270, 123] width 30 height 12
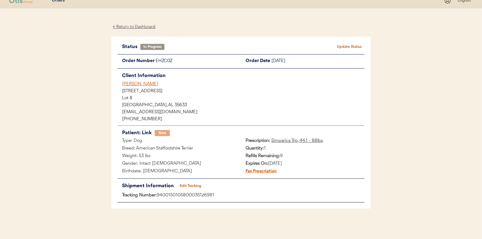
click at [351, 45] on button "Update Status" at bounding box center [349, 47] width 30 height 9
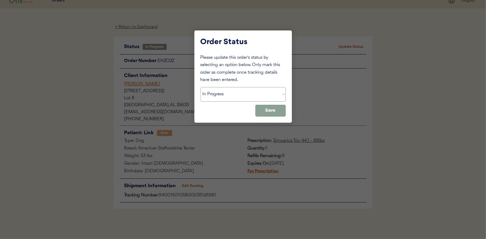
click at [224, 97] on select "Status On Hold New In Progress Complete Pending HW Consent Canceled" at bounding box center [243, 94] width 85 height 15
select select ""complete""
click at [201, 87] on select "Status On Hold New In Progress Complete Pending HW Consent Canceled" at bounding box center [243, 94] width 85 height 15
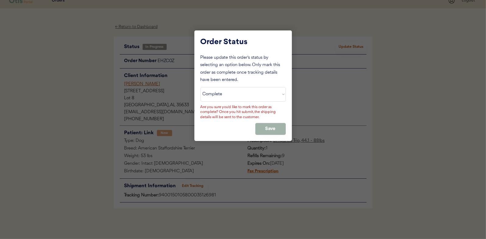
click at [273, 126] on button "Save" at bounding box center [270, 129] width 30 height 12
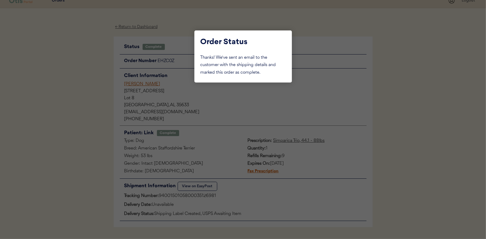
click at [100, 109] on div at bounding box center [243, 119] width 486 height 239
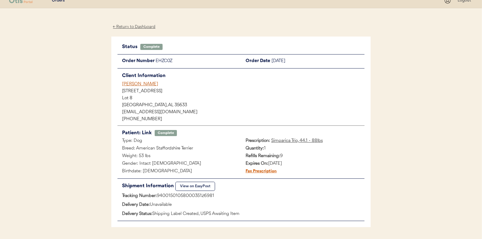
drag, startPoint x: 135, startPoint y: 23, endPoint x: 134, endPoint y: 28, distance: 5.4
click at [135, 24] on div "← Return to Dashboard Status Complete Update Status Order Number EHZC0Z Order D…" at bounding box center [240, 133] width 259 height 250
click at [133, 27] on div "← Return to Dashboard" at bounding box center [134, 26] width 46 height 7
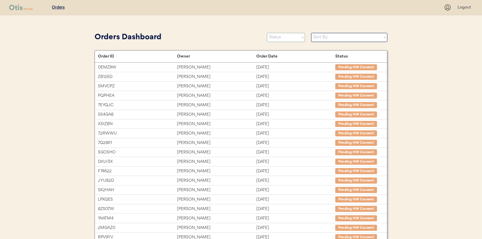
click at [289, 38] on select "Status On Hold New In Progress Complete Pending HW Consent Canceled" at bounding box center [286, 37] width 38 height 9
select select ""in_progress""
click at [267, 33] on select "Status On Hold New In Progress Complete Pending HW Consent Canceled" at bounding box center [286, 37] width 38 height 9
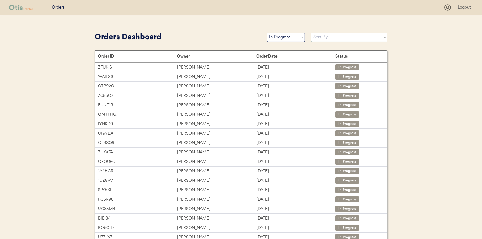
click at [324, 39] on select "Sort By Order Date (Newest → Oldest) Order Date (Oldest → Newest)" at bounding box center [349, 37] width 76 height 9
select select ""Order Date (Oldest → Newest)""
click at [311, 33] on select "Sort By Order Date (Newest → Oldest) Order Date (Oldest → Newest)" at bounding box center [349, 37] width 76 height 9
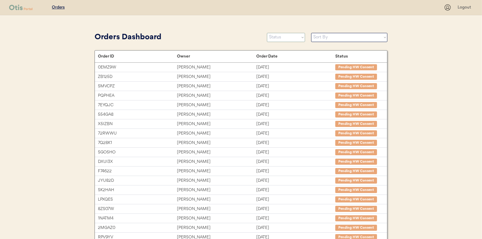
click at [280, 37] on select "Status On Hold New In Progress Complete Pending HW Consent Canceled" at bounding box center [286, 37] width 38 height 9
select select ""new""
click at [267, 33] on select "Status On Hold New In Progress Complete Pending HW Consent Canceled" at bounding box center [286, 37] width 38 height 9
